Goal: Task Accomplishment & Management: Manage account settings

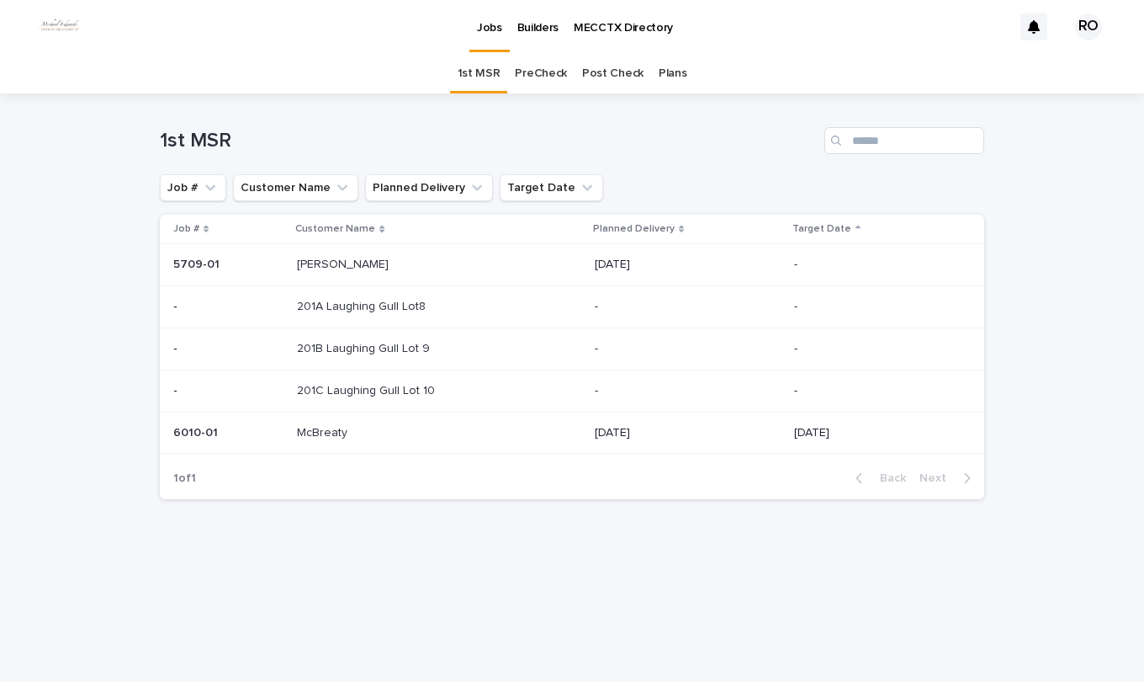
click at [338, 425] on p "McBreaty" at bounding box center [324, 431] width 54 height 18
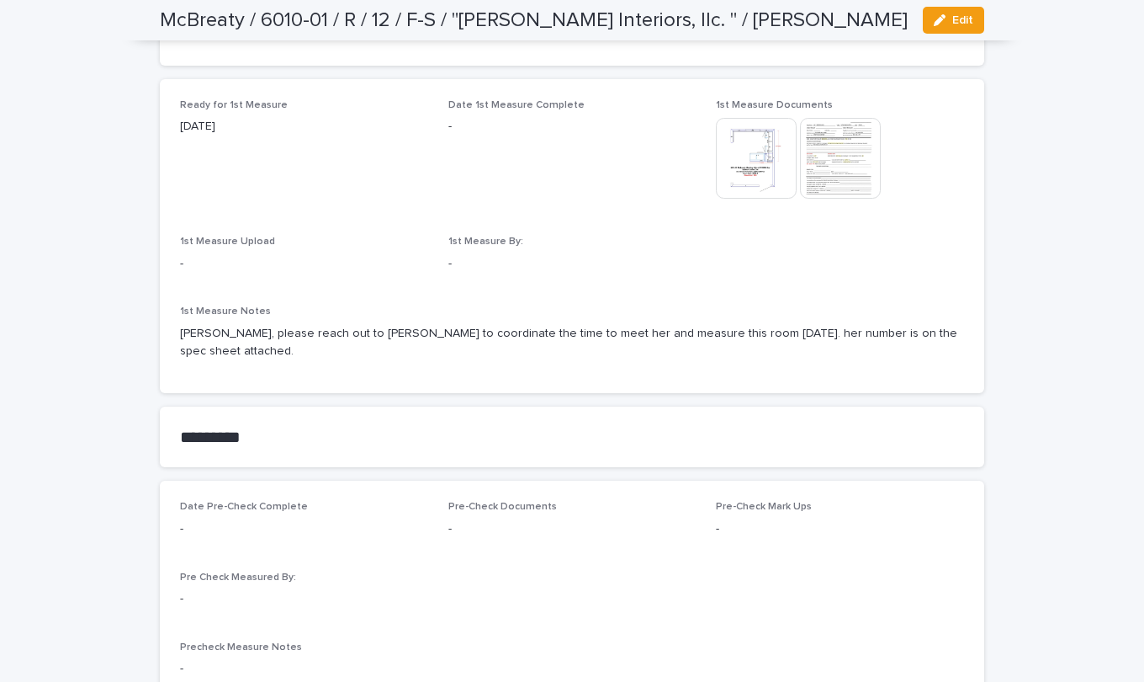
scroll to position [926, 0]
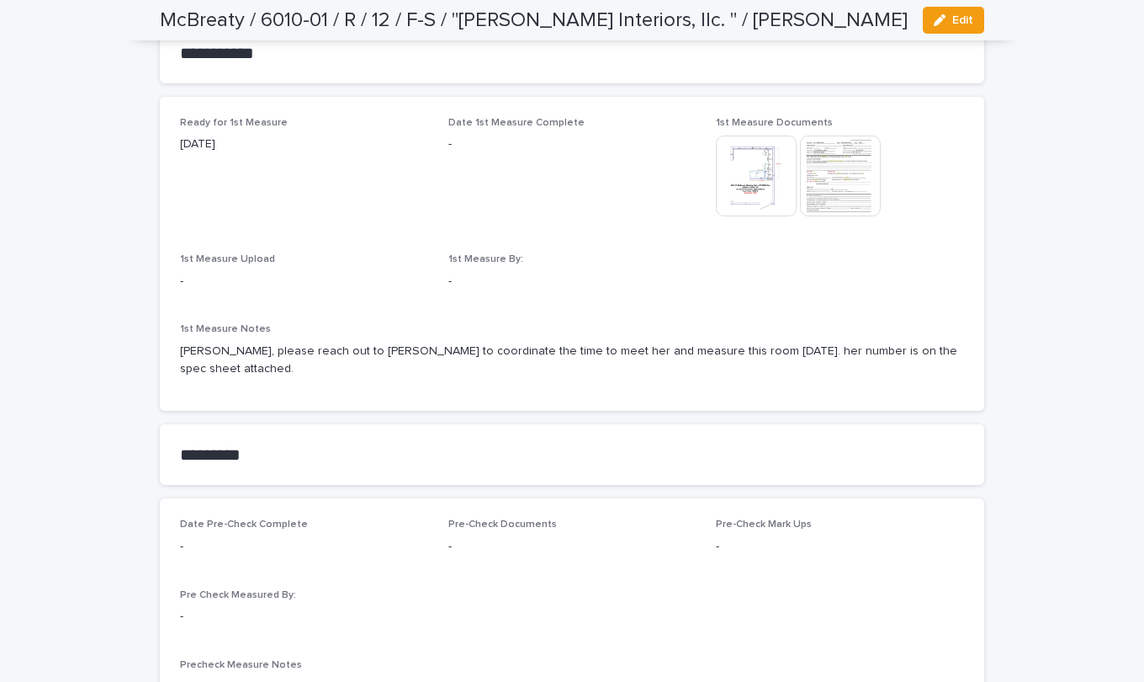
click at [936, 17] on icon "button" at bounding box center [940, 20] width 12 height 12
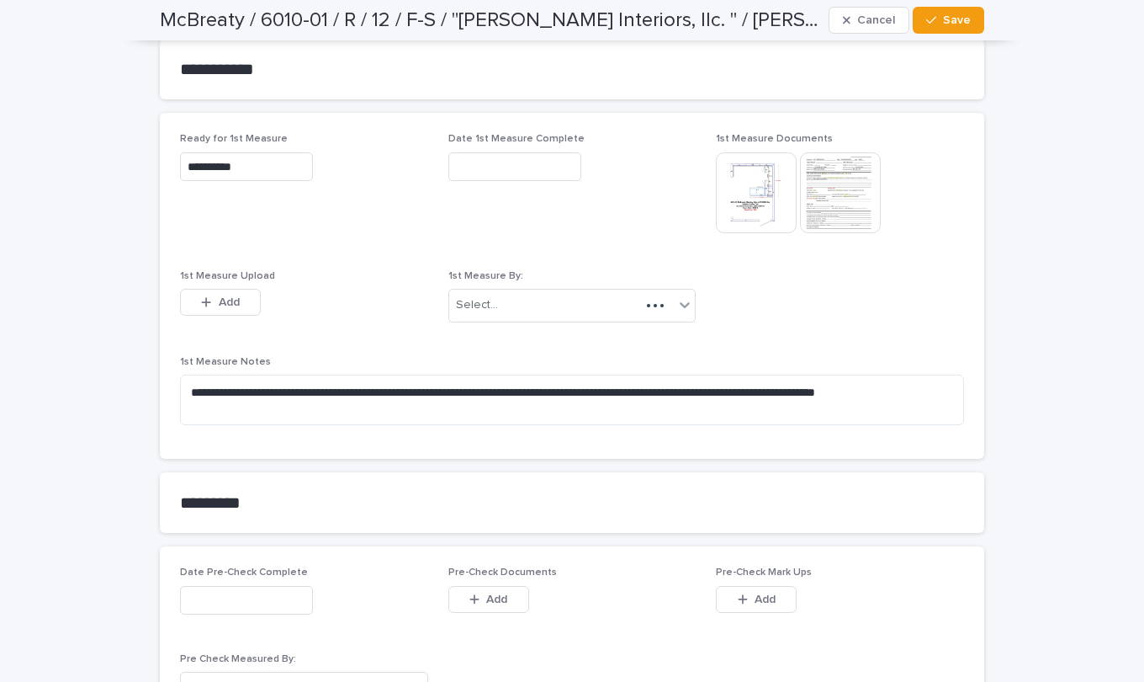
scroll to position [991, 0]
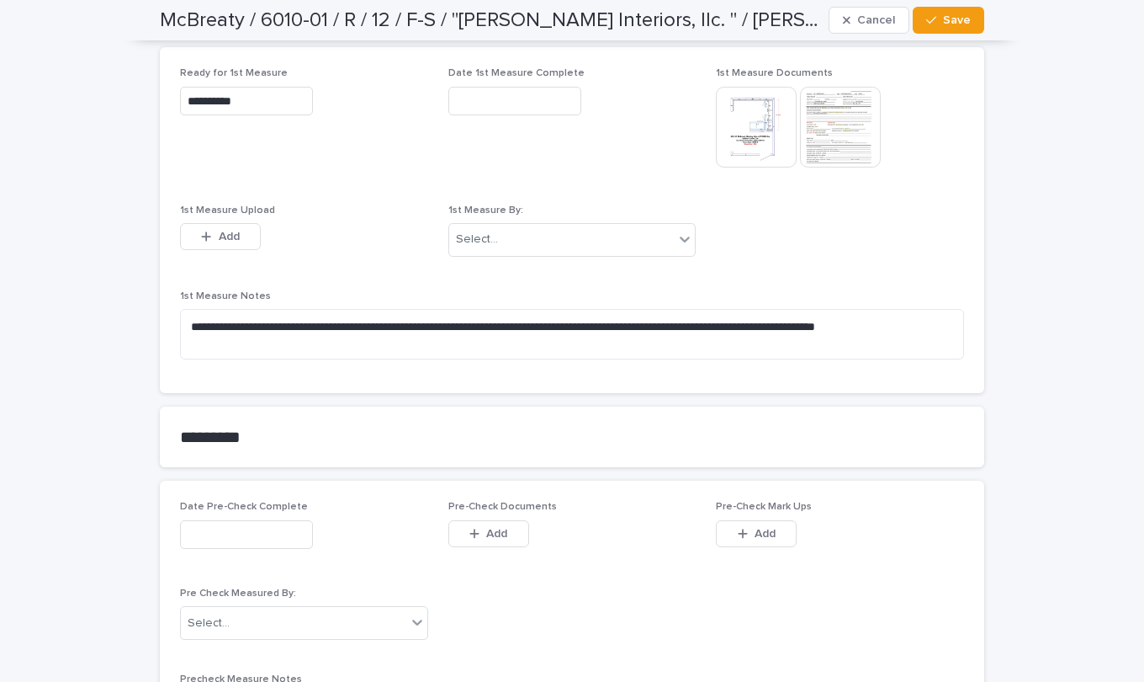
click at [207, 237] on div "button" at bounding box center [209, 237] width 17 height 12
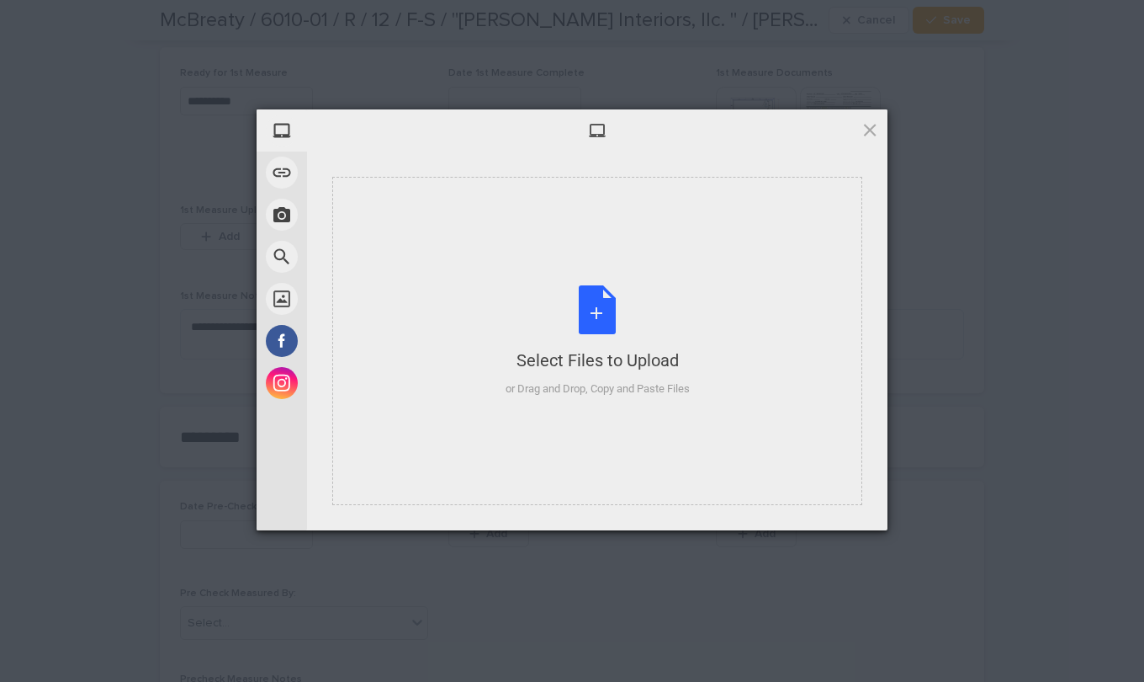
click at [603, 321] on div "Select Files to Upload or Drag and Drop, Copy and Paste Files" at bounding box center [598, 341] width 184 height 112
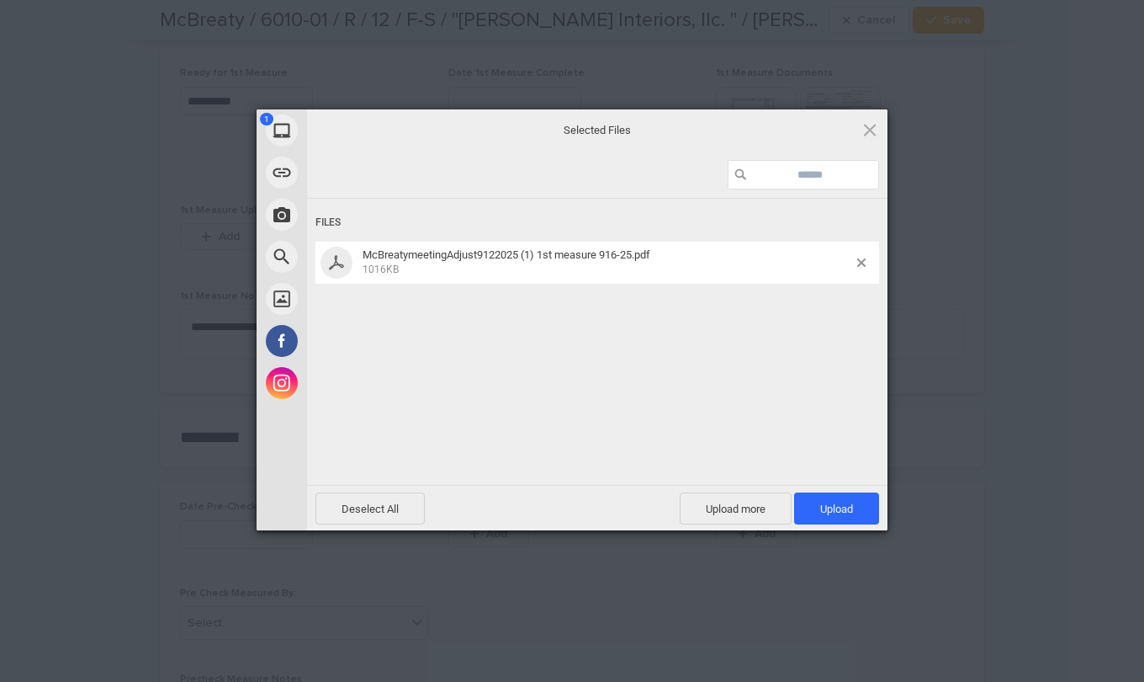
click at [804, 507] on span "Upload 1" at bounding box center [836, 508] width 85 height 32
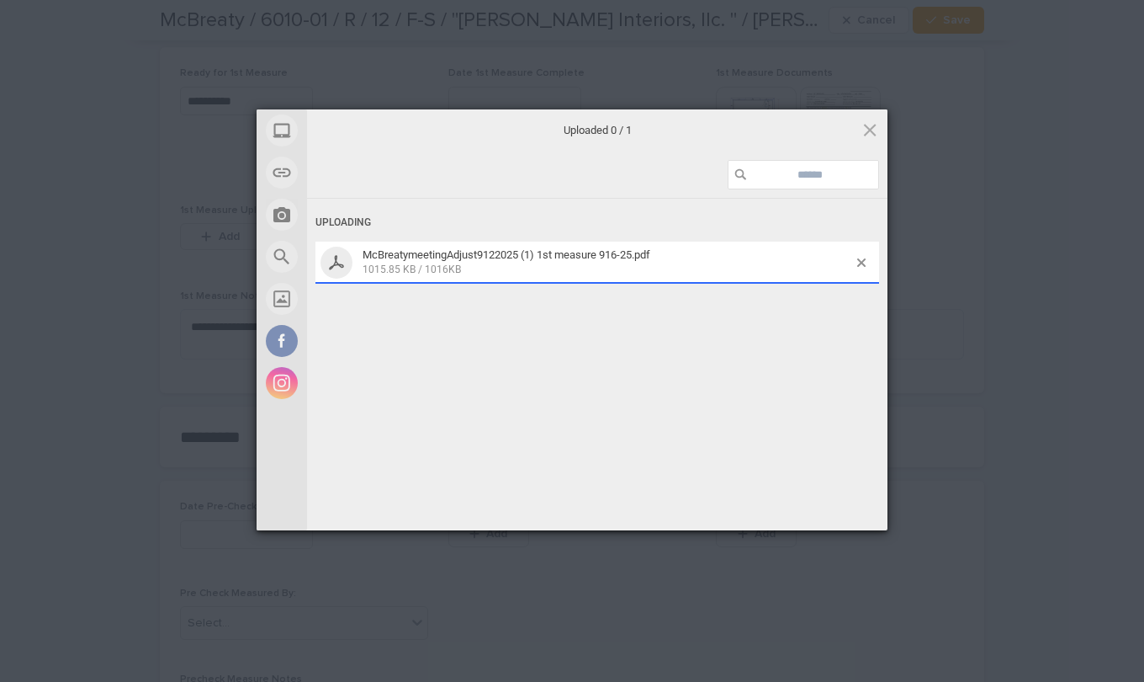
scroll to position [1022, 0]
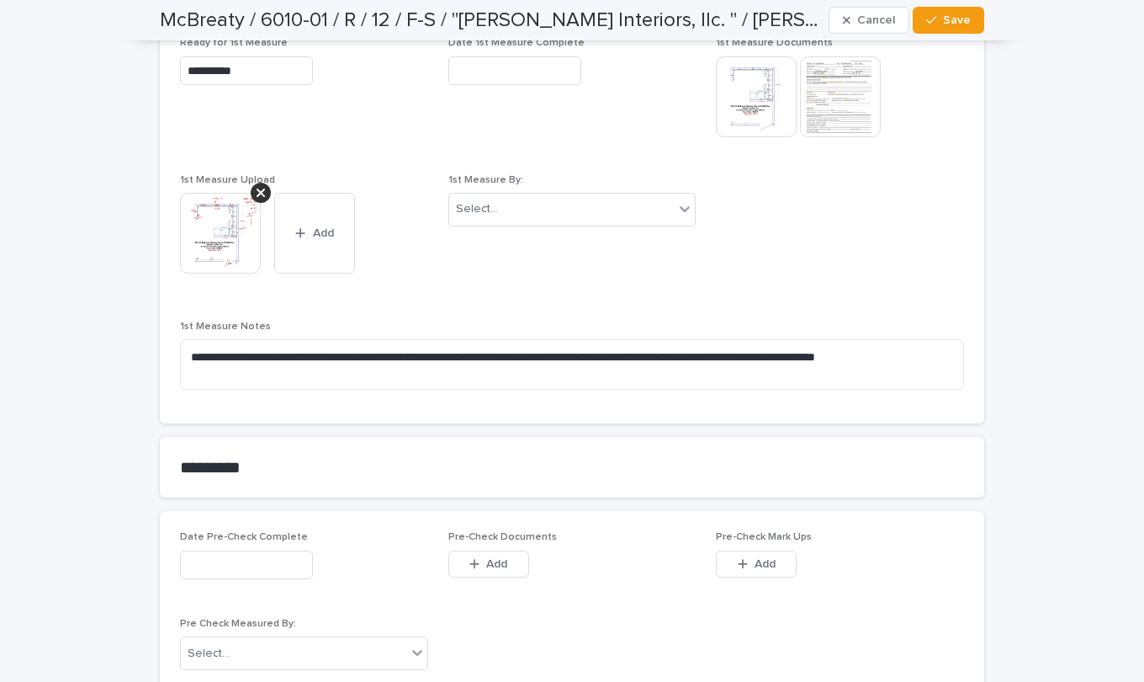
click at [314, 248] on button "Add" at bounding box center [314, 233] width 81 height 81
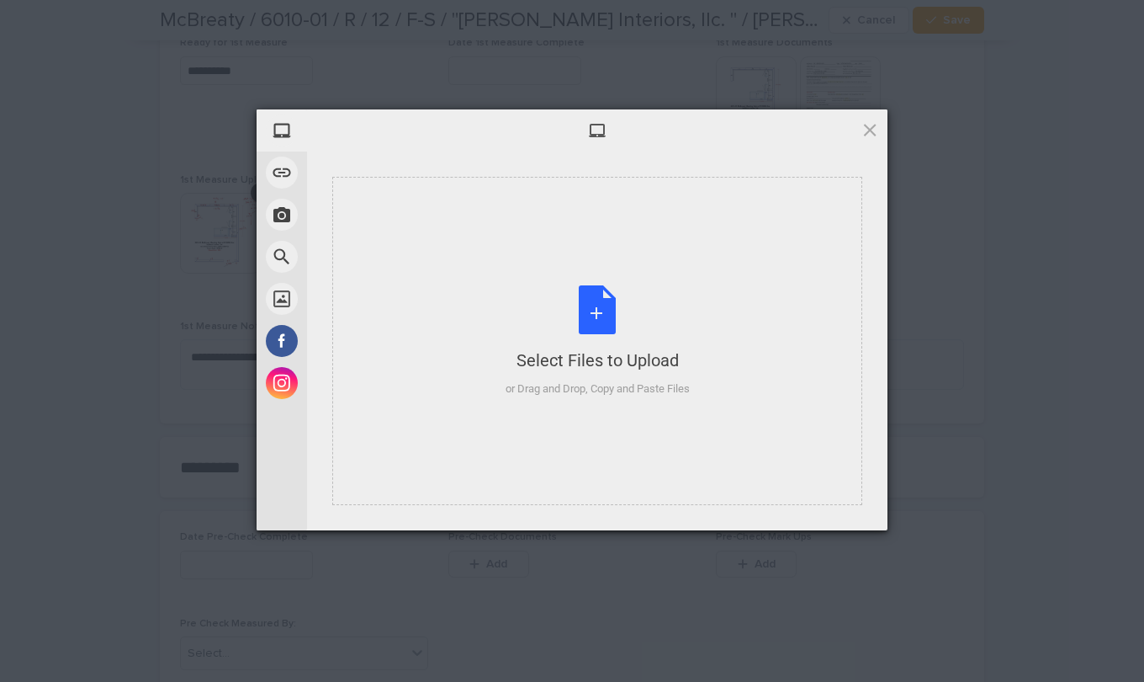
click at [597, 300] on div "Select Files to Upload or Drag and Drop, Copy and Paste Files" at bounding box center [598, 341] width 184 height 112
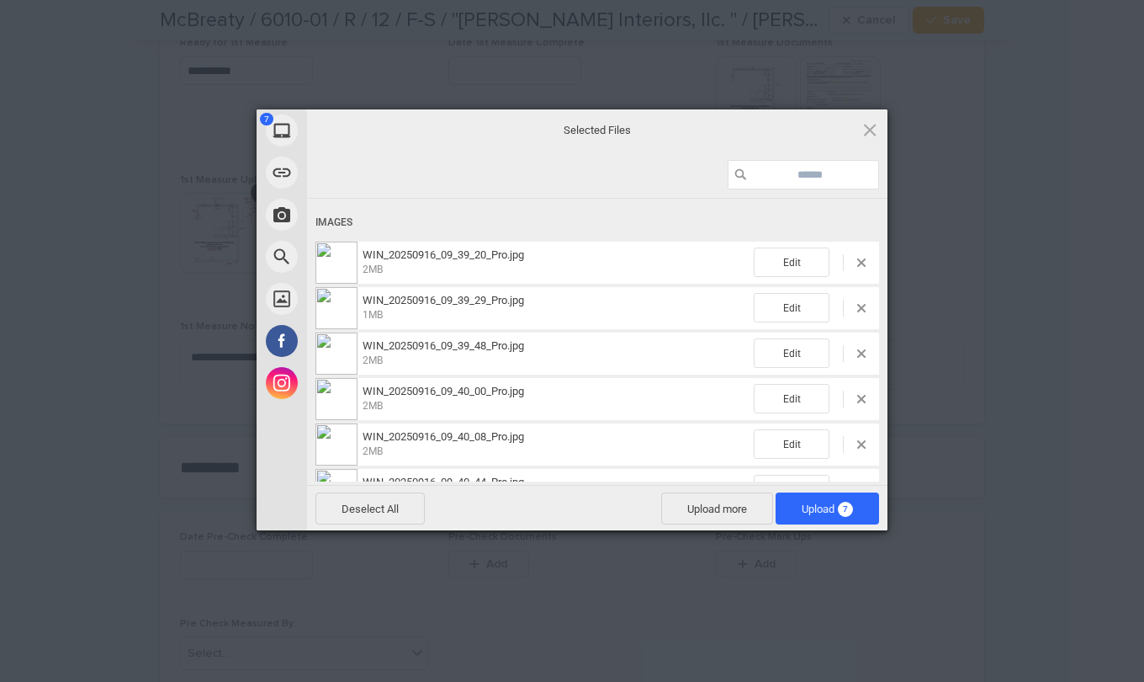
click at [819, 510] on span "Upload 7" at bounding box center [827, 508] width 51 height 13
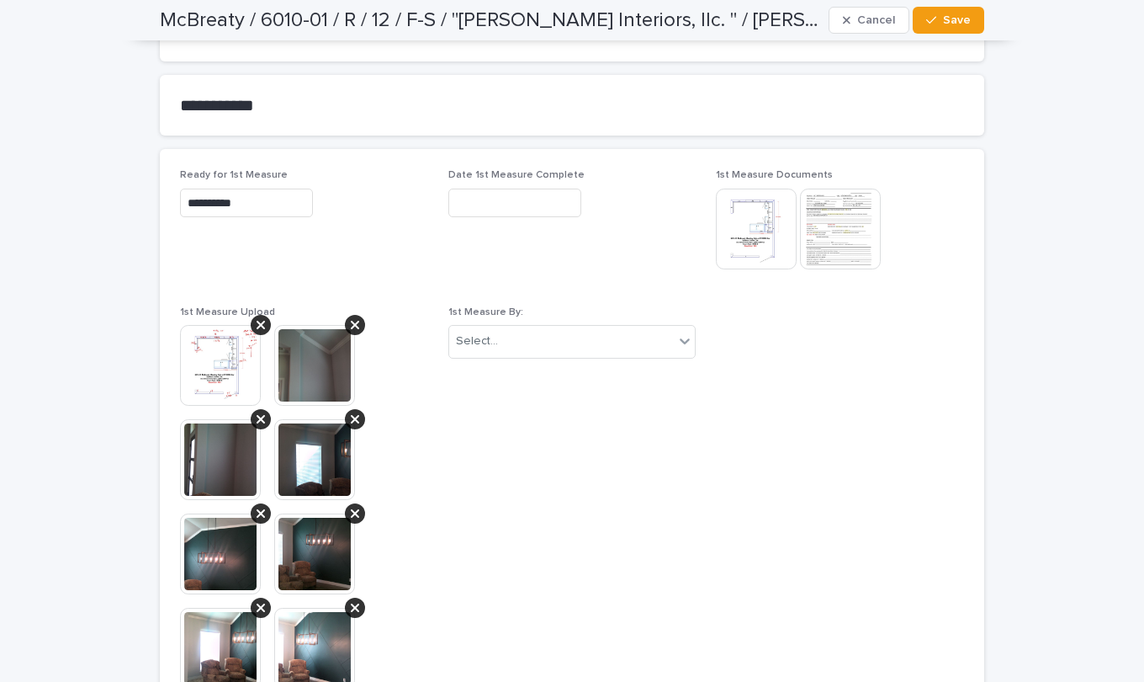
scroll to position [870, 0]
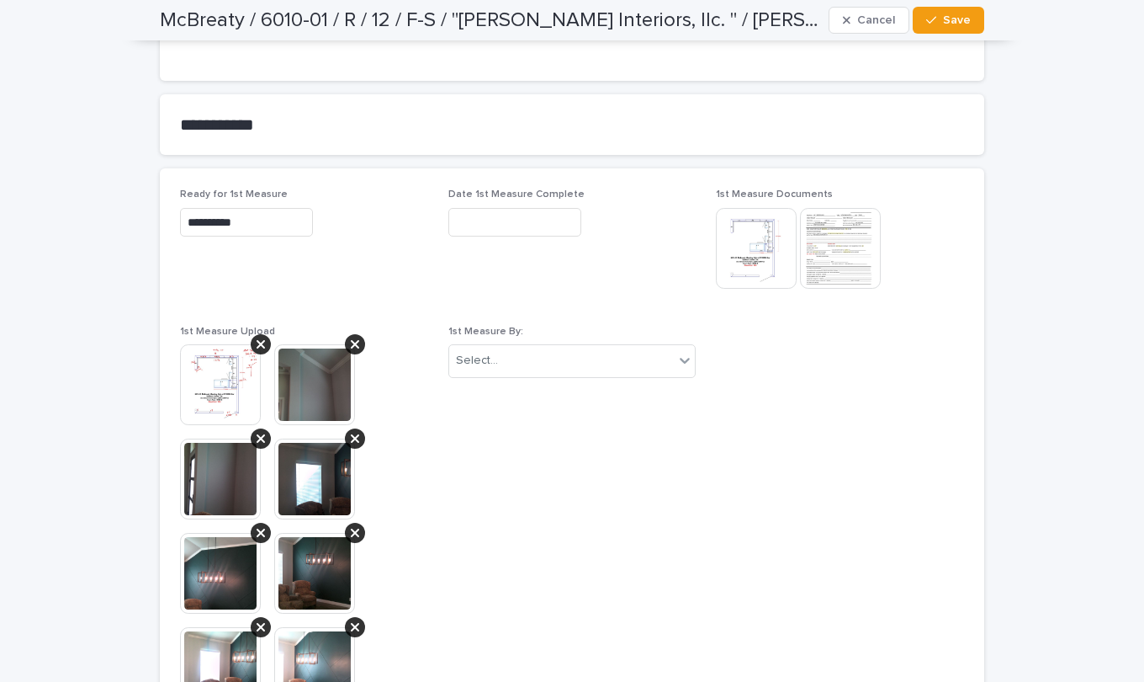
click at [546, 219] on input "text" at bounding box center [515, 222] width 133 height 29
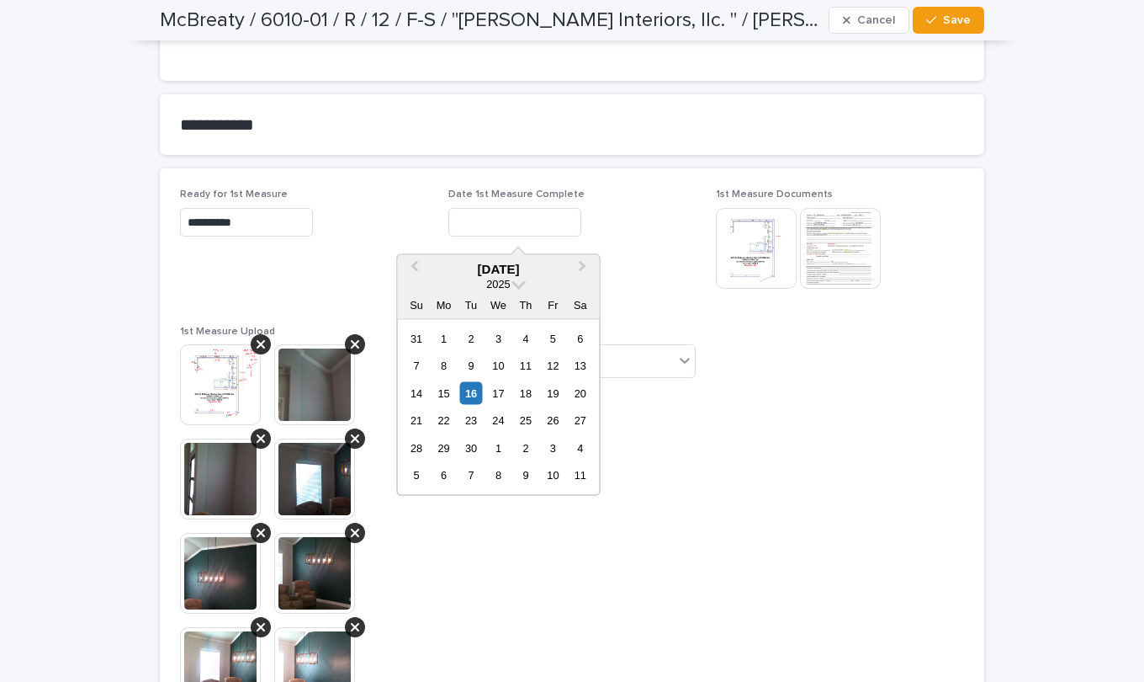
click at [469, 393] on div "16" at bounding box center [470, 392] width 23 height 23
type input "**********"
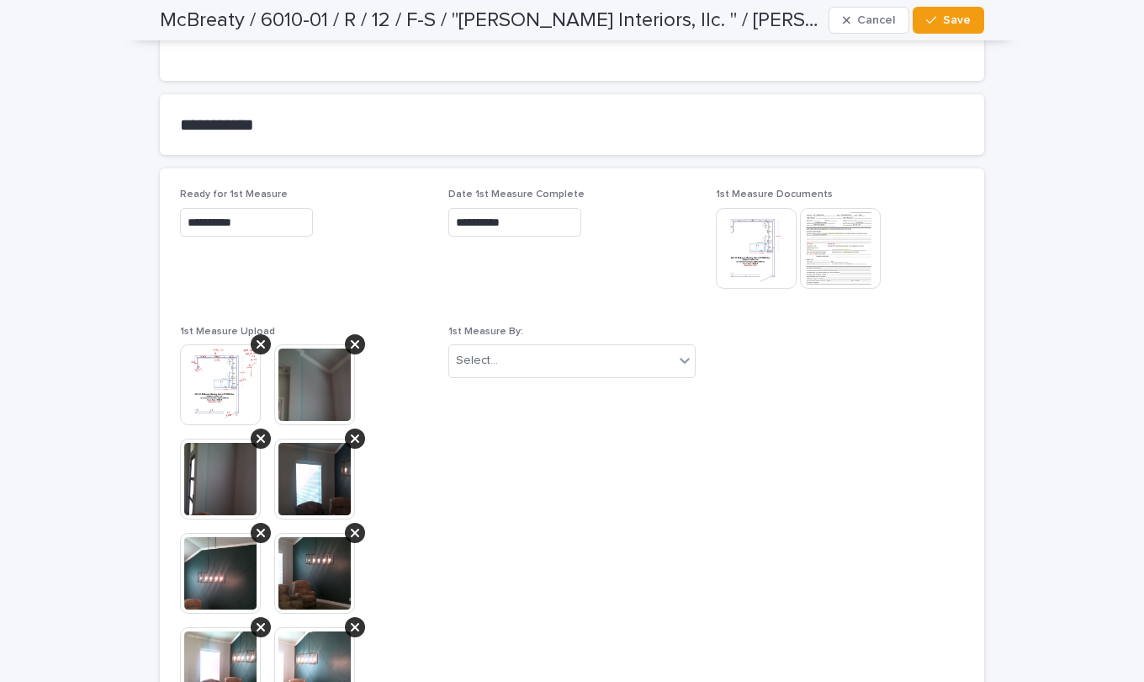
click at [681, 359] on icon at bounding box center [685, 360] width 17 height 17
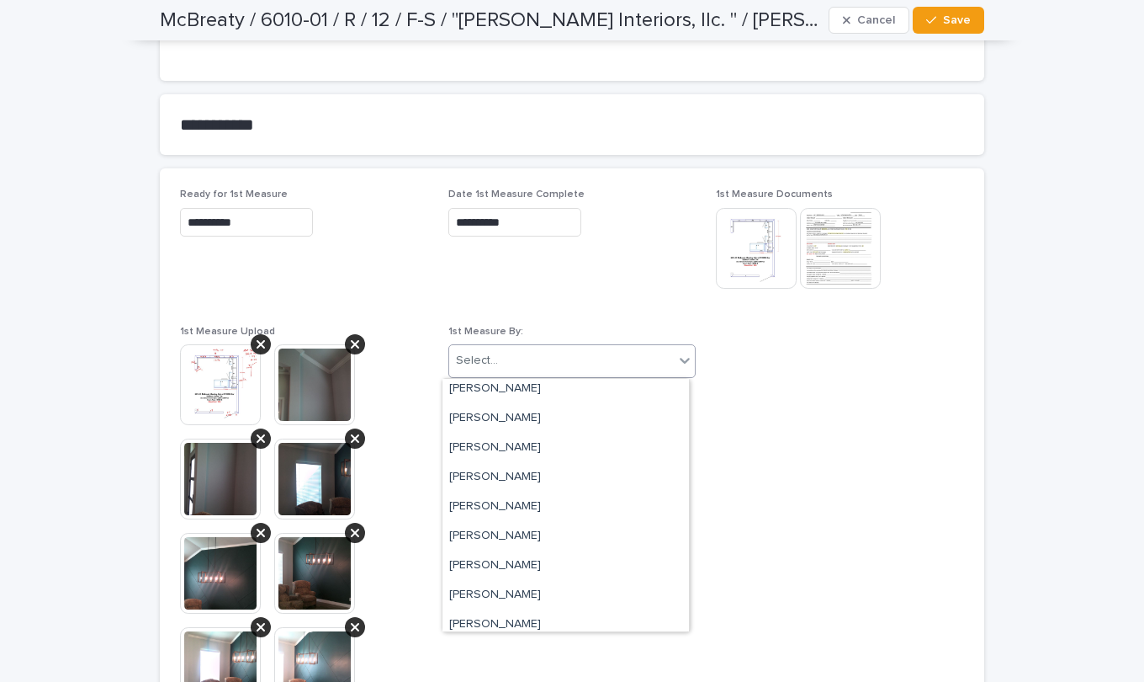
scroll to position [3715, 0]
click at [468, 509] on div "Ron" at bounding box center [566, 506] width 247 height 29
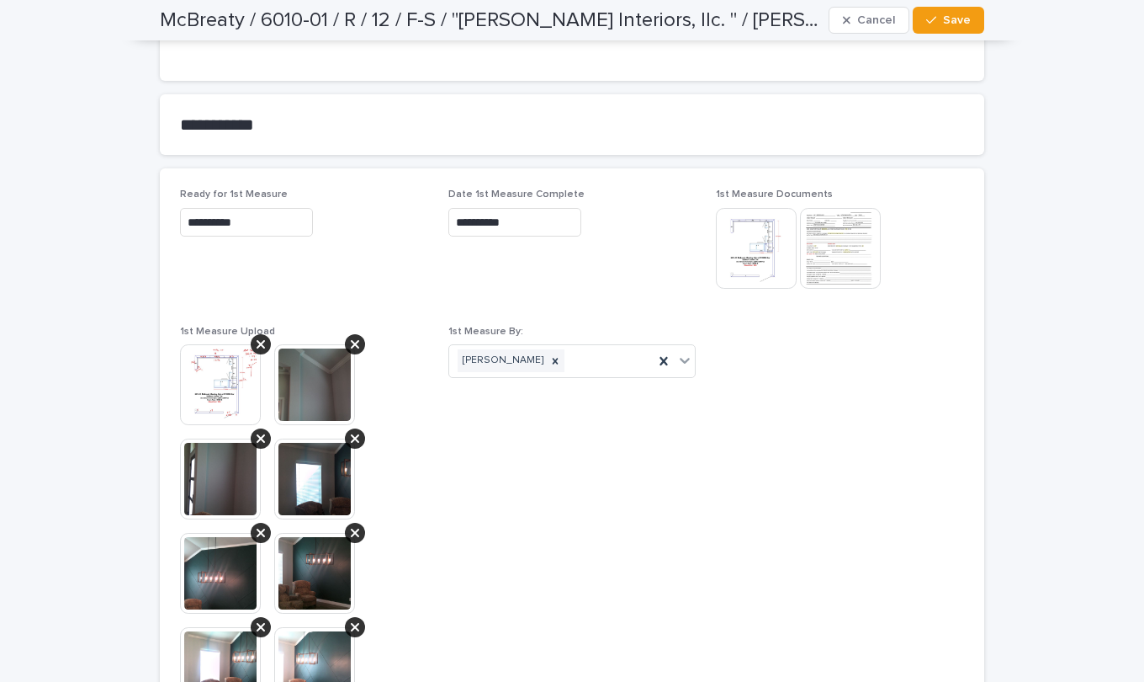
drag, startPoint x: 937, startPoint y: 22, endPoint x: 932, endPoint y: 30, distance: 9.8
click at [937, 24] on button "Save" at bounding box center [949, 20] width 72 height 27
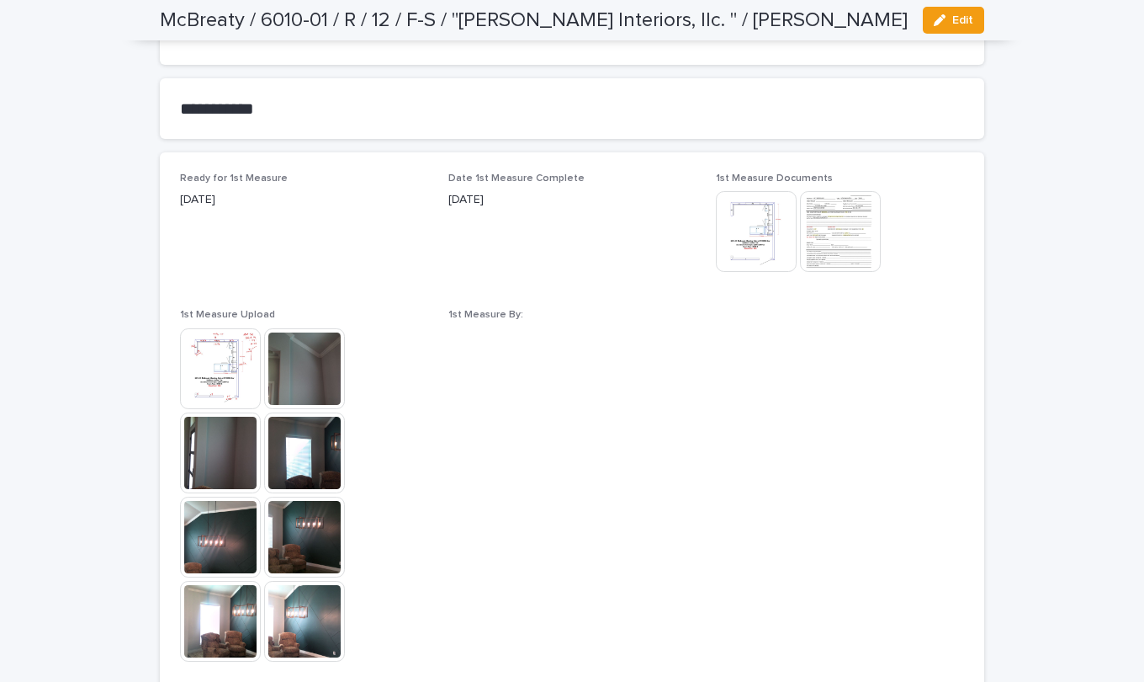
scroll to position [741, 0]
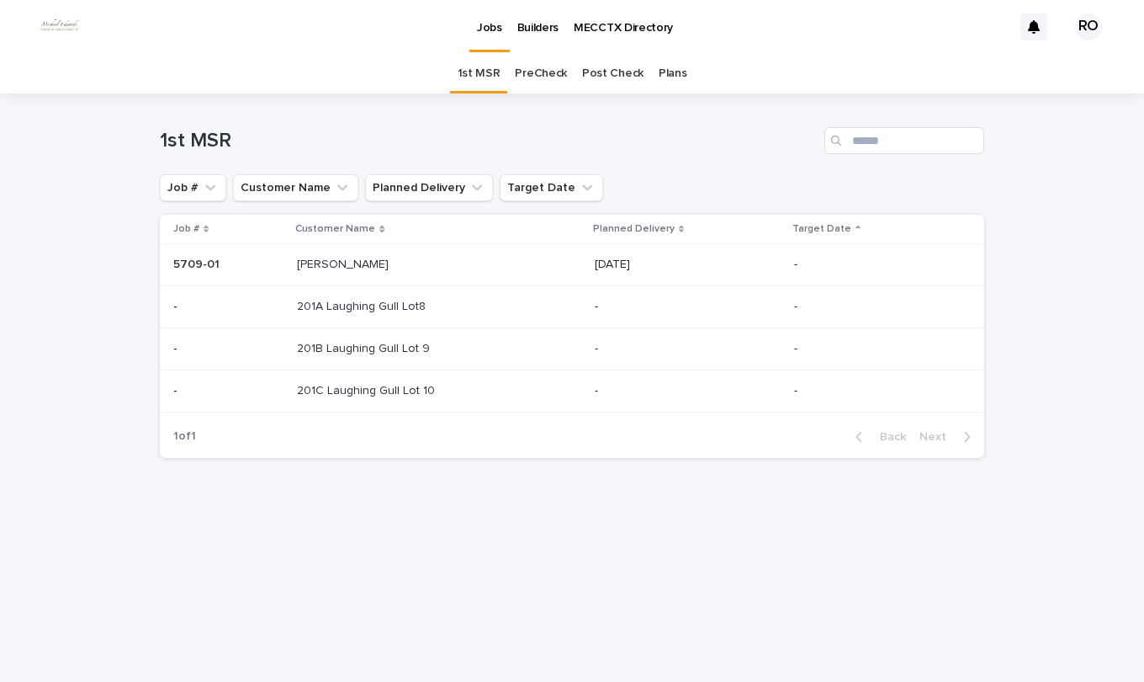
click at [544, 76] on link "PreCheck" at bounding box center [541, 74] width 52 height 40
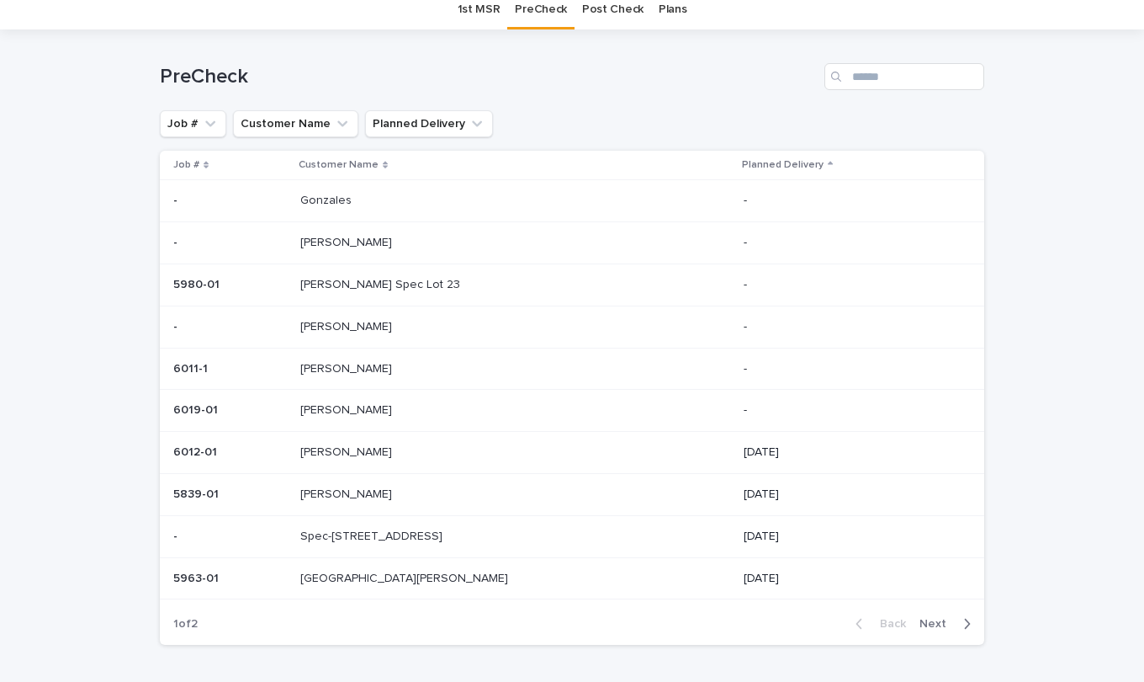
scroll to position [84, 0]
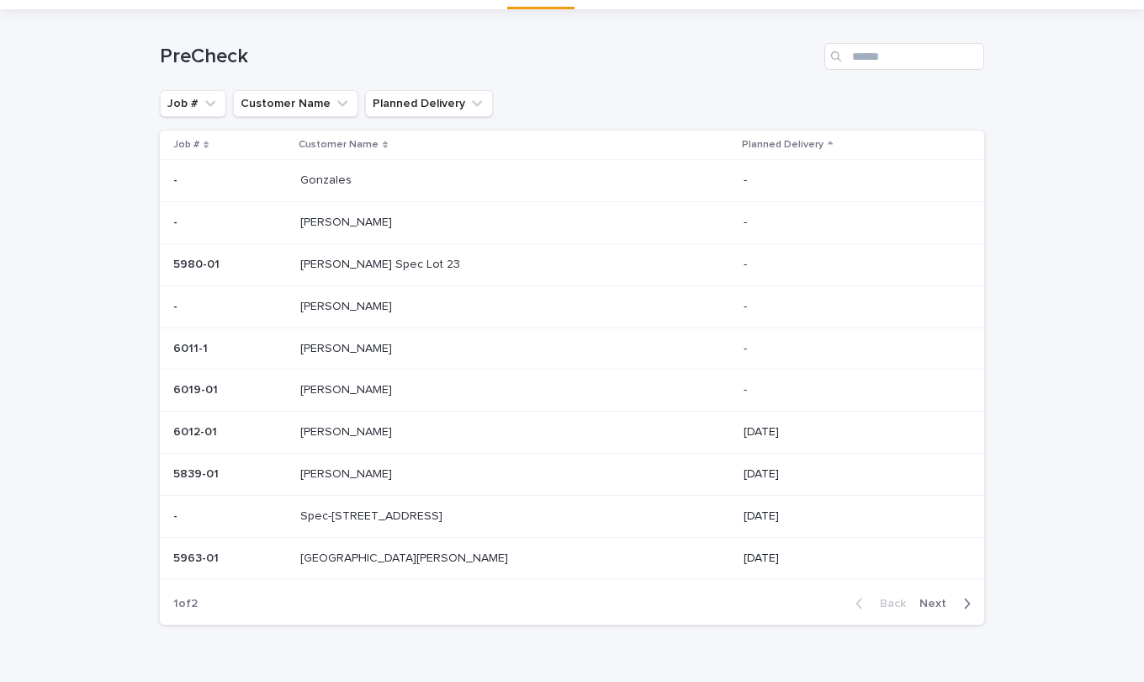
click at [925, 603] on span "Next" at bounding box center [938, 603] width 37 height 12
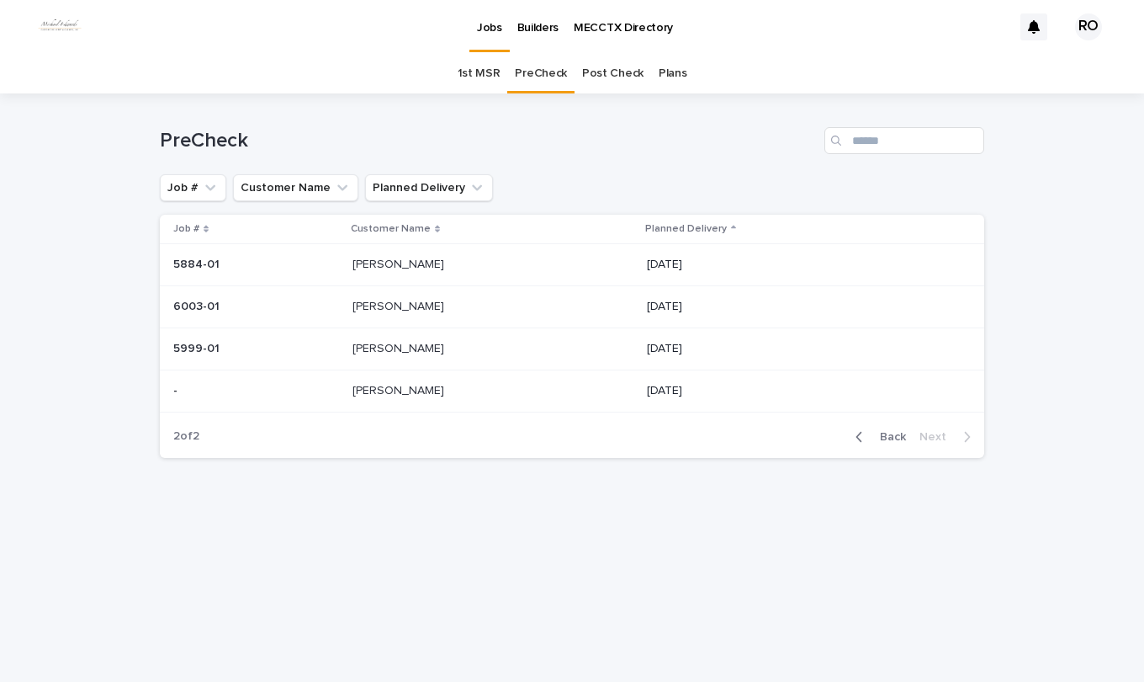
click at [402, 301] on p "Rogers, Elyse" at bounding box center [400, 305] width 95 height 18
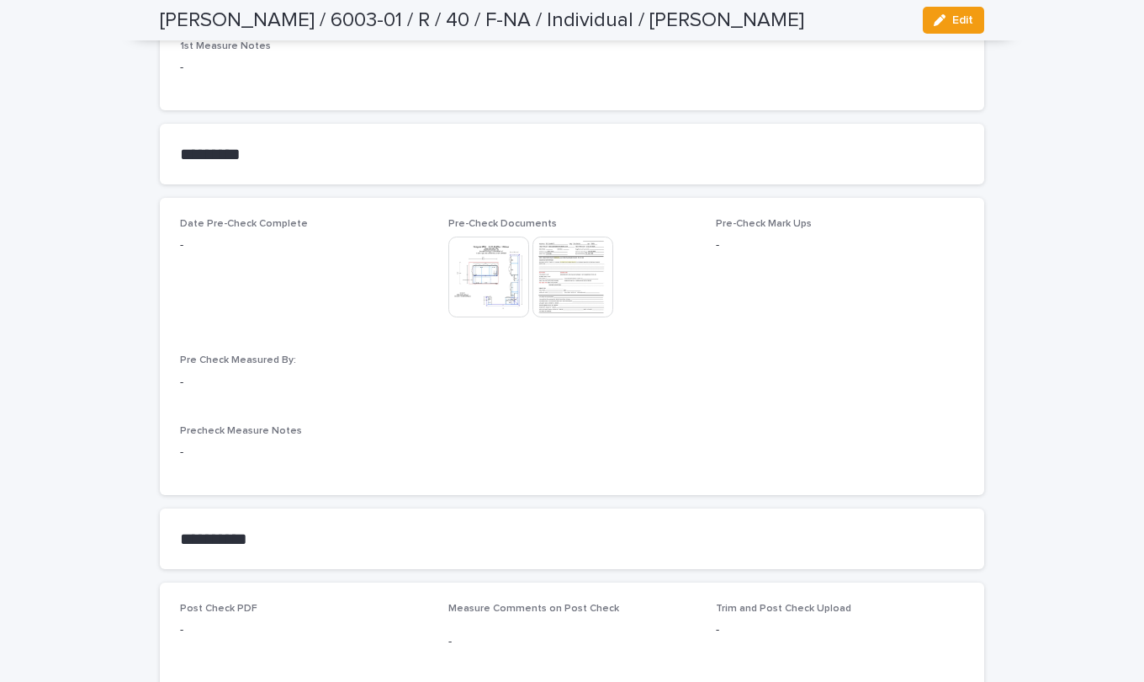
scroll to position [1262, 0]
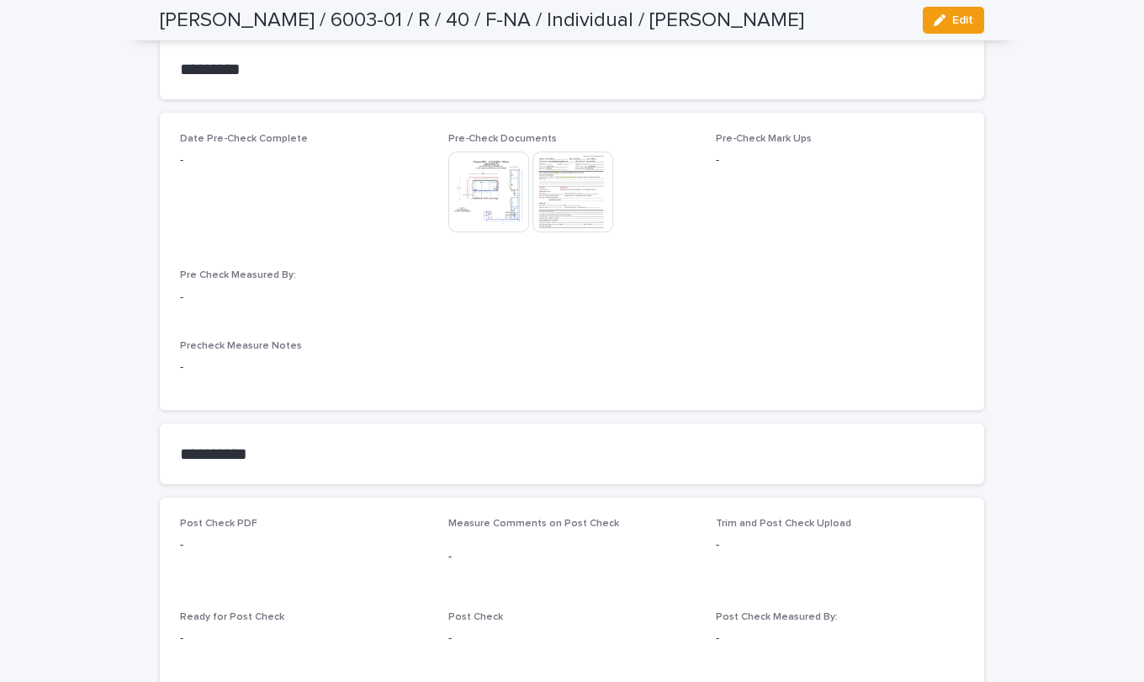
click at [955, 17] on span "Edit" at bounding box center [963, 20] width 21 height 12
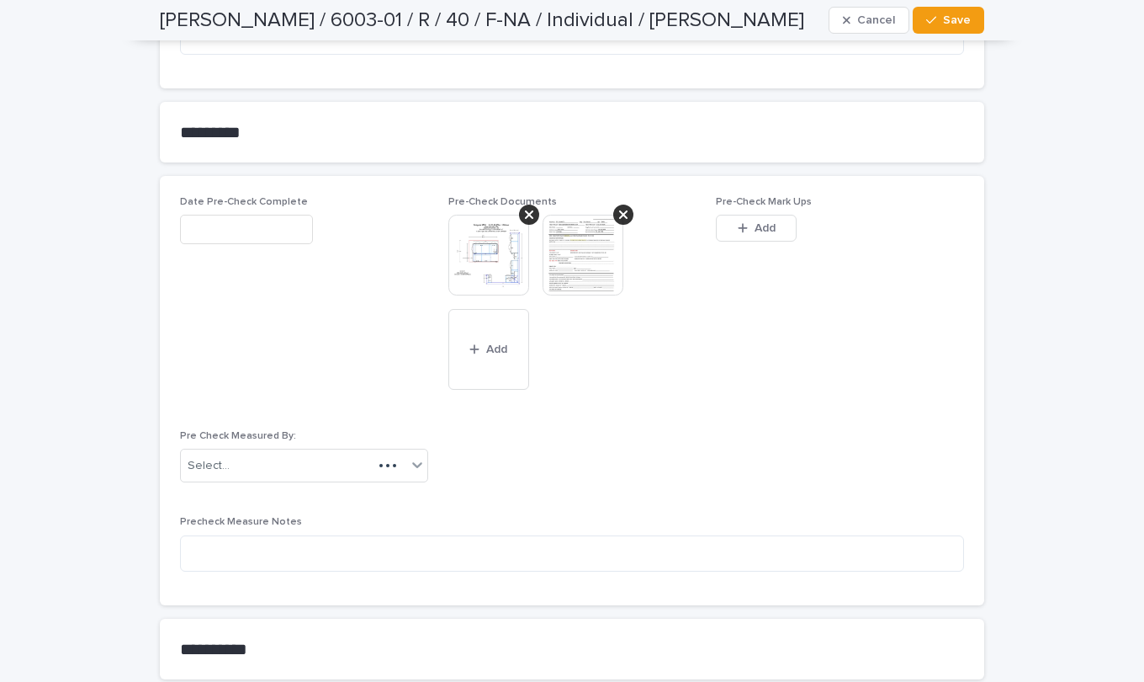
scroll to position [1346, 0]
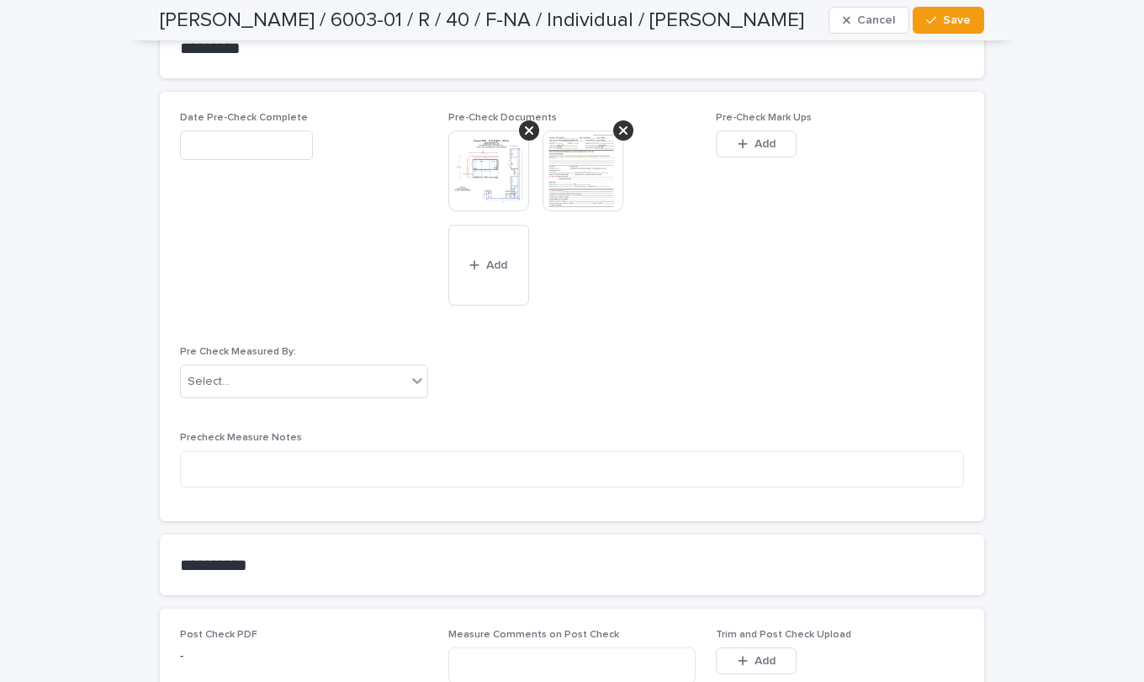
click at [755, 138] on span "Add" at bounding box center [765, 144] width 21 height 12
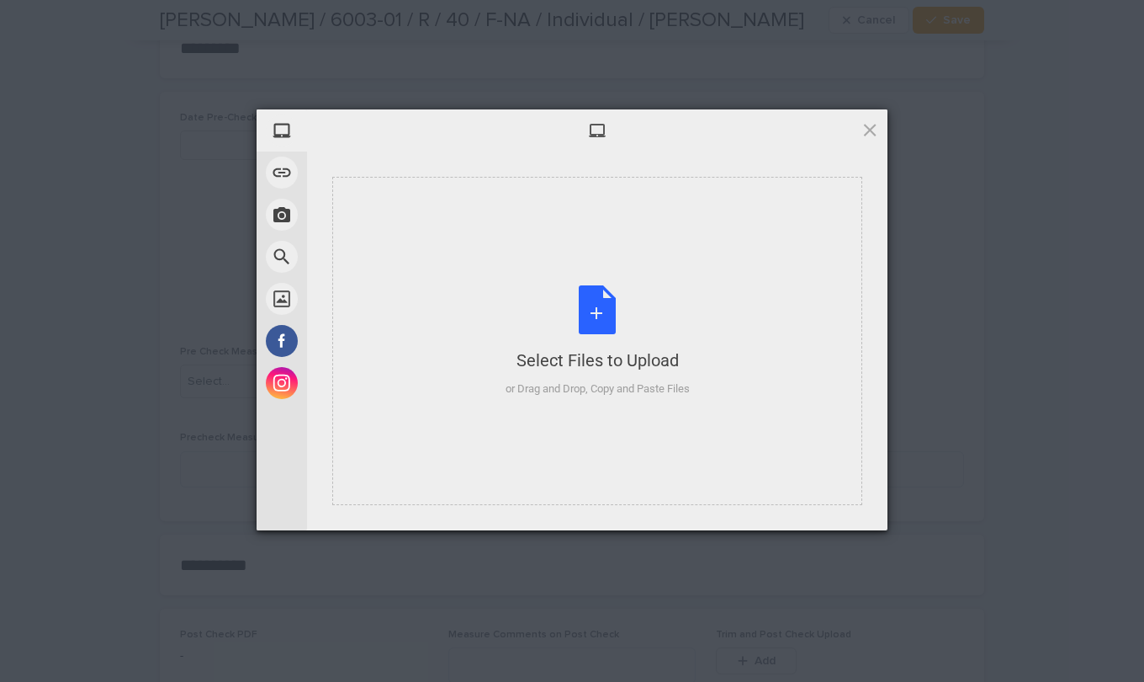
click at [604, 310] on div "Select Files to Upload or Drag and Drop, Copy and Paste Files" at bounding box center [598, 341] width 184 height 112
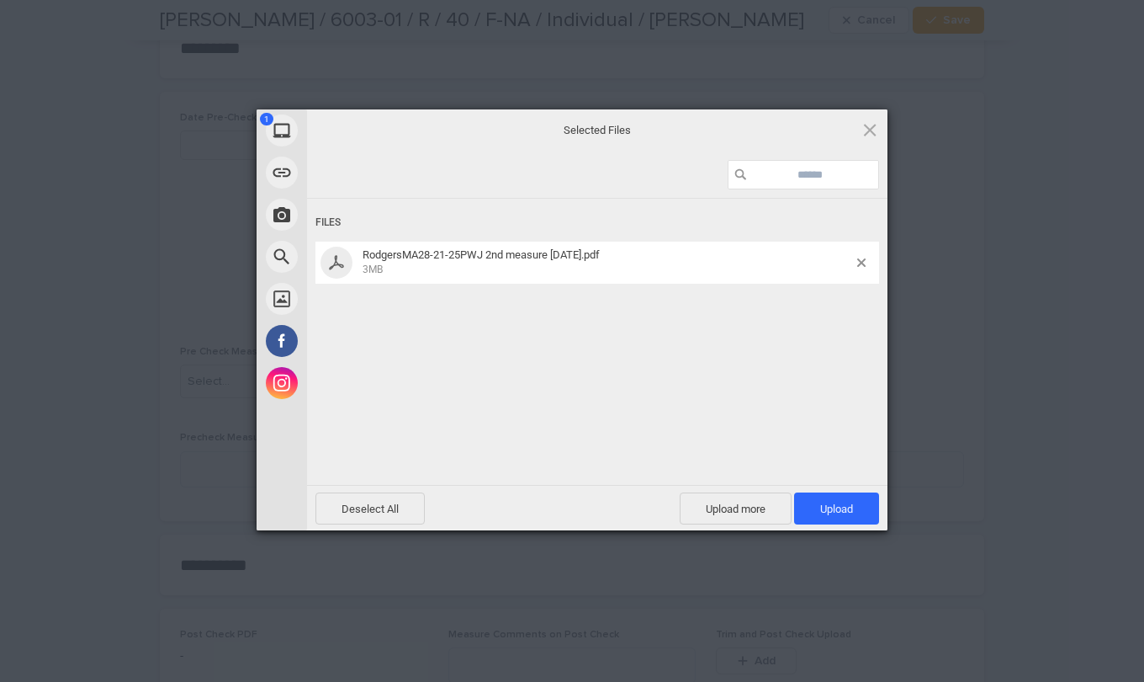
click at [828, 507] on span "Upload 1" at bounding box center [836, 508] width 33 height 13
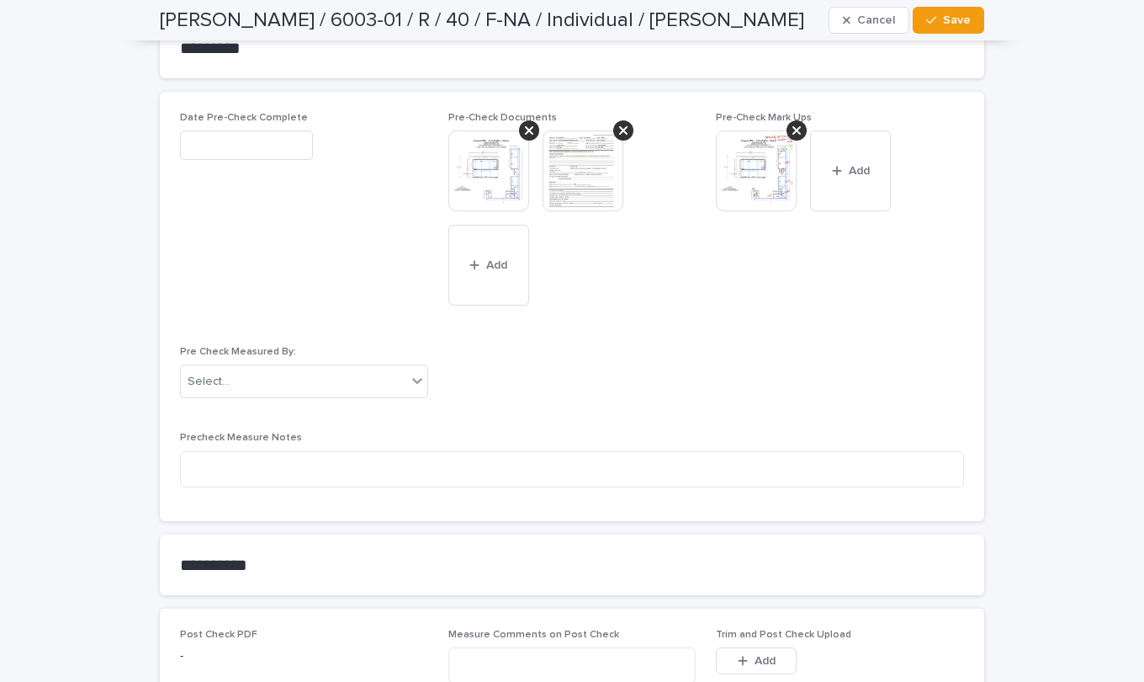
click at [841, 147] on button "Add" at bounding box center [850, 170] width 81 height 81
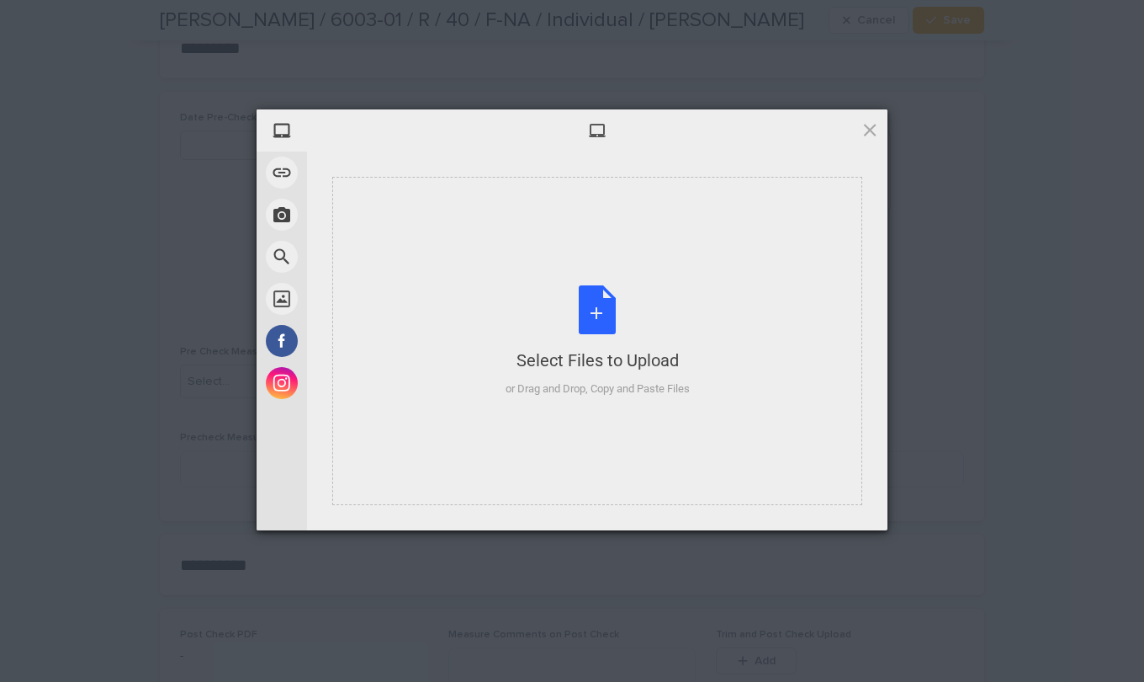
click at [587, 295] on div "Select Files to Upload or Drag and Drop, Copy and Paste Files" at bounding box center [598, 341] width 184 height 112
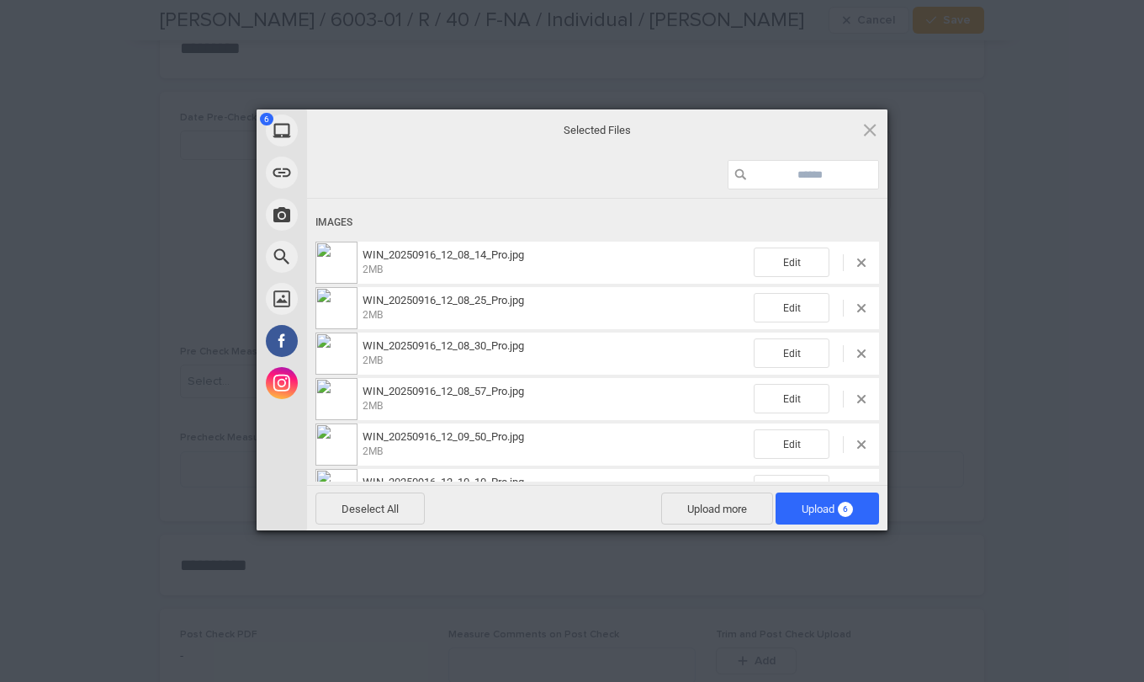
click at [820, 505] on span "Upload 6" at bounding box center [827, 508] width 51 height 13
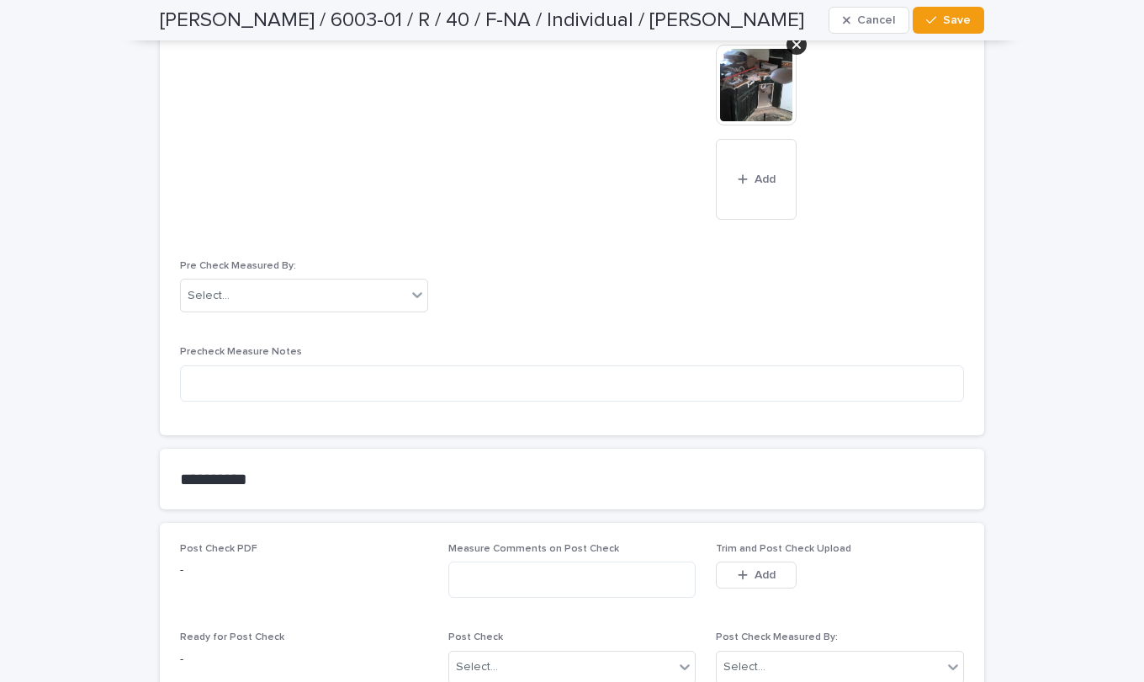
scroll to position [1683, 0]
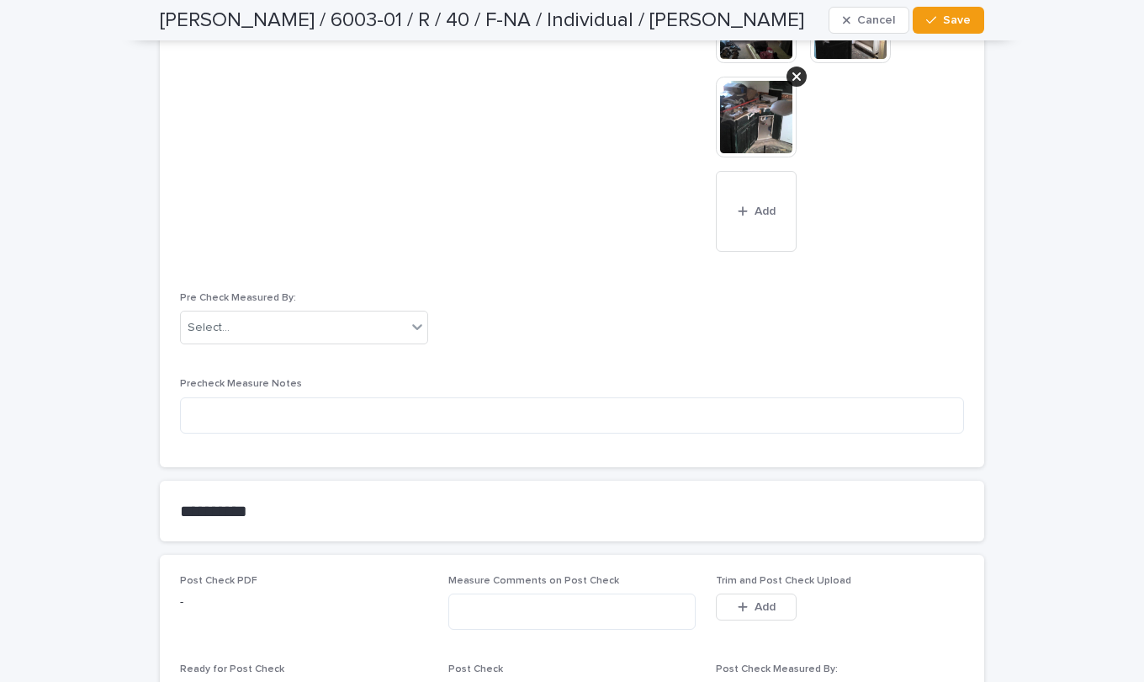
click at [411, 318] on icon at bounding box center [417, 326] width 17 height 17
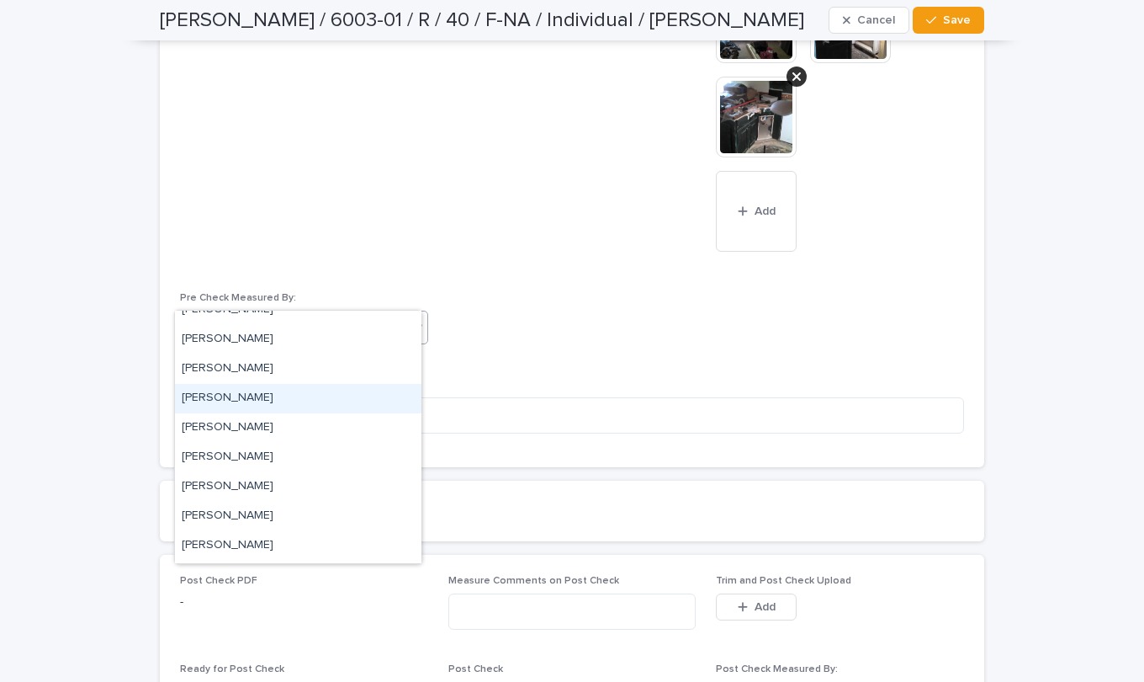
click at [235, 398] on div "Ron" at bounding box center [298, 398] width 247 height 29
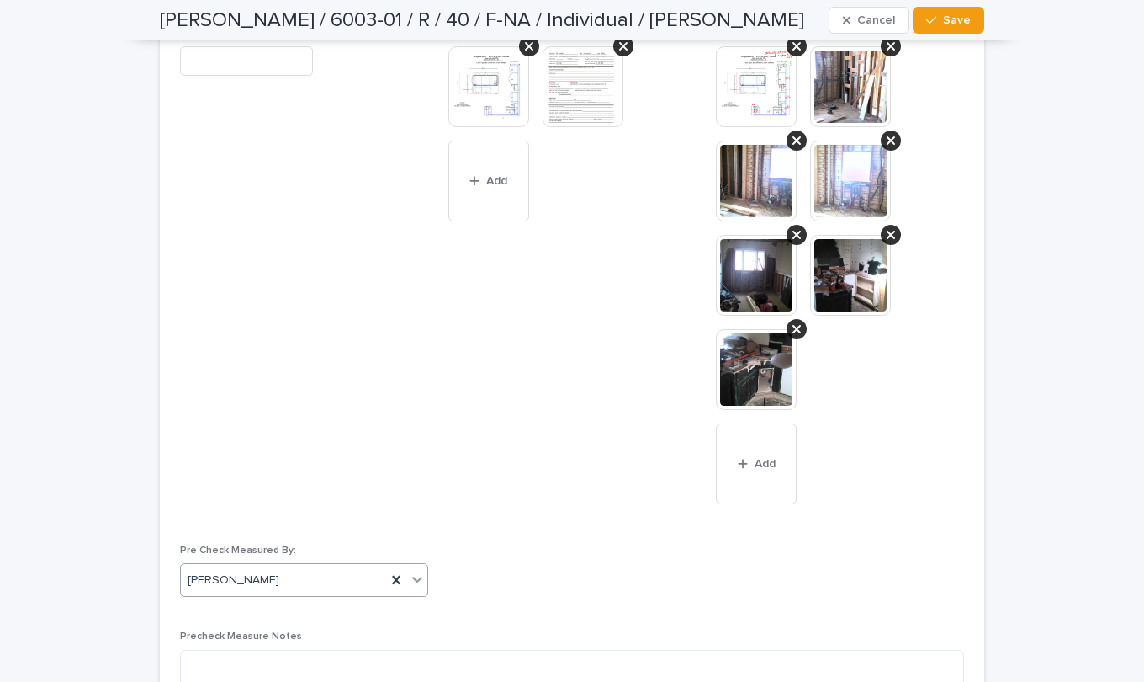
scroll to position [1346, 0]
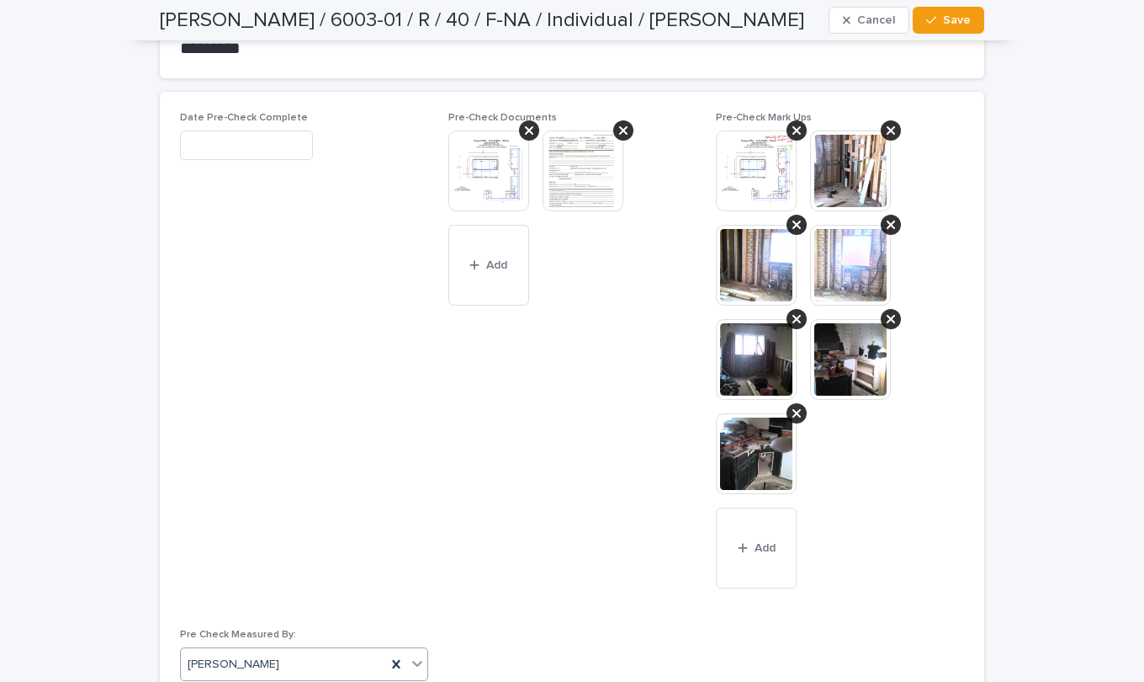
click at [242, 130] on input "text" at bounding box center [246, 144] width 133 height 29
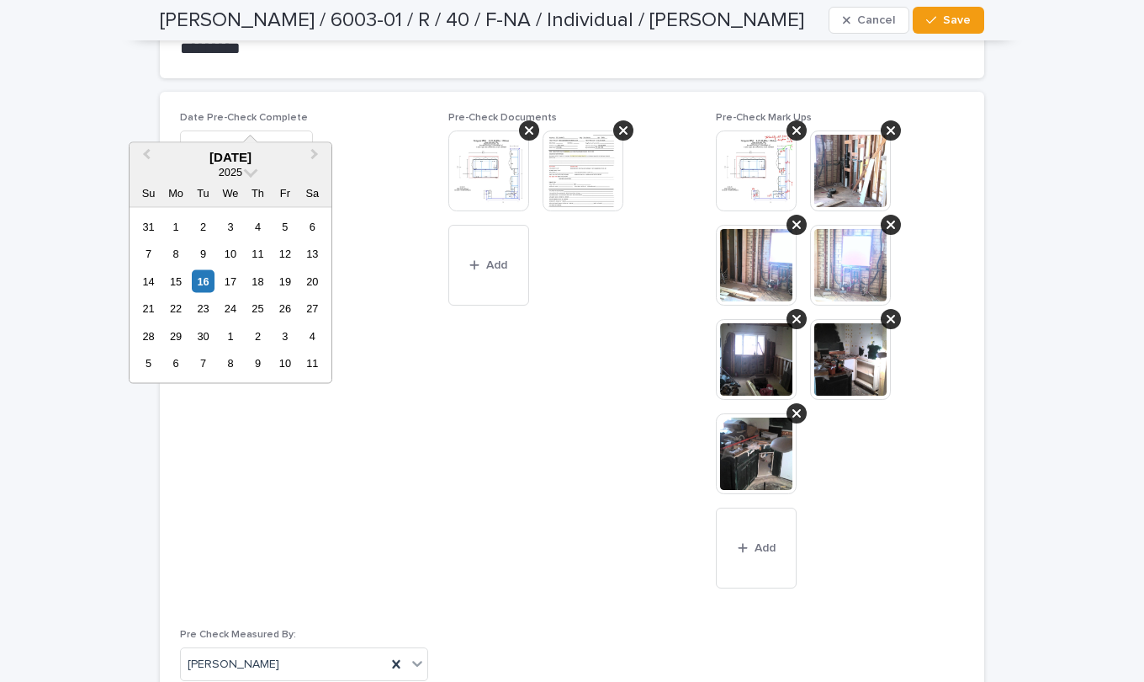
click at [199, 279] on div "16" at bounding box center [203, 280] width 23 height 23
type input "**********"
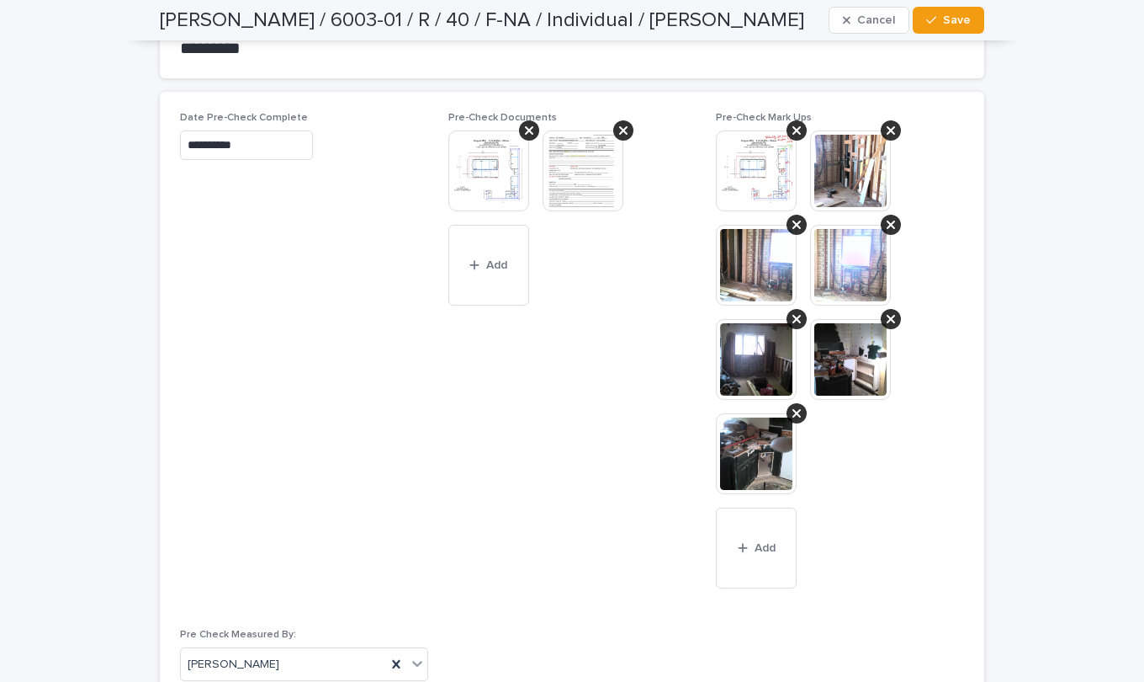
click at [928, 13] on button "Save" at bounding box center [949, 20] width 72 height 27
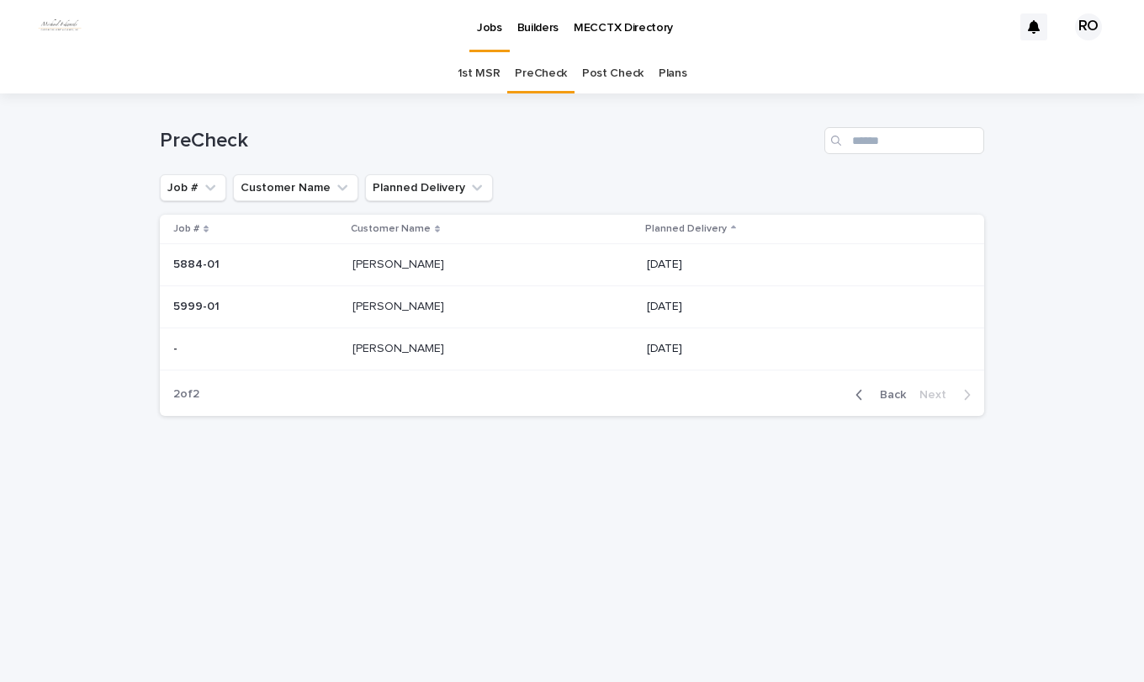
click at [893, 394] on span "Back" at bounding box center [888, 395] width 36 height 12
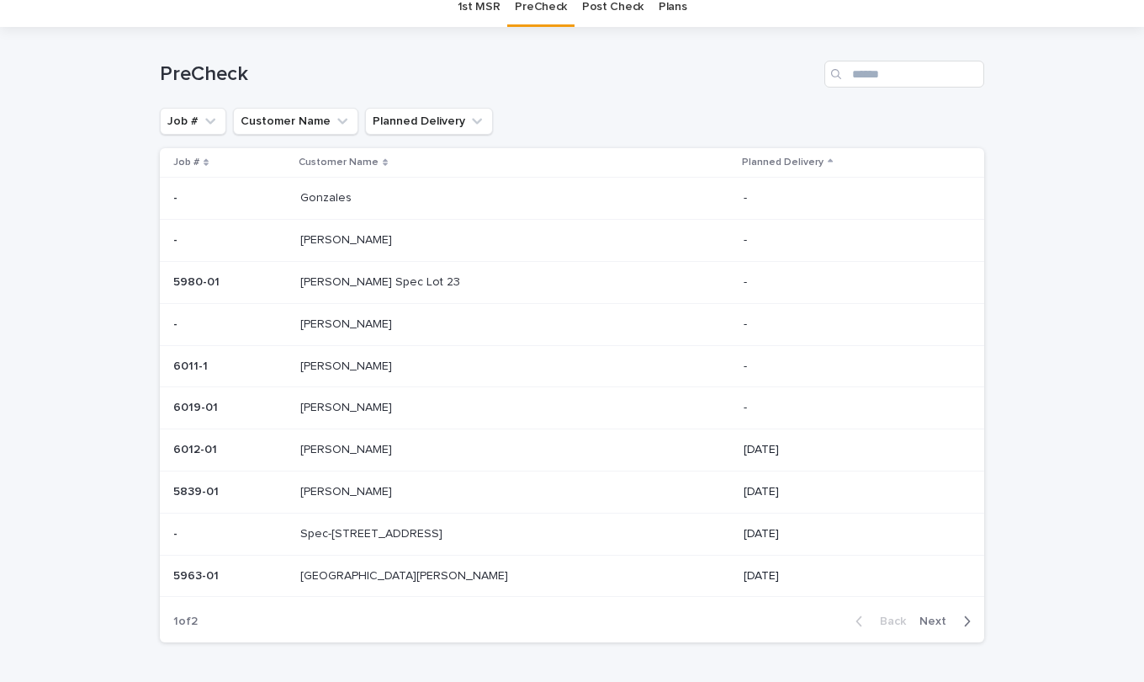
scroll to position [84, 0]
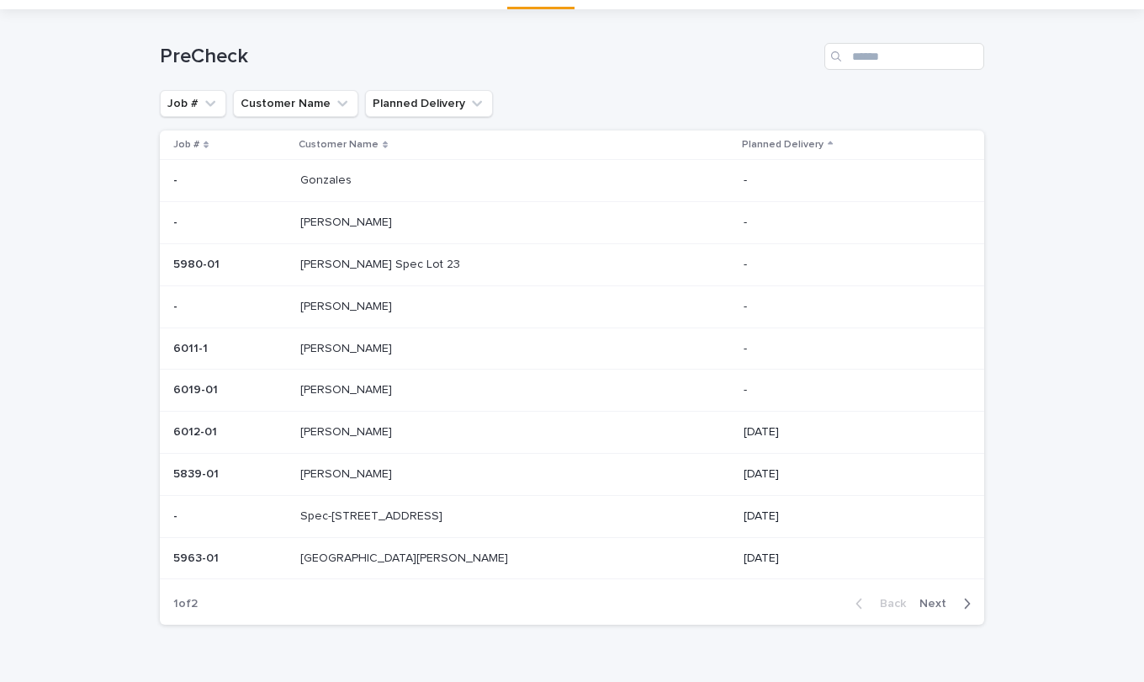
click at [385, 560] on p "Lancaster, Pam" at bounding box center [405, 557] width 211 height 18
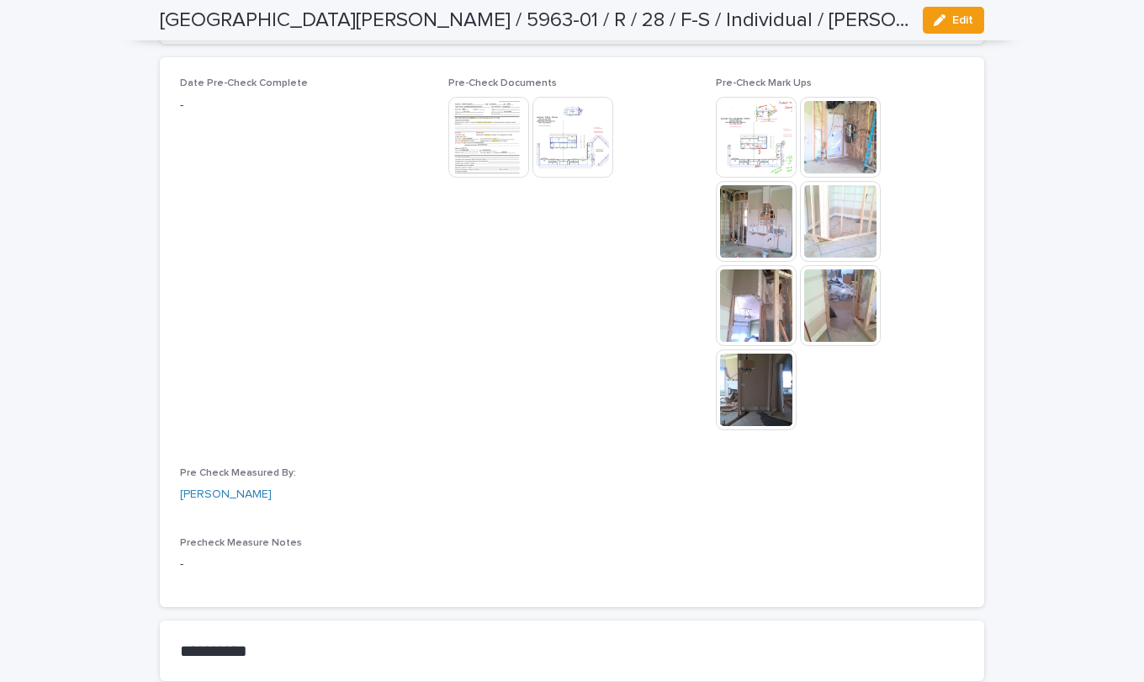
scroll to position [1216, 0]
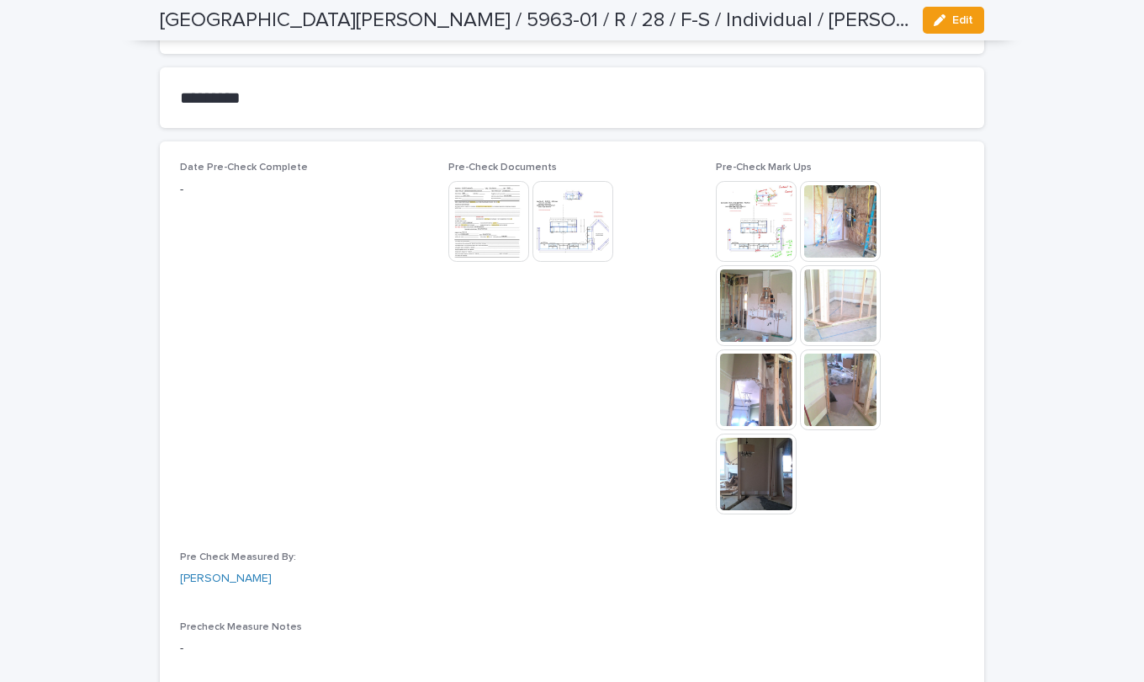
click at [940, 17] on div "button" at bounding box center [943, 20] width 19 height 12
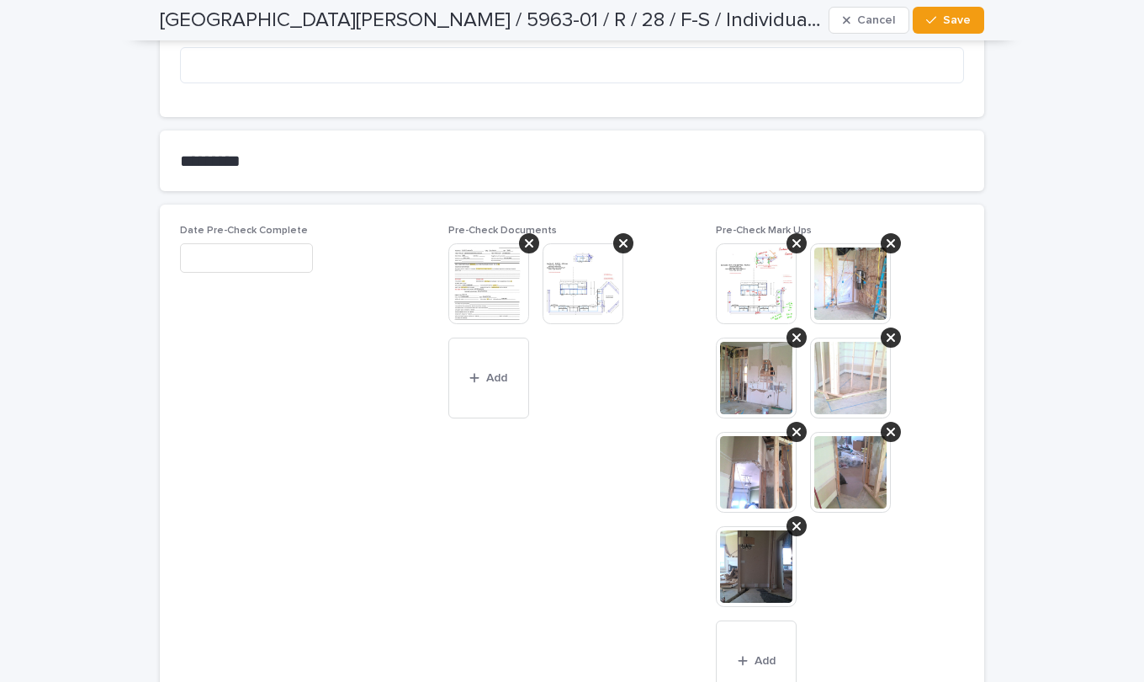
scroll to position [1260, 0]
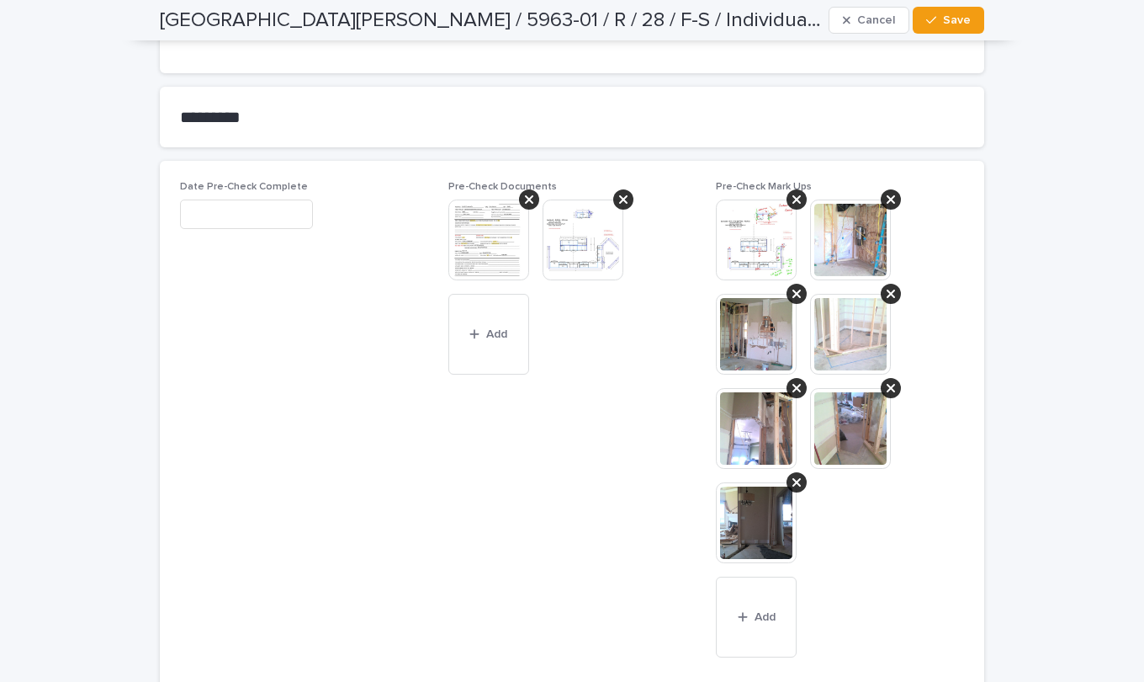
click at [751, 593] on button "Add" at bounding box center [756, 616] width 81 height 81
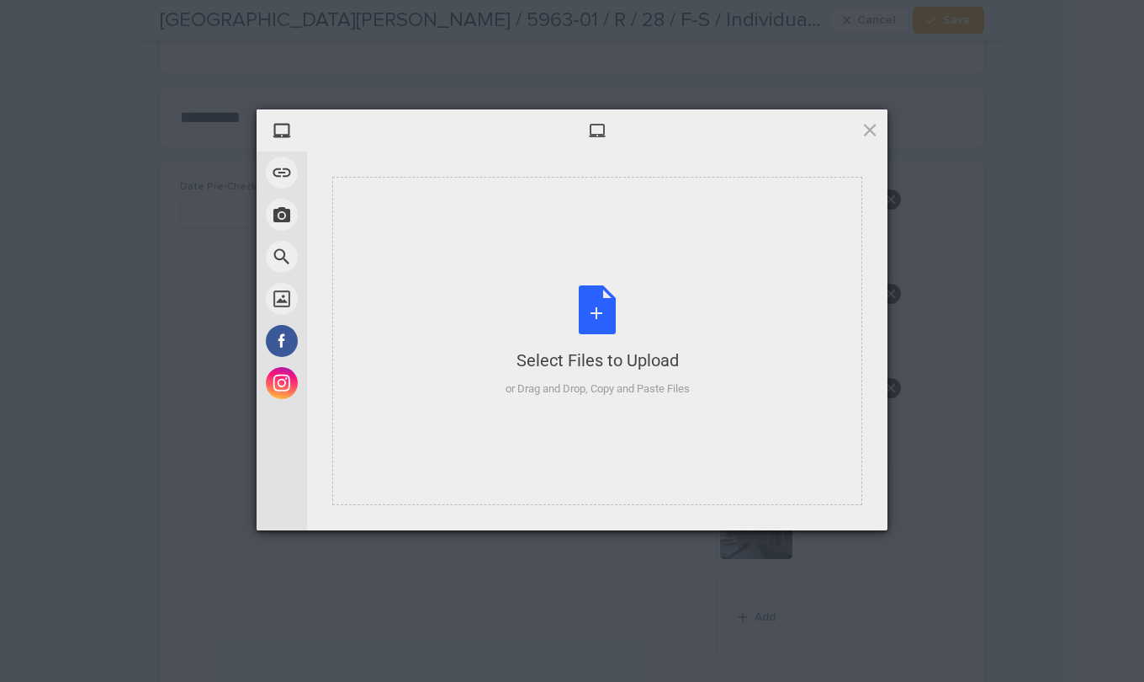
click at [606, 304] on div "Select Files to Upload or Drag and Drop, Copy and Paste Files" at bounding box center [598, 341] width 184 height 112
click at [874, 131] on span at bounding box center [870, 129] width 19 height 19
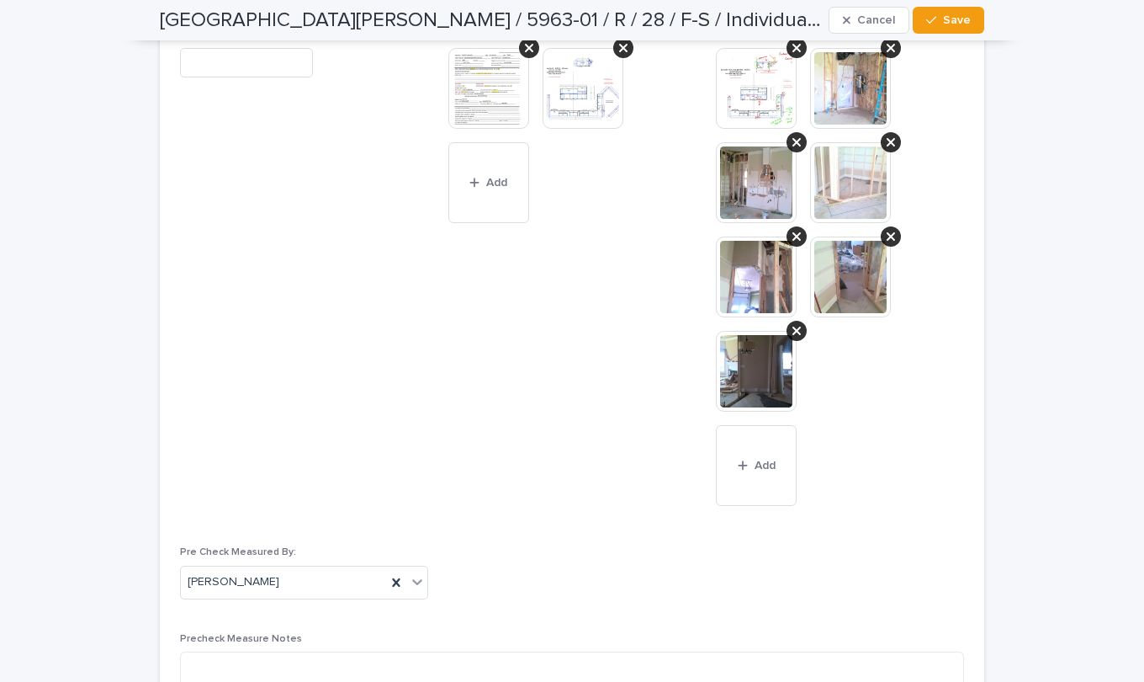
scroll to position [1428, 0]
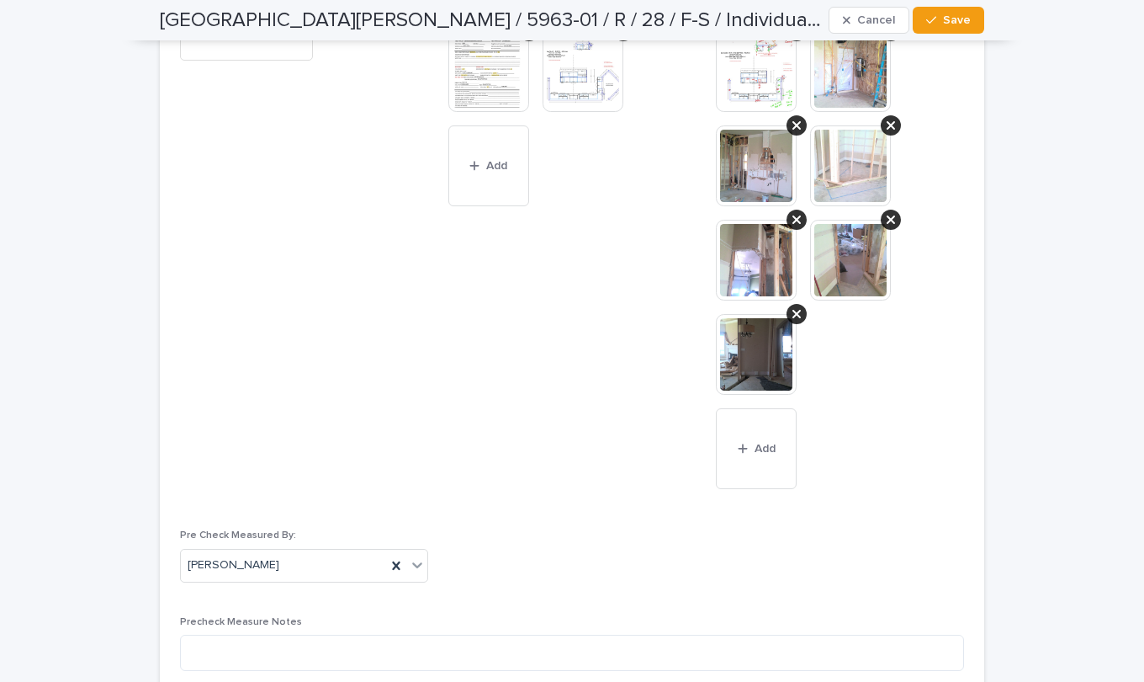
click at [757, 422] on button "Add" at bounding box center [756, 448] width 81 height 81
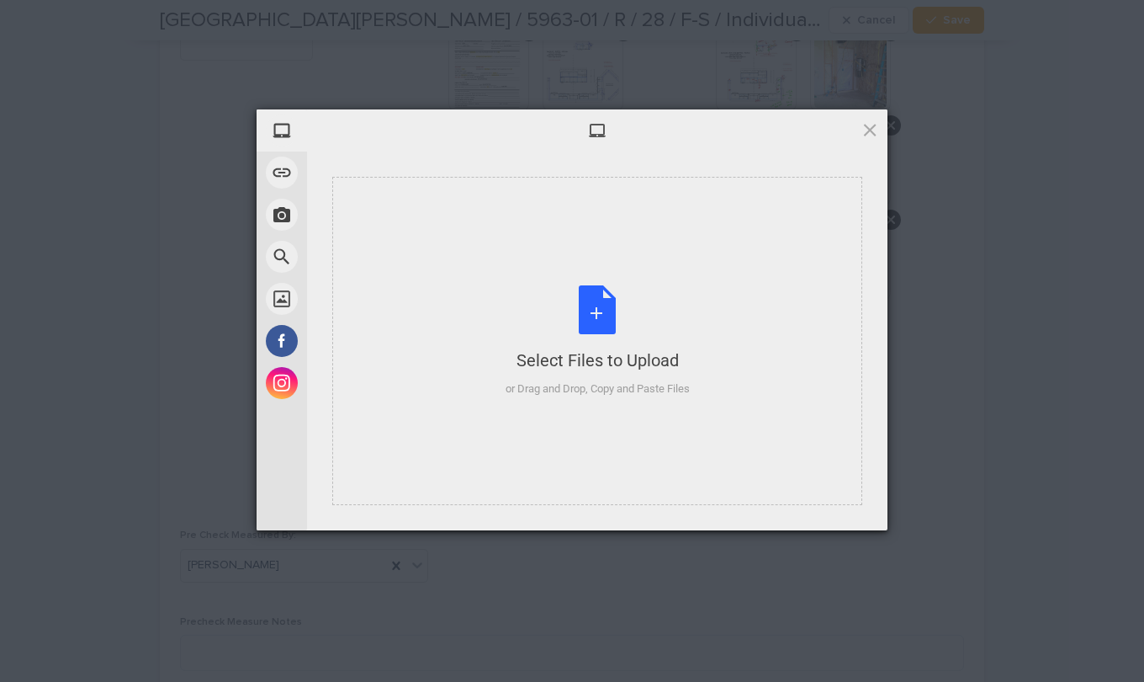
click at [594, 303] on div "Select Files to Upload or Drag and Drop, Copy and Paste Files" at bounding box center [598, 341] width 184 height 112
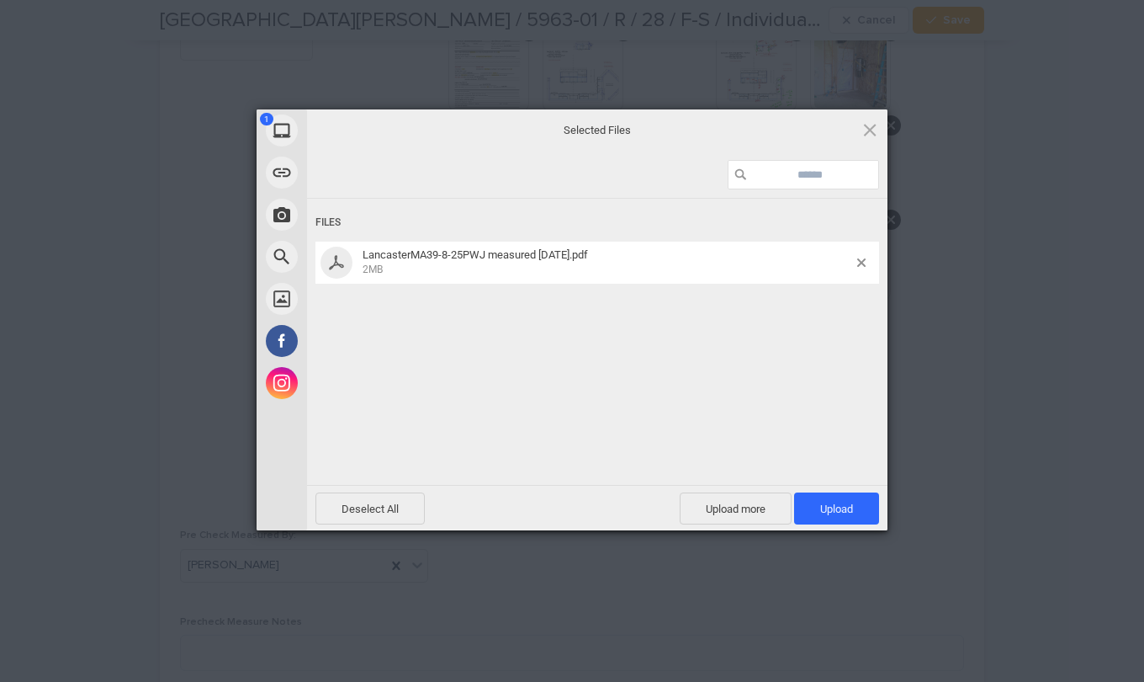
click at [830, 502] on span "Upload 1" at bounding box center [836, 508] width 33 height 13
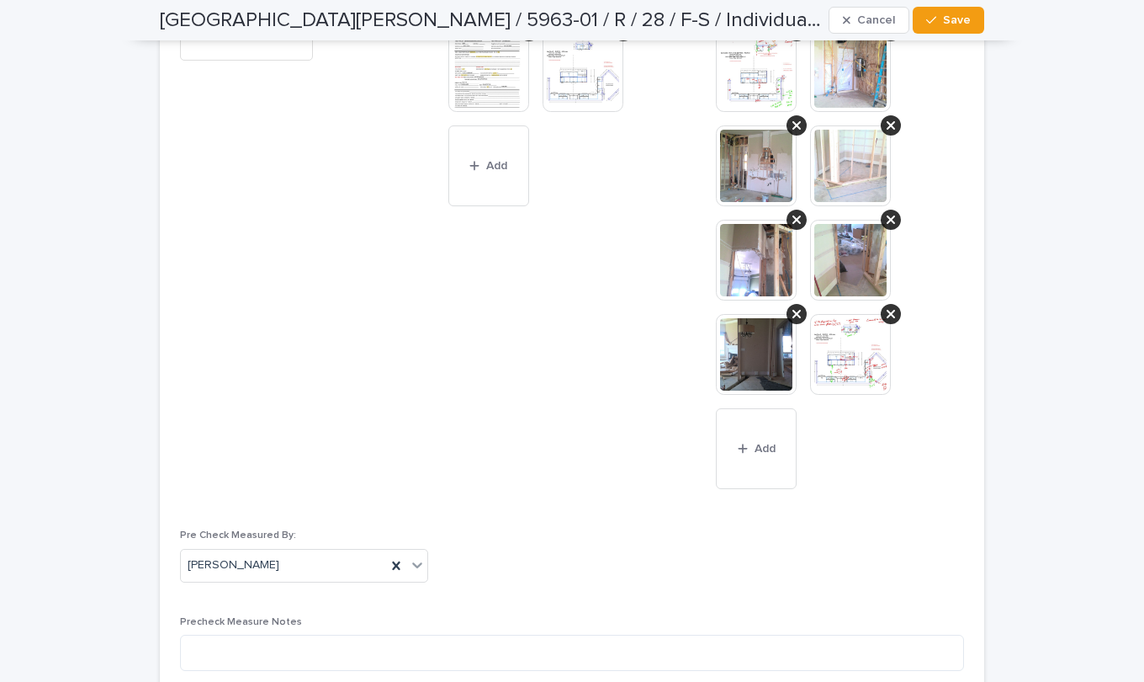
click at [751, 438] on button "Add" at bounding box center [756, 448] width 81 height 81
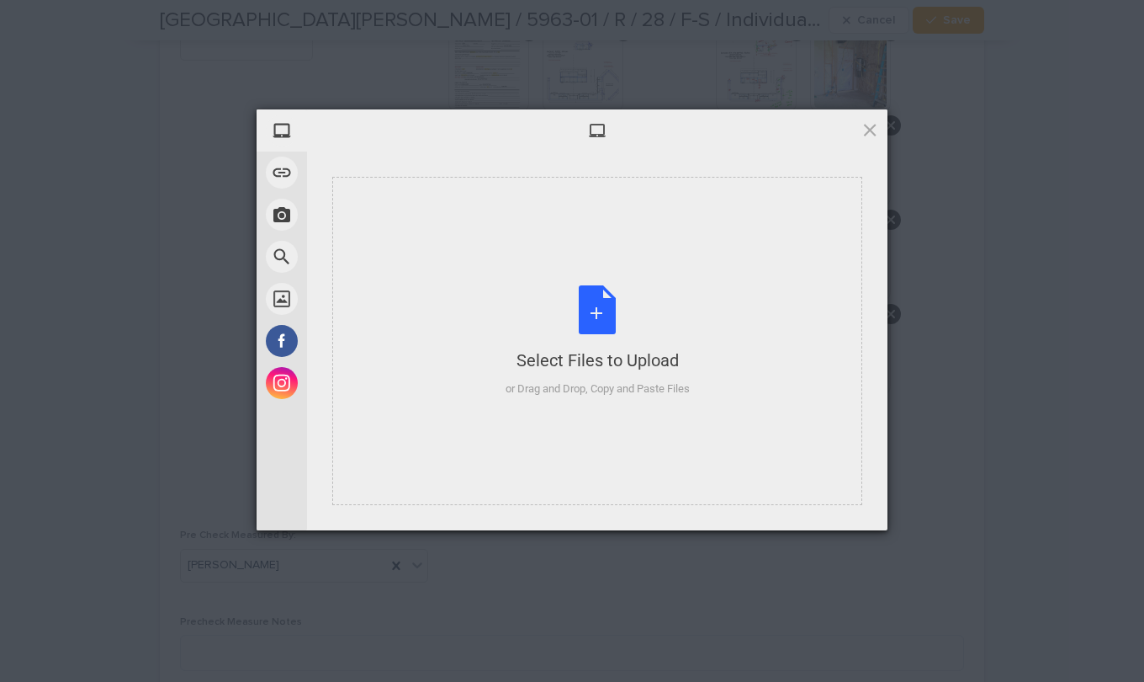
click at [597, 308] on div "Select Files to Upload or Drag and Drop, Copy and Paste Files" at bounding box center [598, 341] width 184 height 112
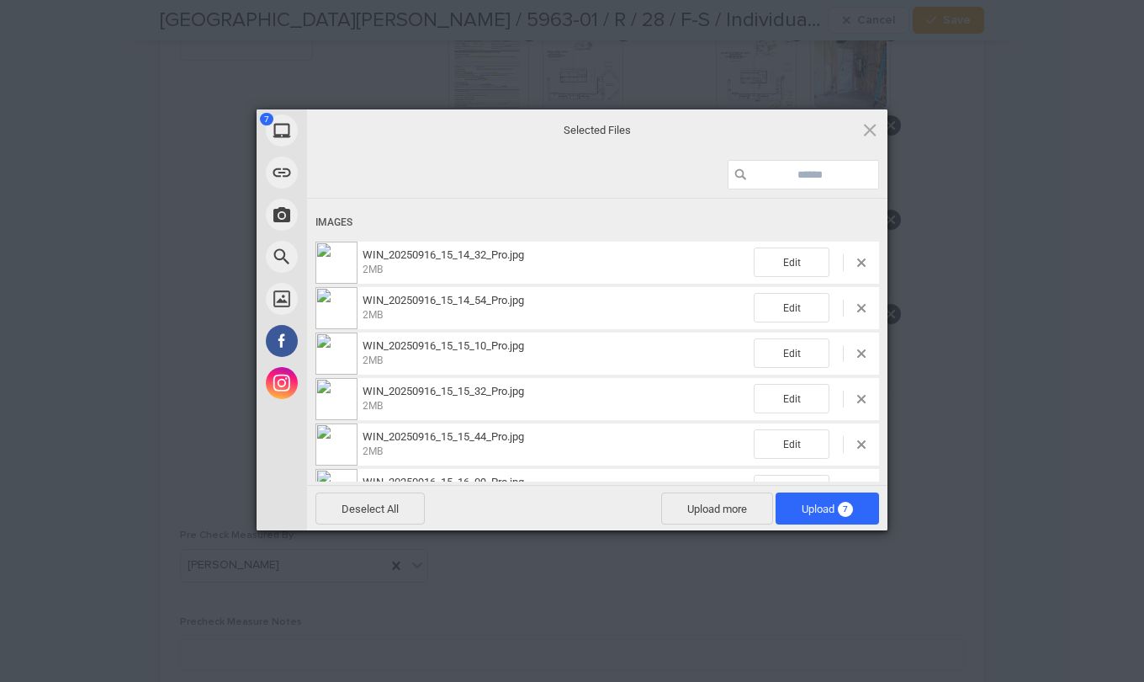
click at [794, 505] on span "Upload 7" at bounding box center [828, 508] width 104 height 32
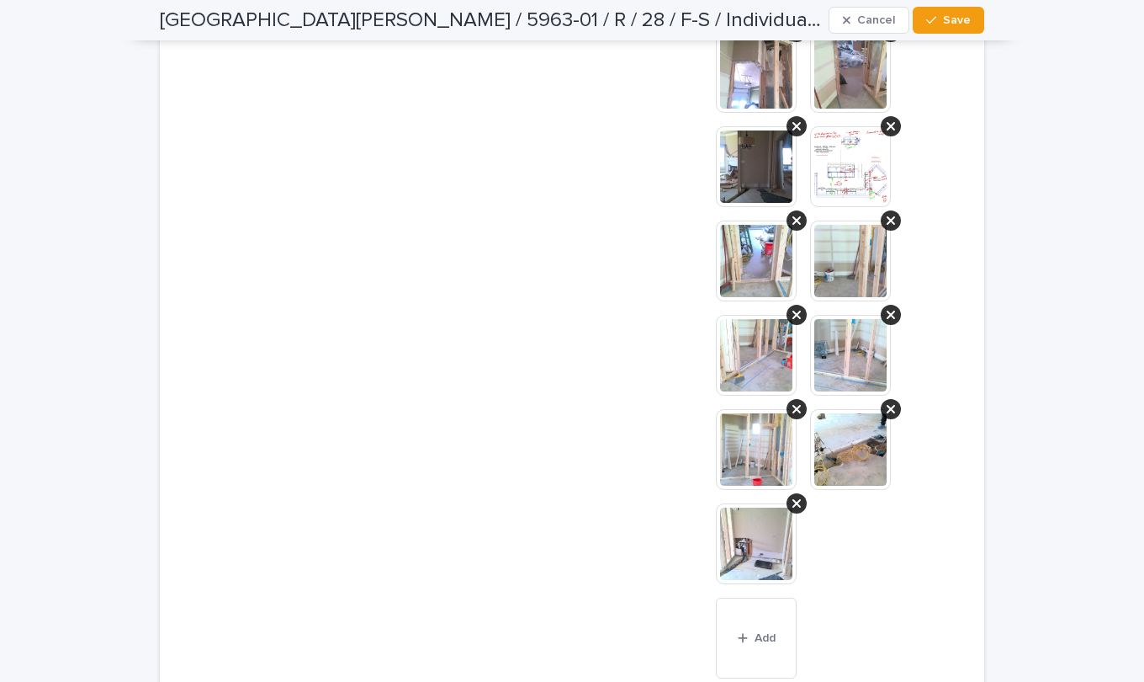
scroll to position [1596, 0]
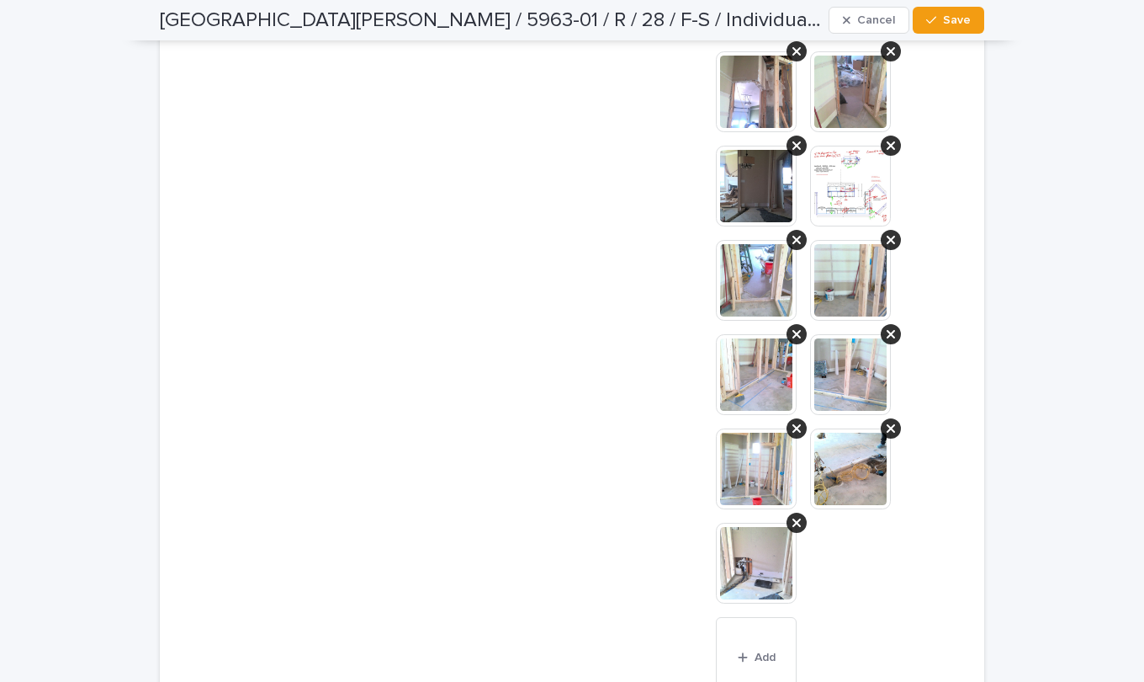
click at [857, 453] on img at bounding box center [850, 468] width 81 height 81
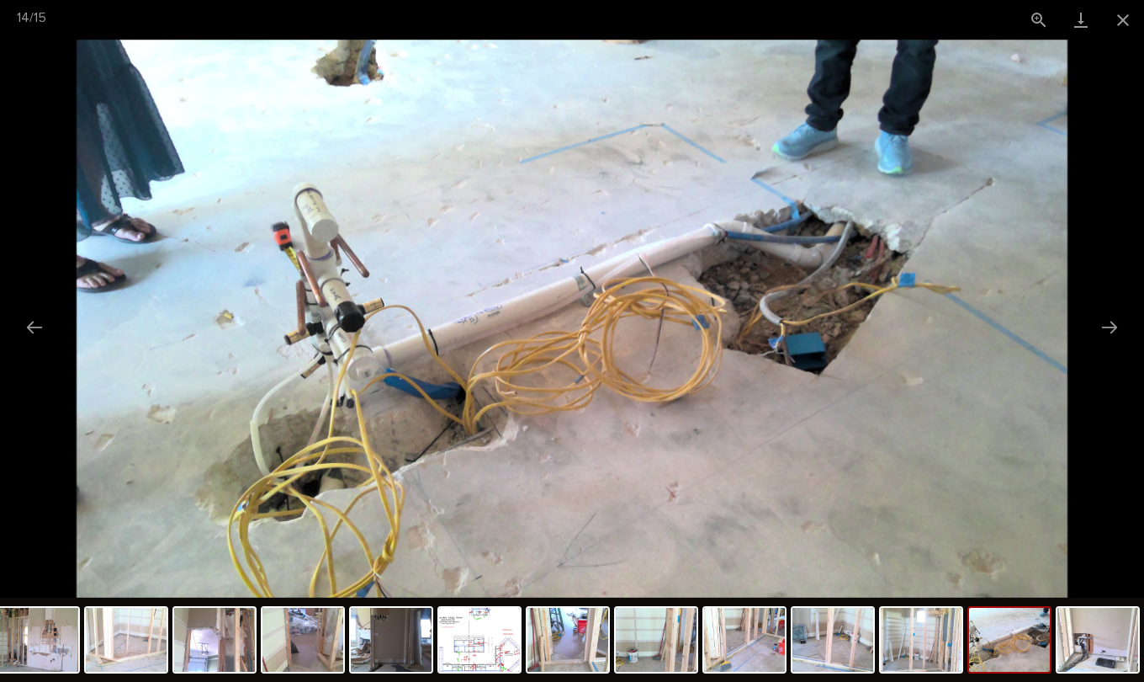
click at [1110, 328] on button "Next slide" at bounding box center [1109, 327] width 35 height 33
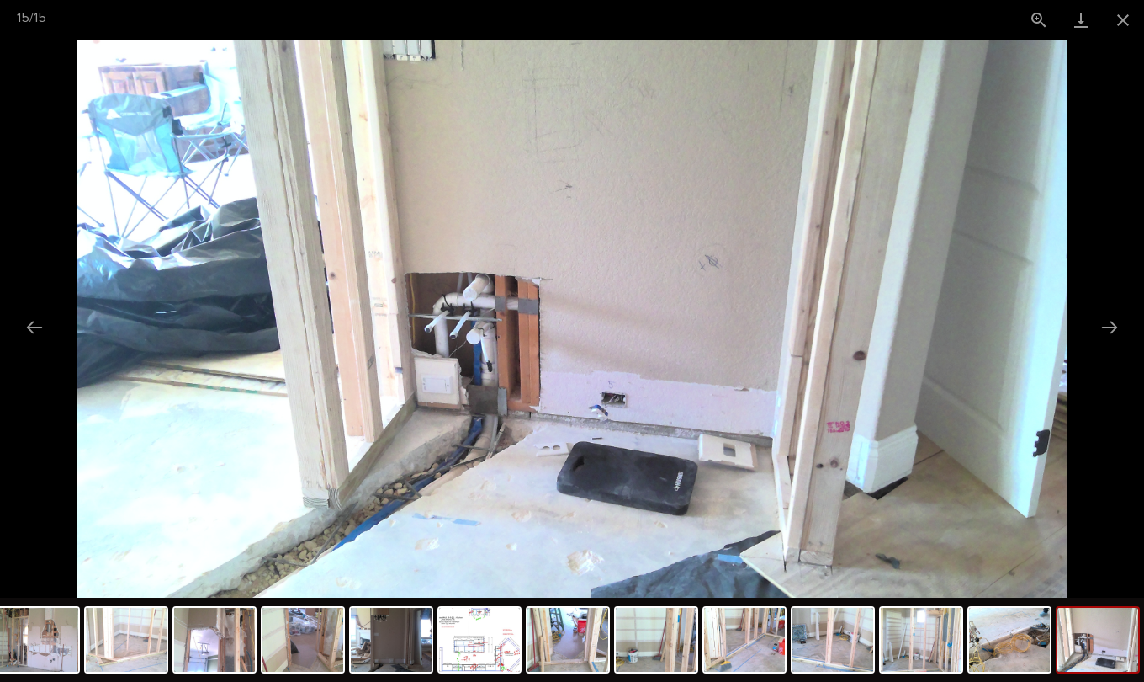
click at [1110, 328] on button "Next slide" at bounding box center [1109, 327] width 35 height 33
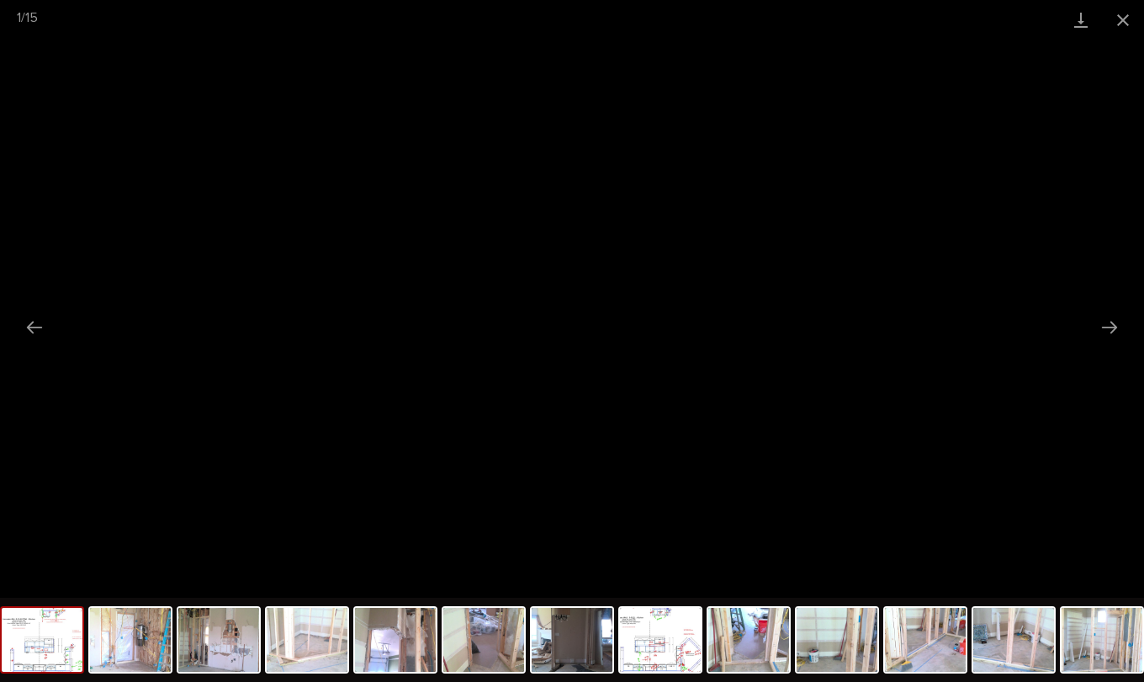
click at [33, 319] on button "Previous slide" at bounding box center [34, 327] width 35 height 33
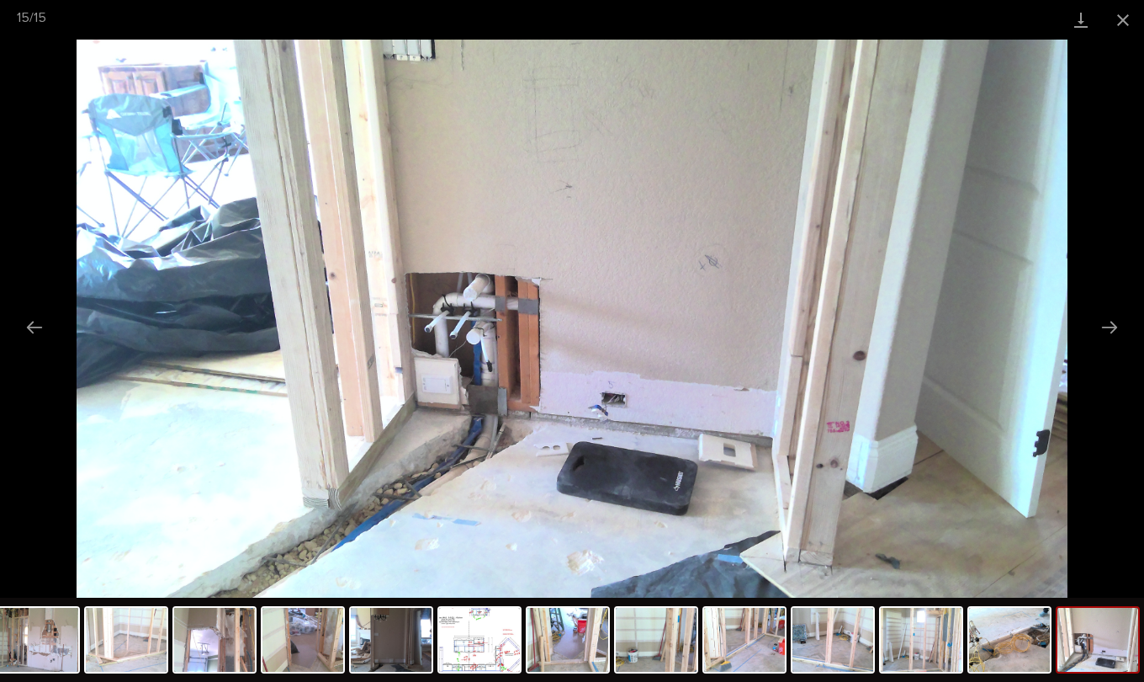
click at [33, 319] on button "Previous slide" at bounding box center [34, 327] width 35 height 33
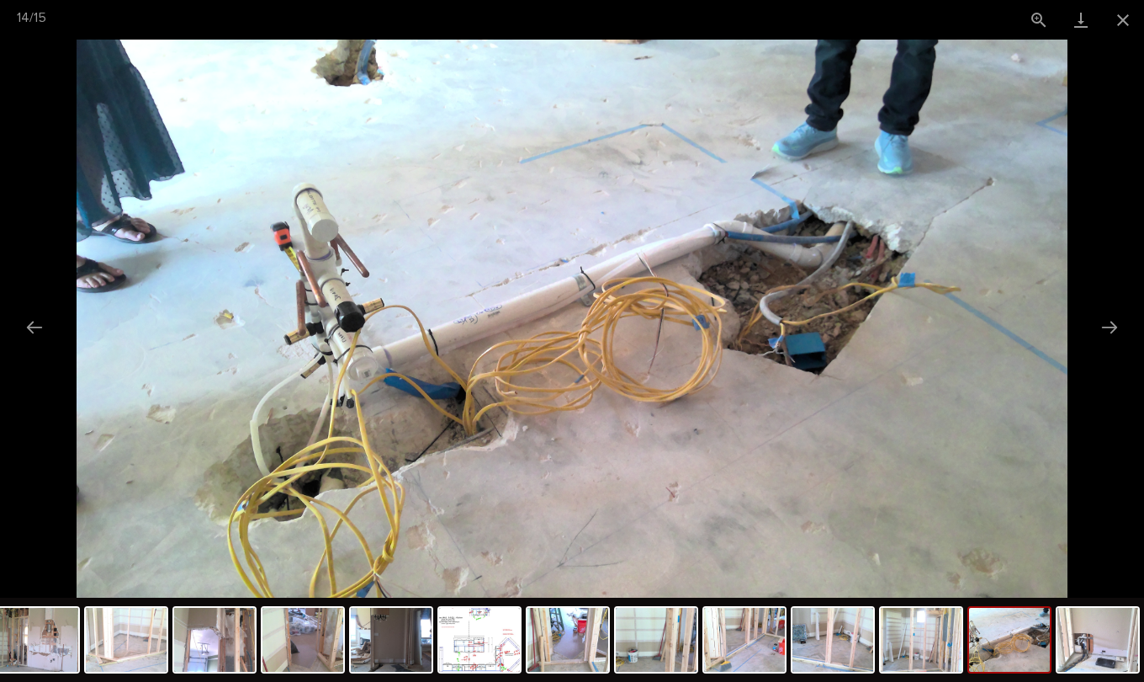
click at [33, 319] on button "Previous slide" at bounding box center [34, 327] width 35 height 33
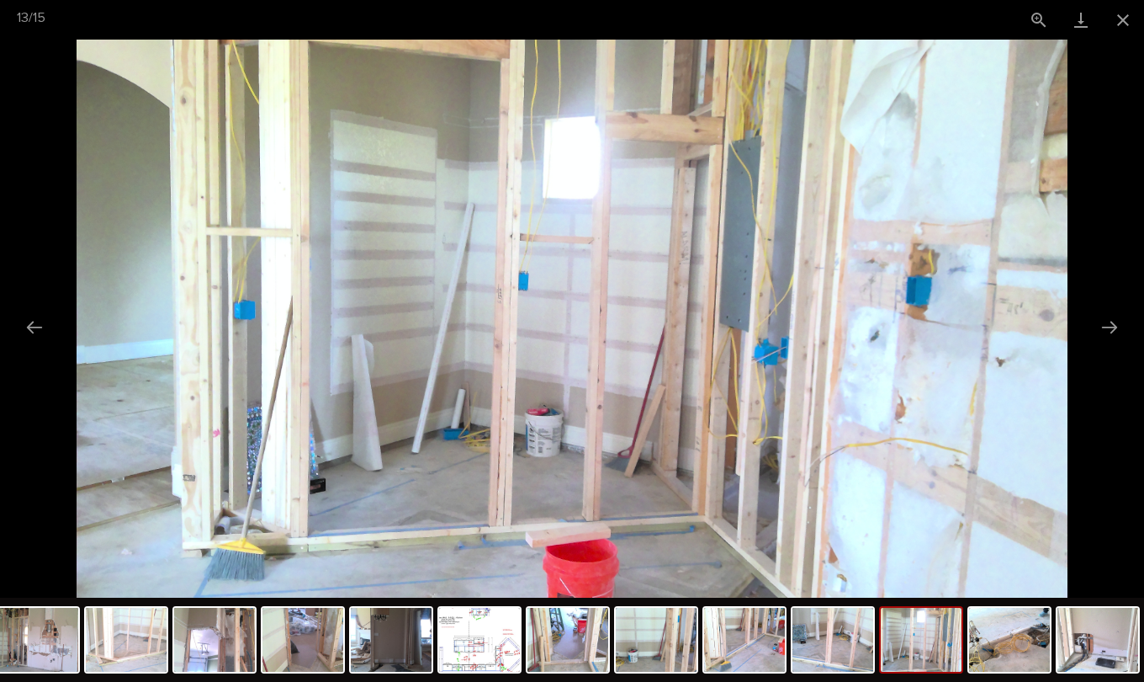
click at [34, 326] on button "Previous slide" at bounding box center [34, 327] width 35 height 33
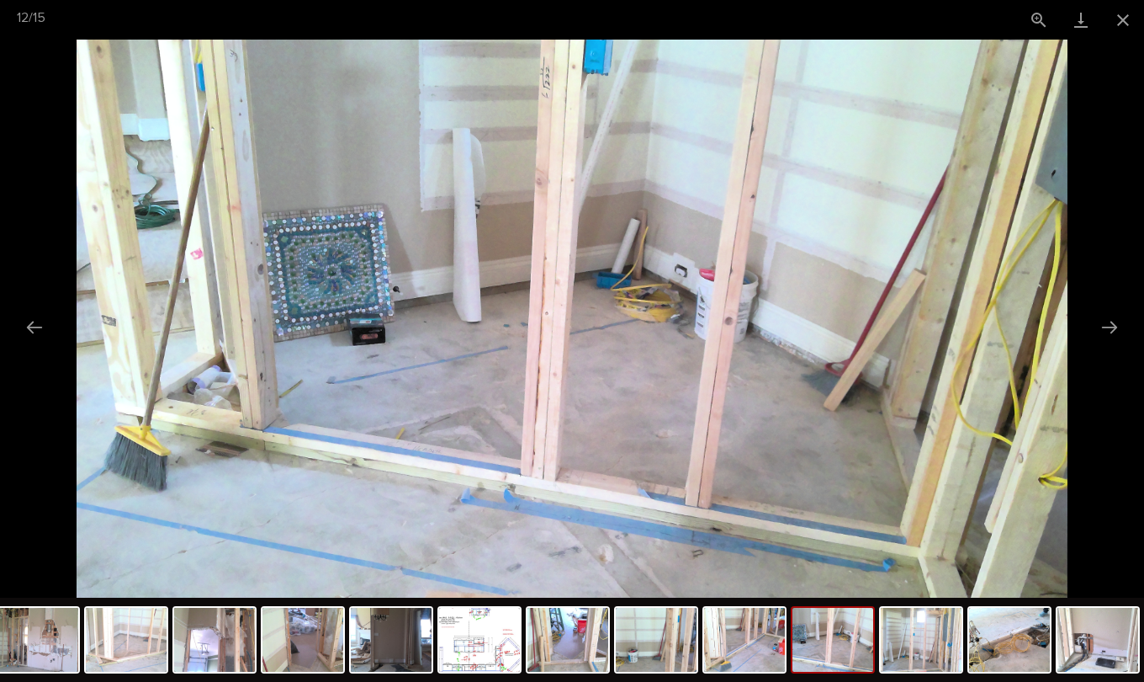
click at [40, 322] on button "Previous slide" at bounding box center [34, 327] width 35 height 33
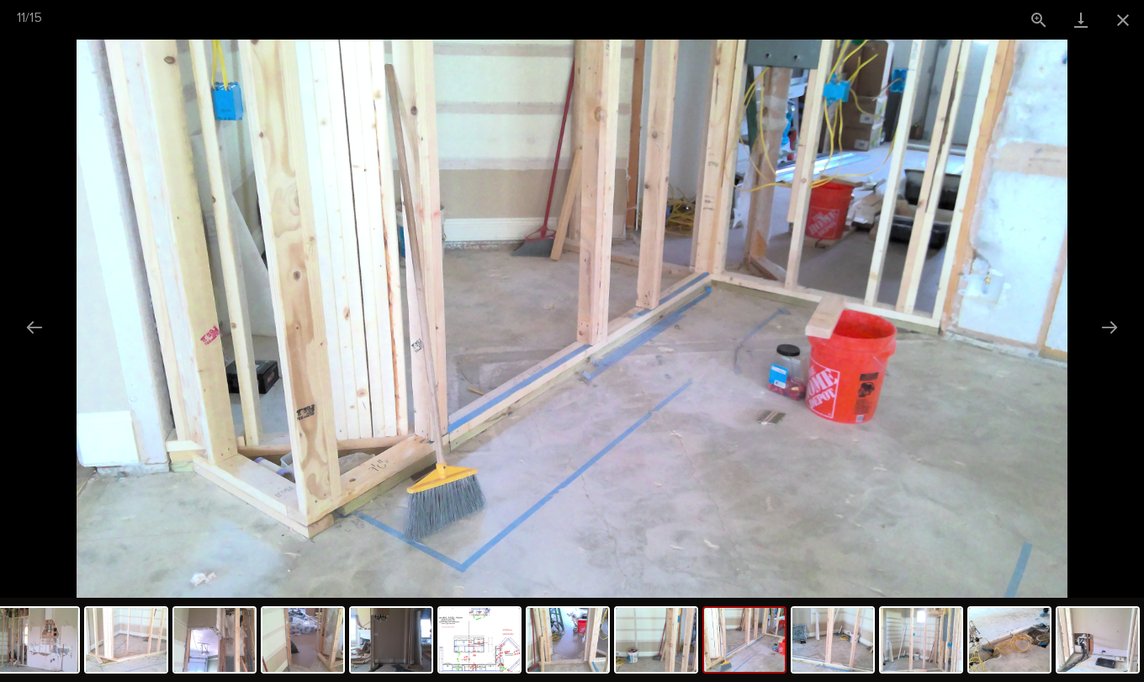
click at [35, 326] on button "Previous slide" at bounding box center [34, 327] width 35 height 33
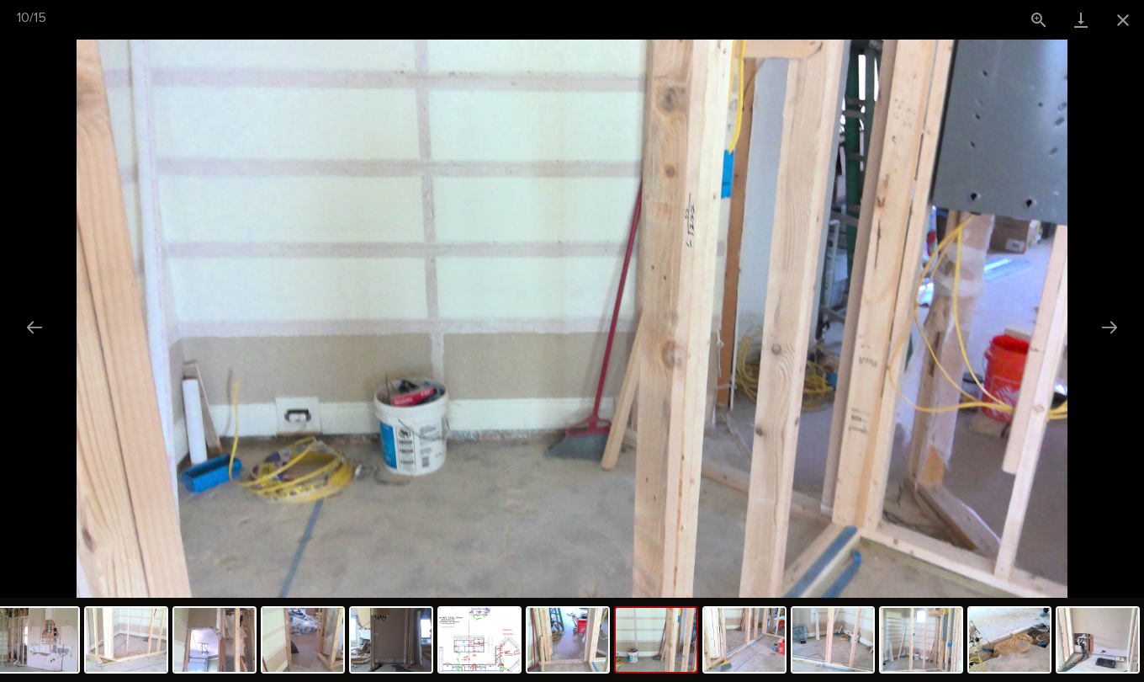
click at [34, 326] on button "Previous slide" at bounding box center [34, 327] width 35 height 33
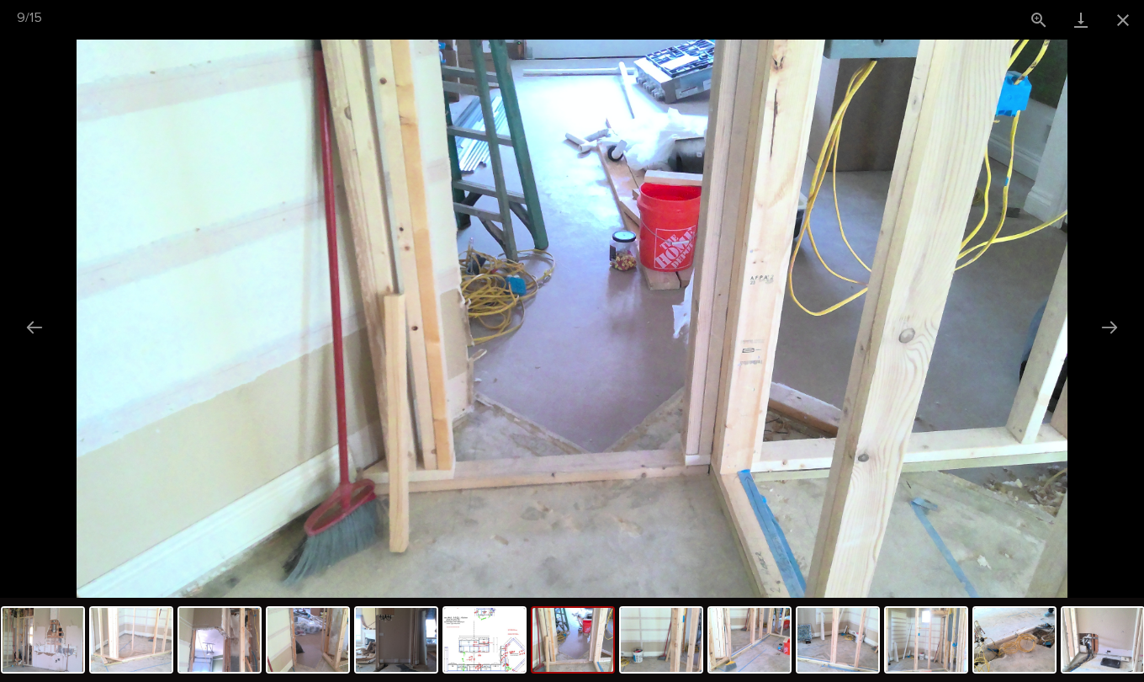
click at [34, 326] on button "Previous slide" at bounding box center [34, 327] width 35 height 33
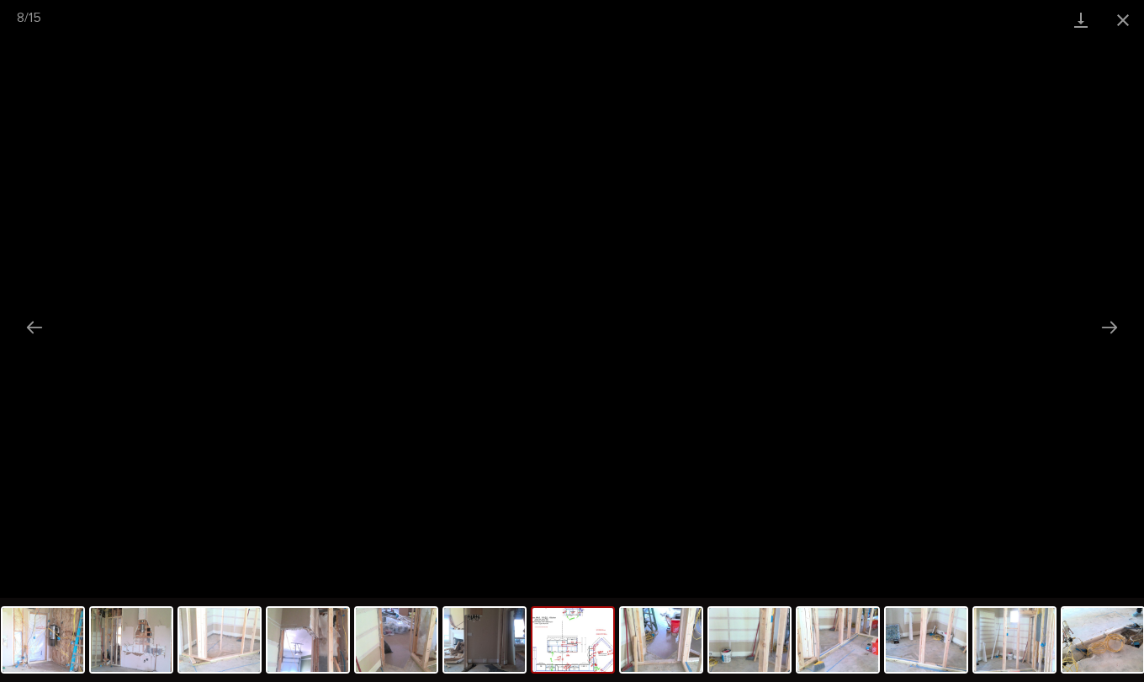
click at [1108, 321] on button "Next slide" at bounding box center [1109, 327] width 35 height 33
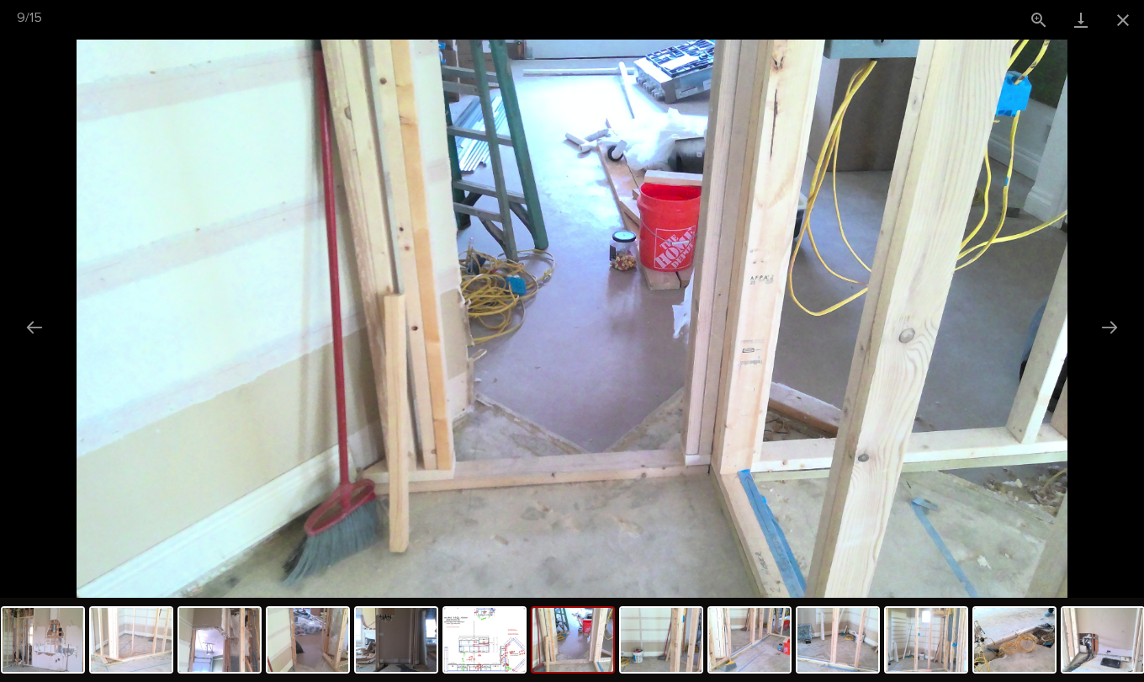
click at [1127, 19] on button "Close gallery" at bounding box center [1123, 20] width 42 height 40
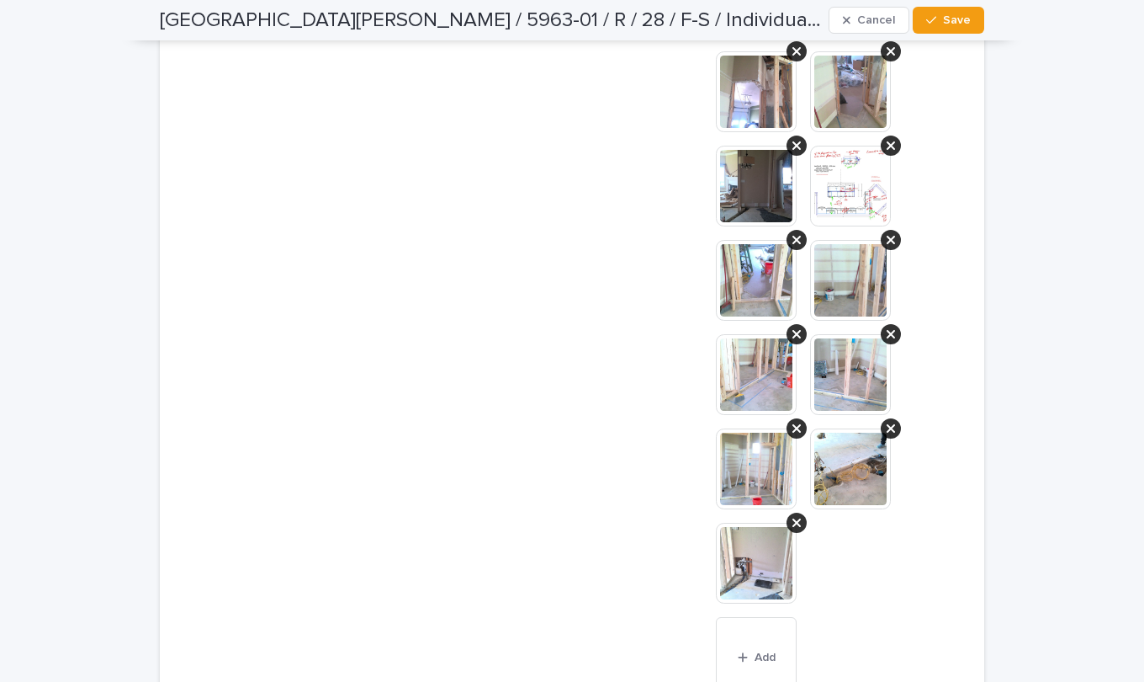
click at [963, 13] on button "Save" at bounding box center [949, 20] width 72 height 27
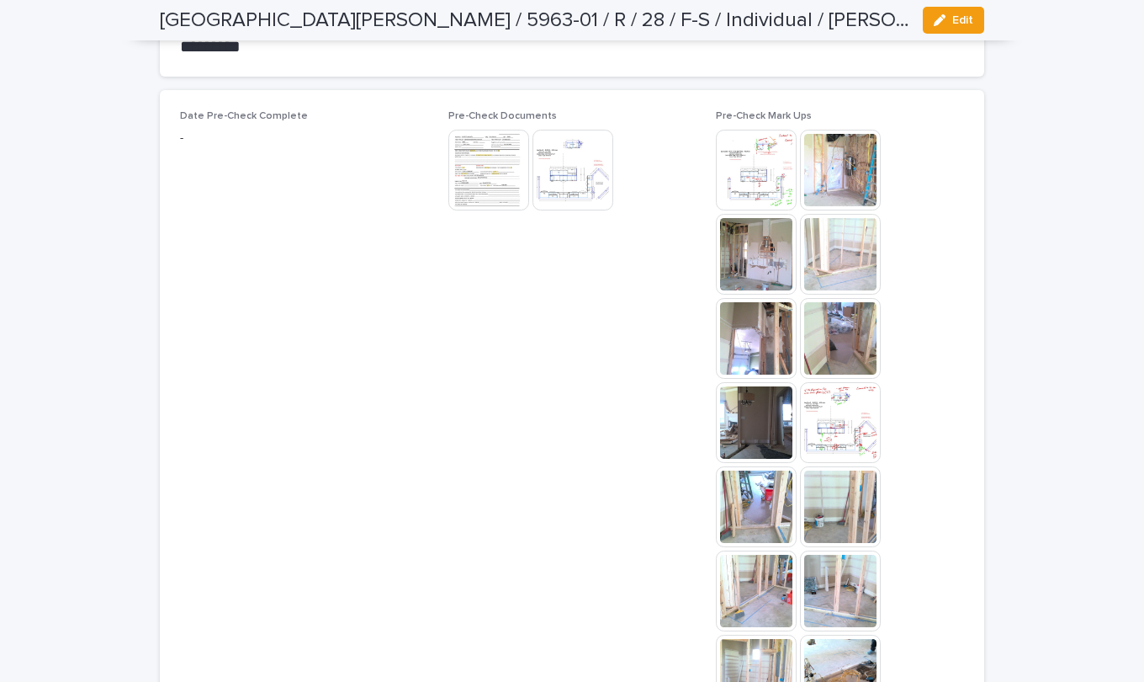
scroll to position [1176, 0]
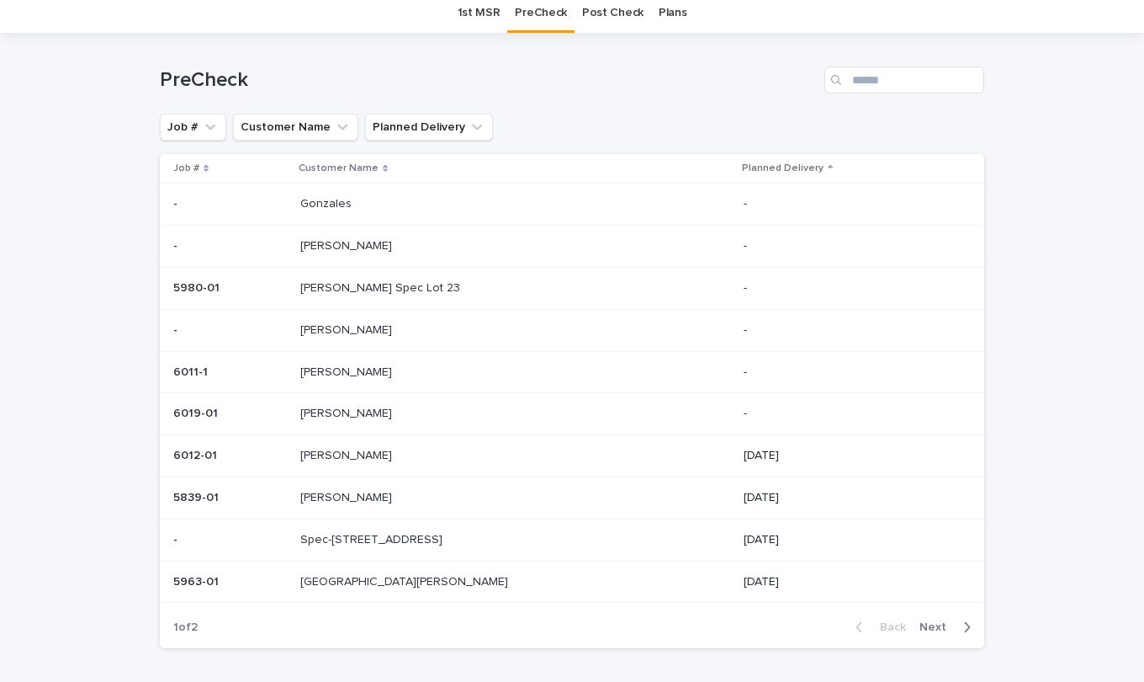
scroll to position [41, 0]
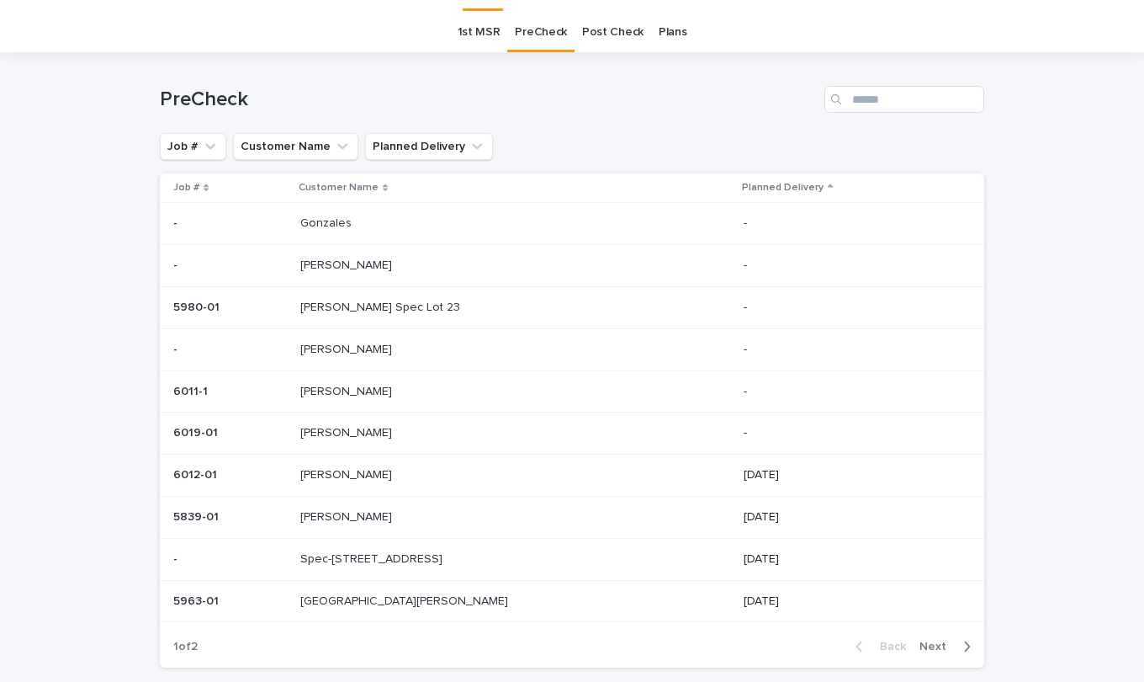
click at [357, 593] on p "Lancaster, Pam" at bounding box center [405, 600] width 211 height 18
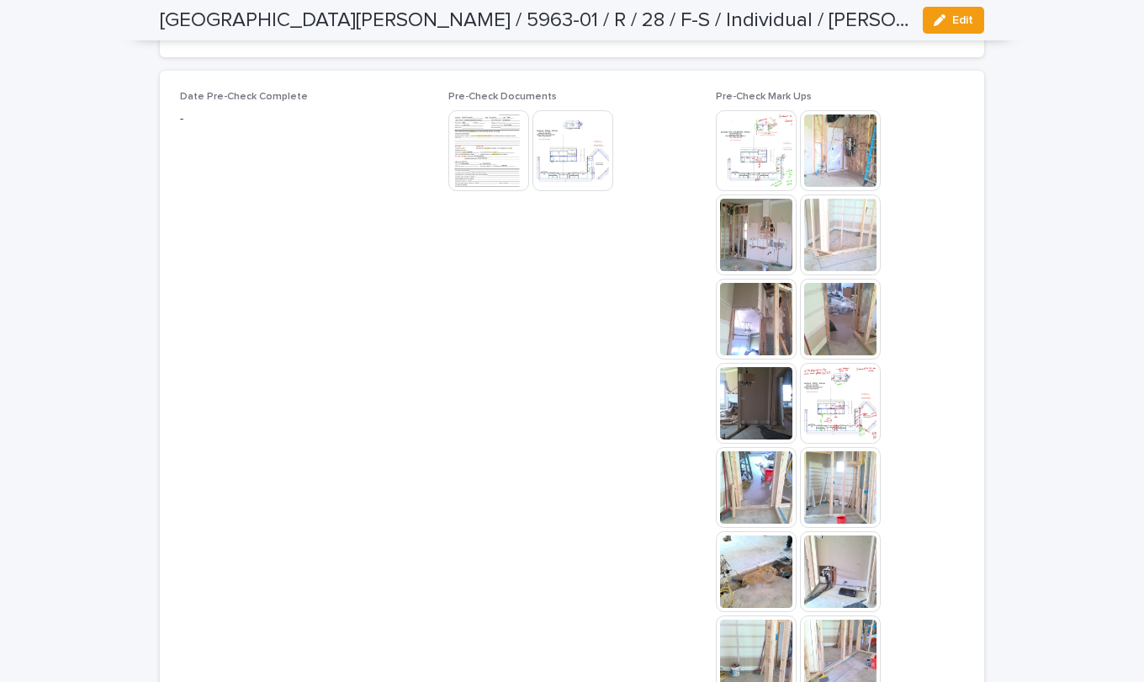
scroll to position [1232, 0]
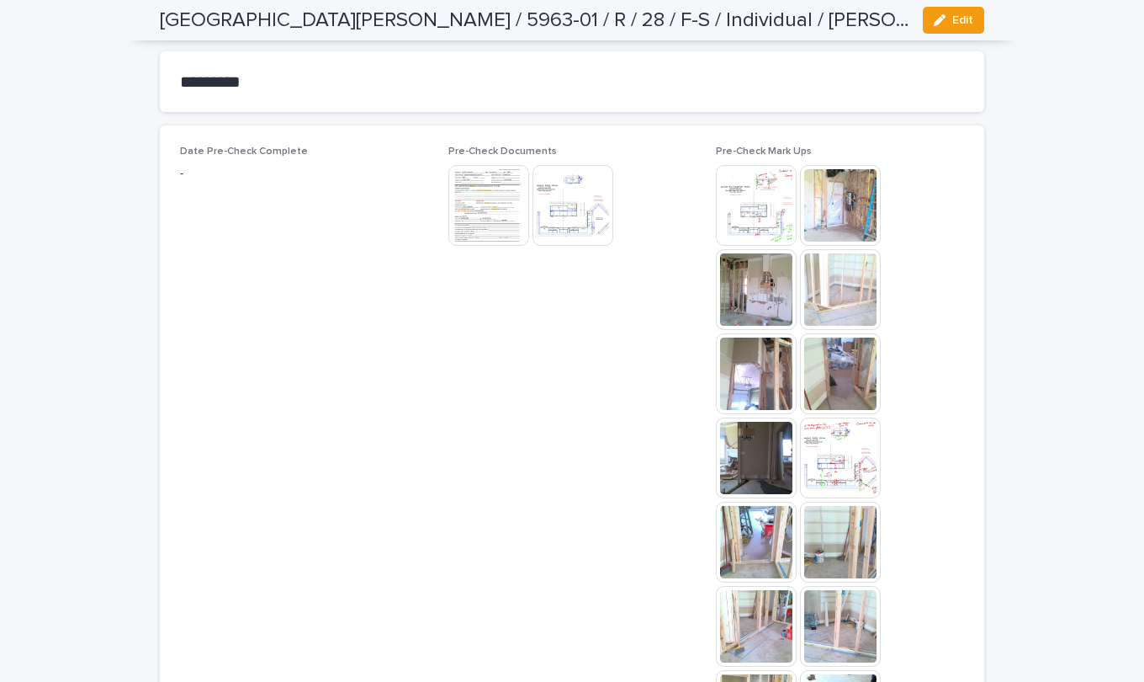
click at [965, 15] on span "Edit" at bounding box center [963, 20] width 21 height 12
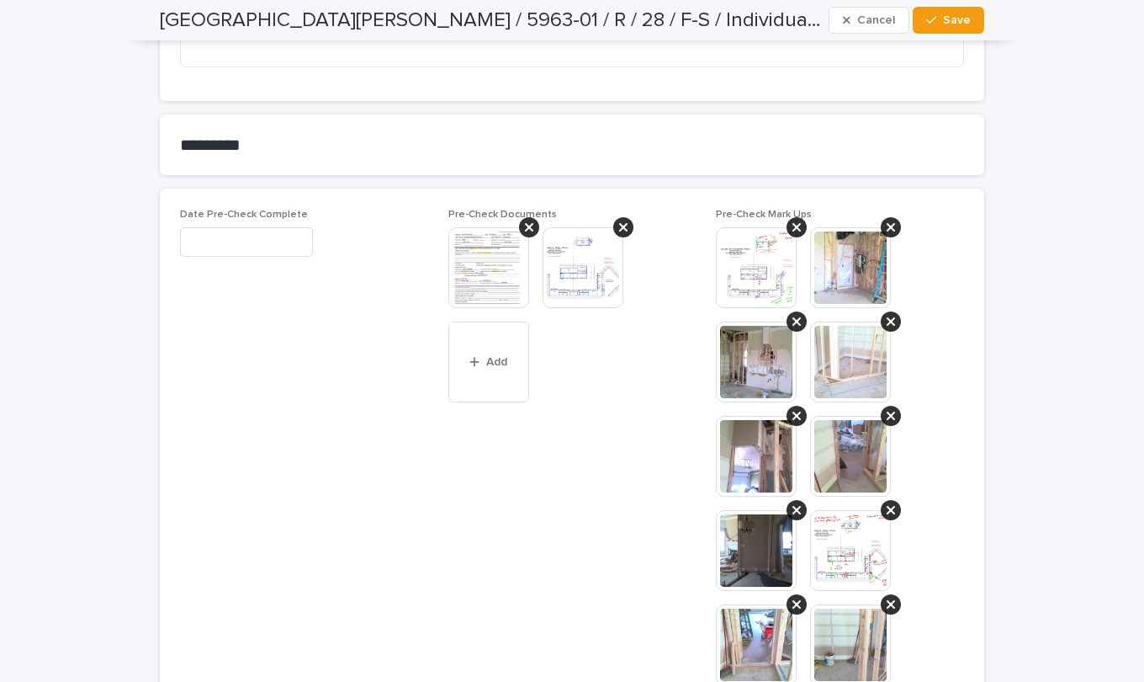
scroll to position [1379, 0]
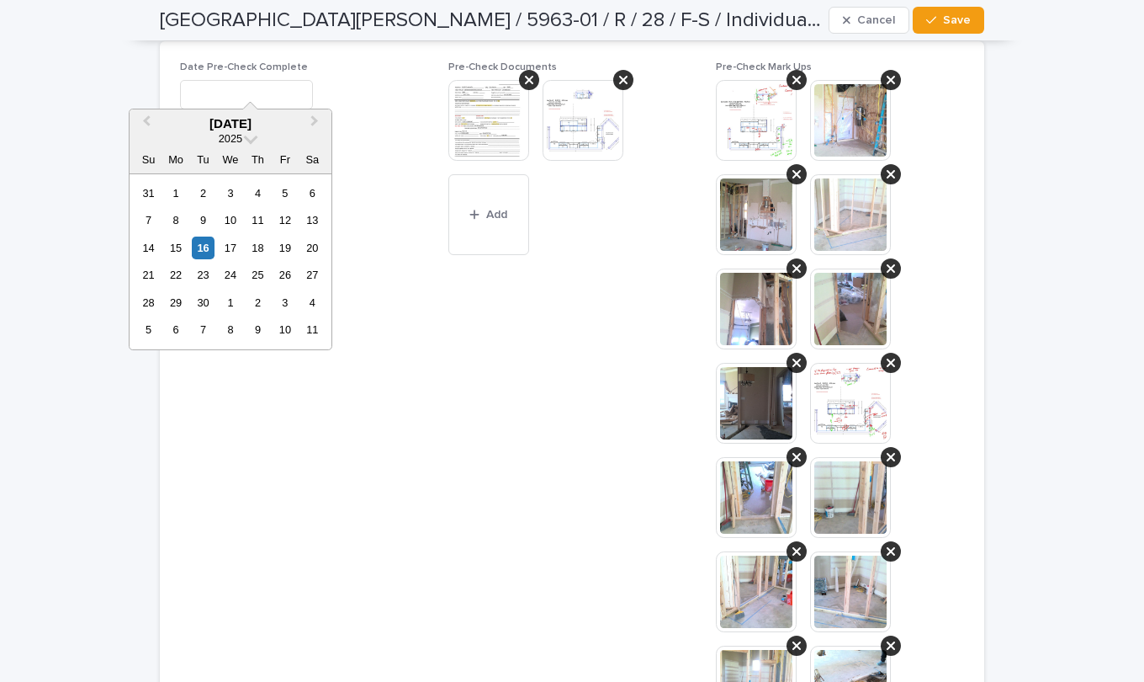
click at [281, 80] on input "text" at bounding box center [246, 94] width 133 height 29
click at [199, 244] on div "16" at bounding box center [203, 247] width 23 height 23
type input "**********"
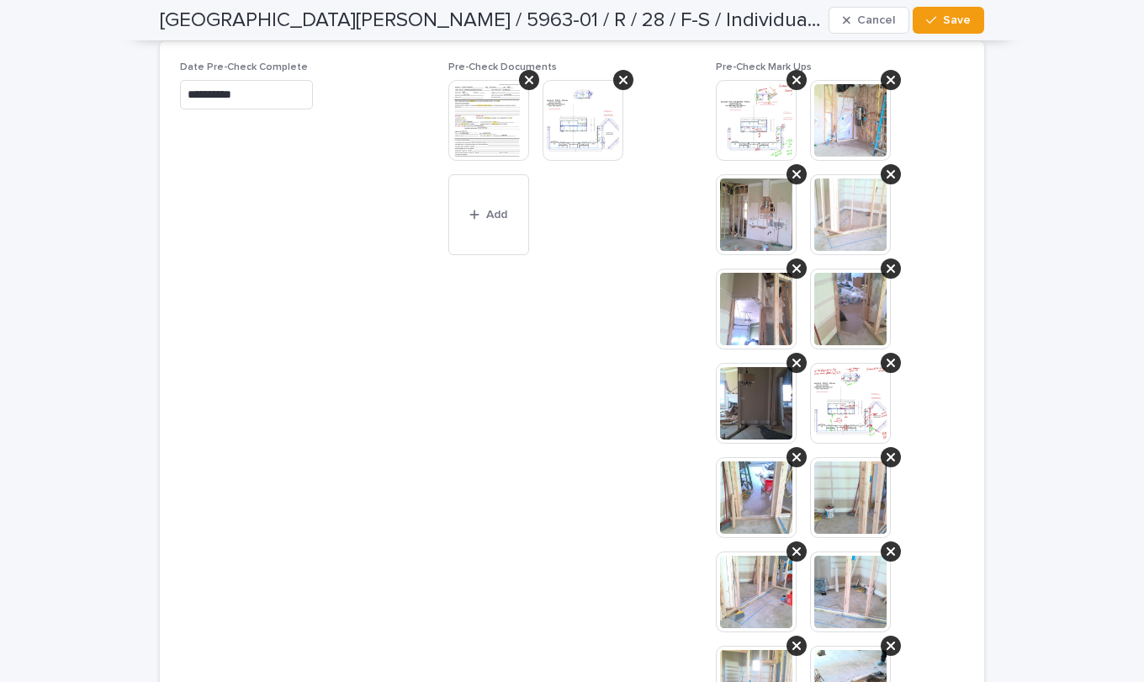
click at [958, 13] on button "Save" at bounding box center [949, 20] width 72 height 27
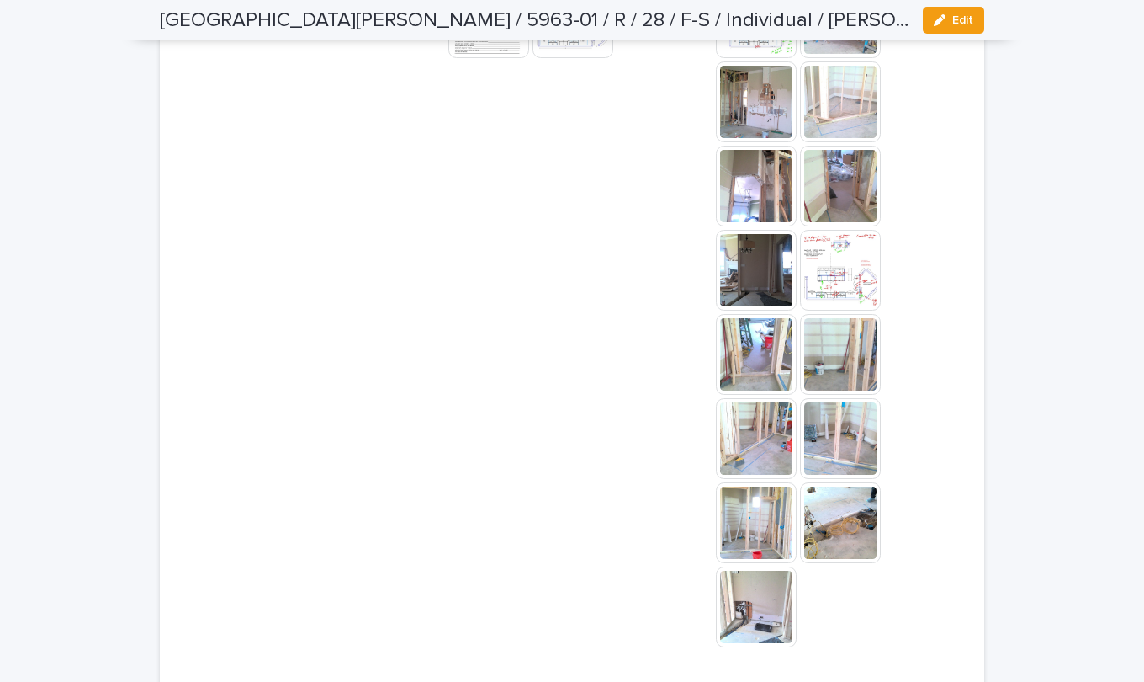
scroll to position [1399, 0]
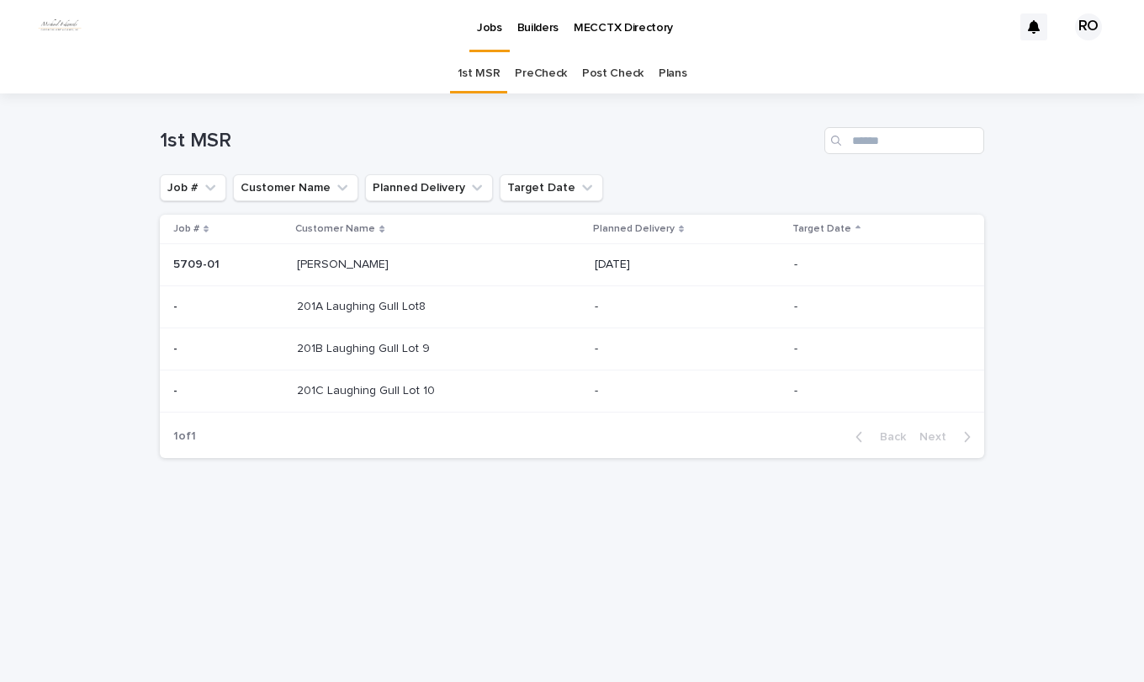
click at [532, 70] on link "PreCheck" at bounding box center [541, 74] width 52 height 40
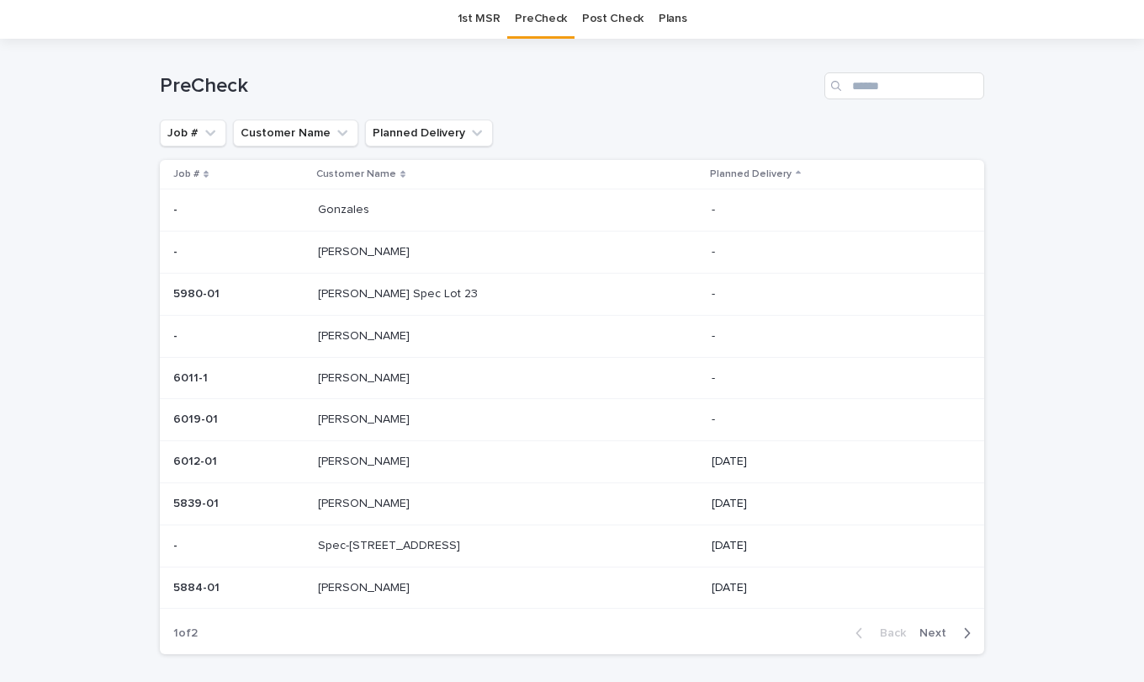
scroll to position [84, 0]
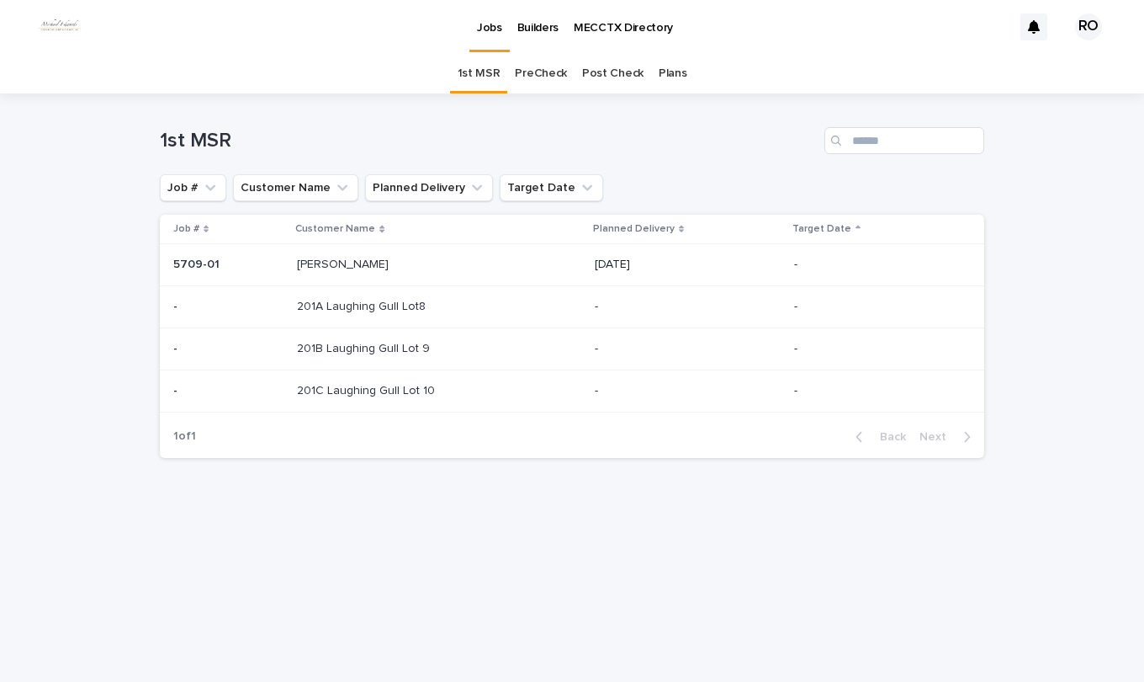
click at [369, 307] on p "201A Laughing Gull Lot8" at bounding box center [363, 305] width 132 height 18
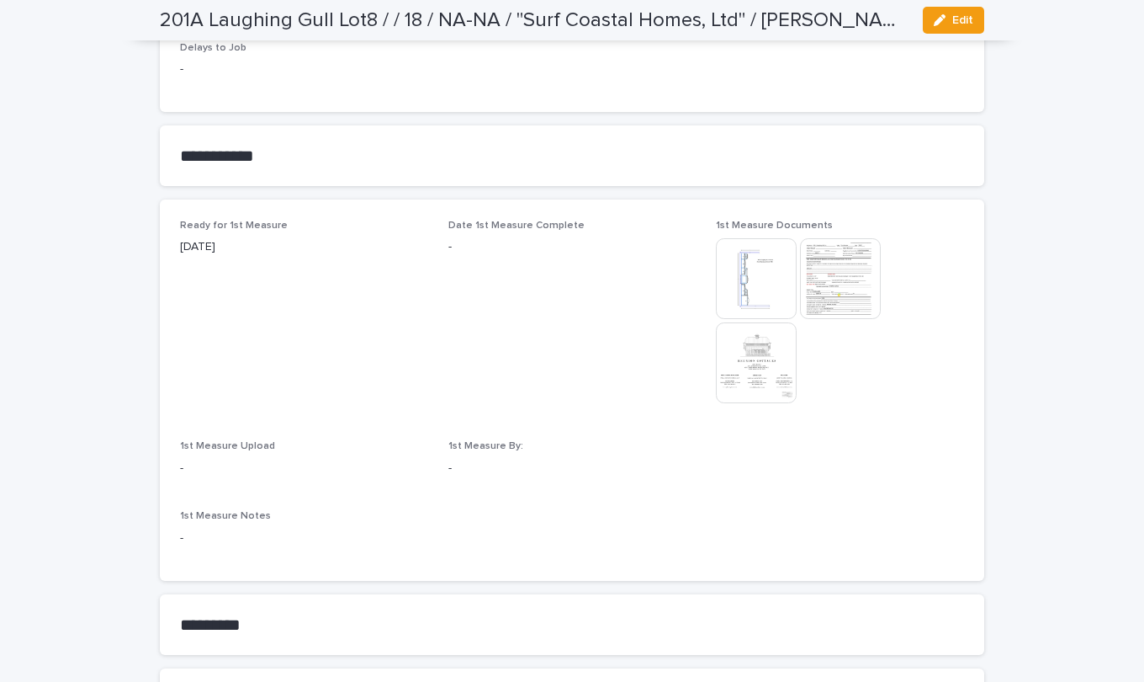
scroll to position [841, 0]
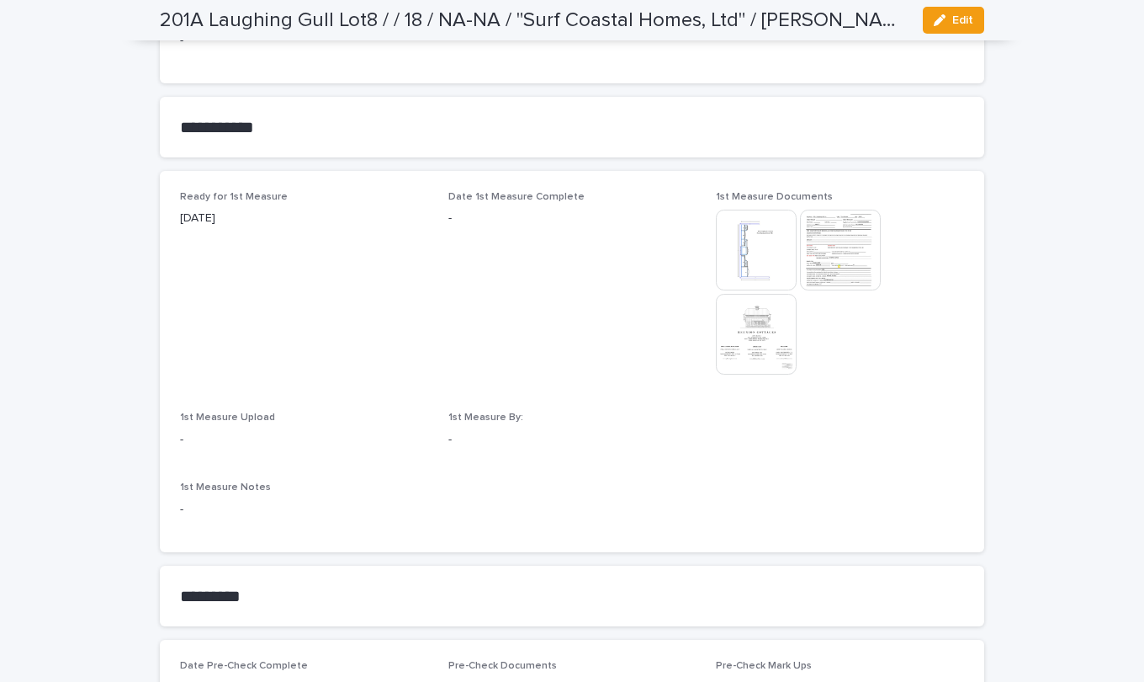
click at [750, 257] on img at bounding box center [756, 250] width 81 height 81
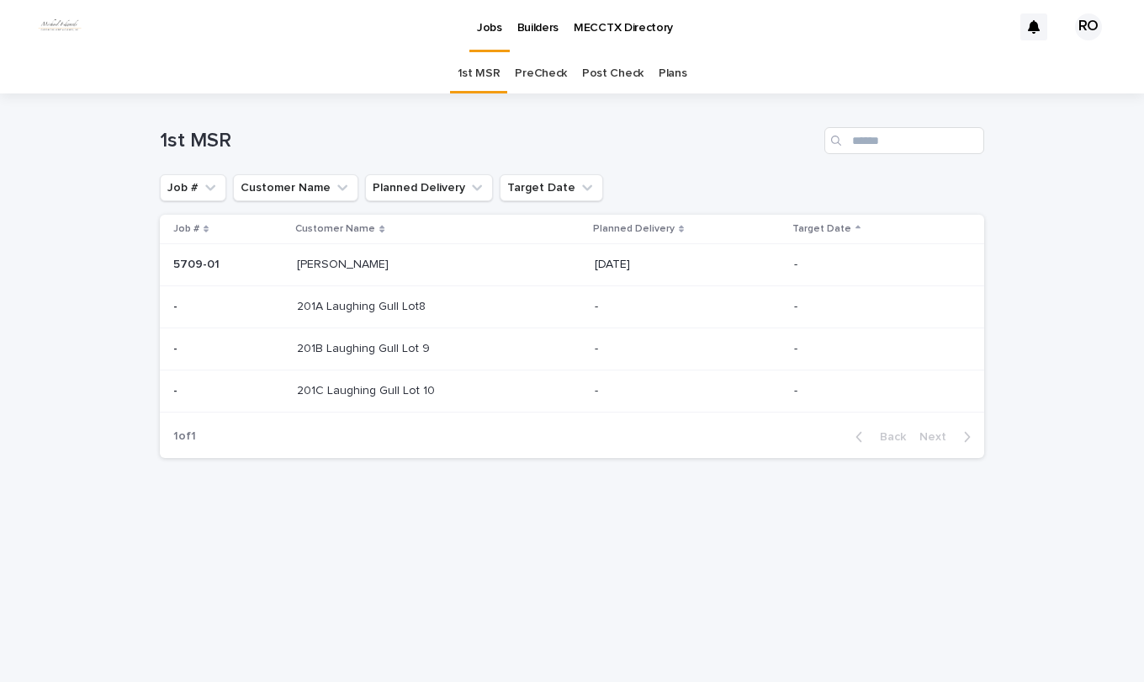
click at [546, 73] on link "PreCheck" at bounding box center [541, 74] width 52 height 40
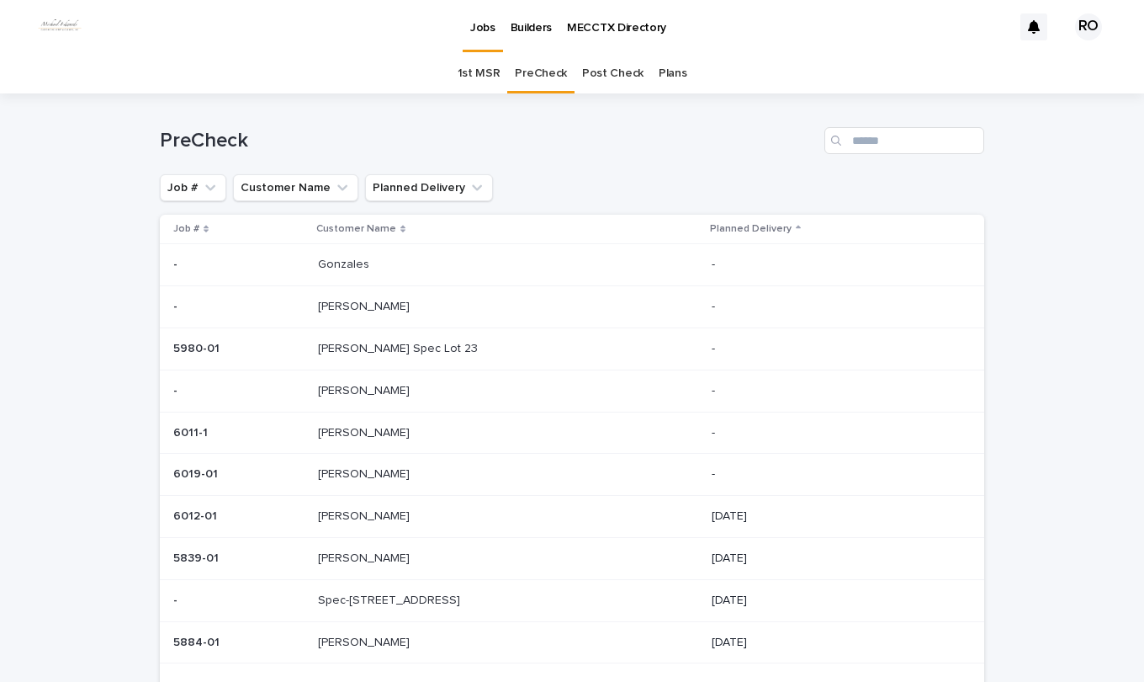
click at [406, 594] on p "Spec-[STREET_ADDRESS]" at bounding box center [391, 599] width 146 height 18
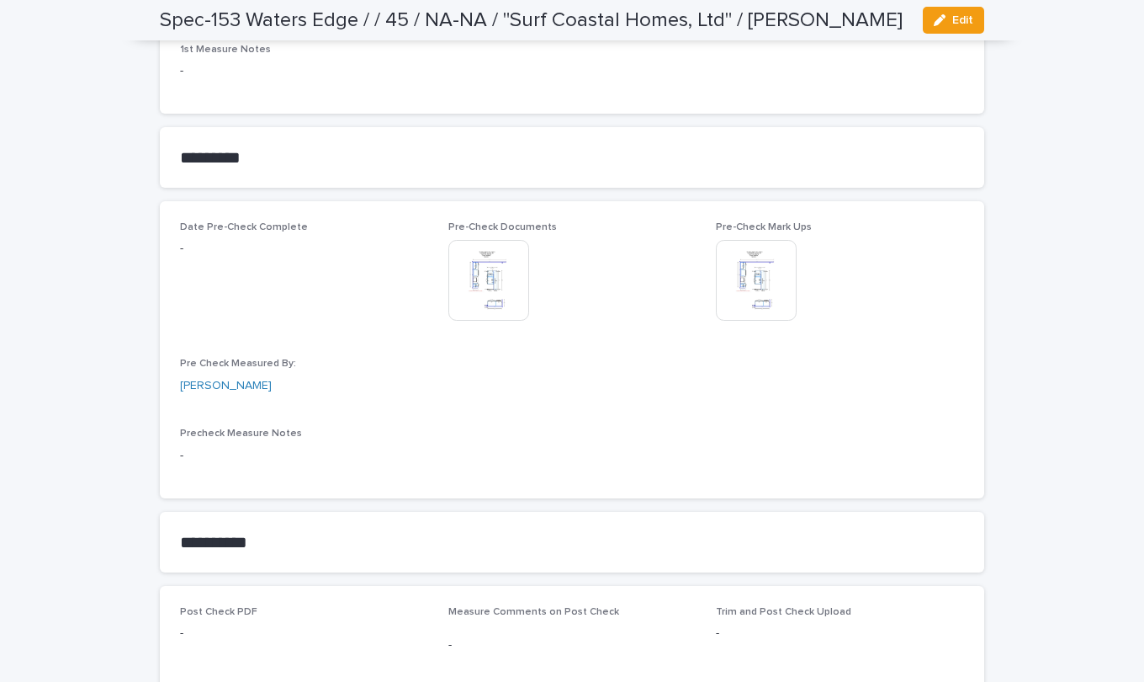
scroll to position [1262, 0]
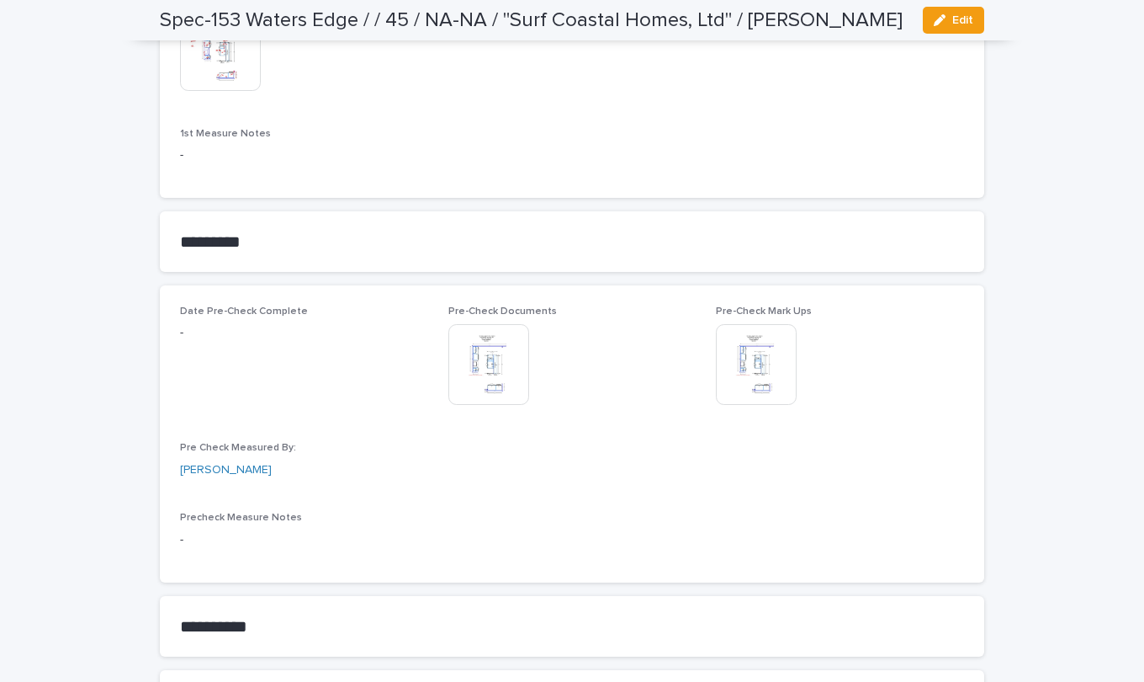
click at [959, 23] on span "Edit" at bounding box center [963, 20] width 21 height 12
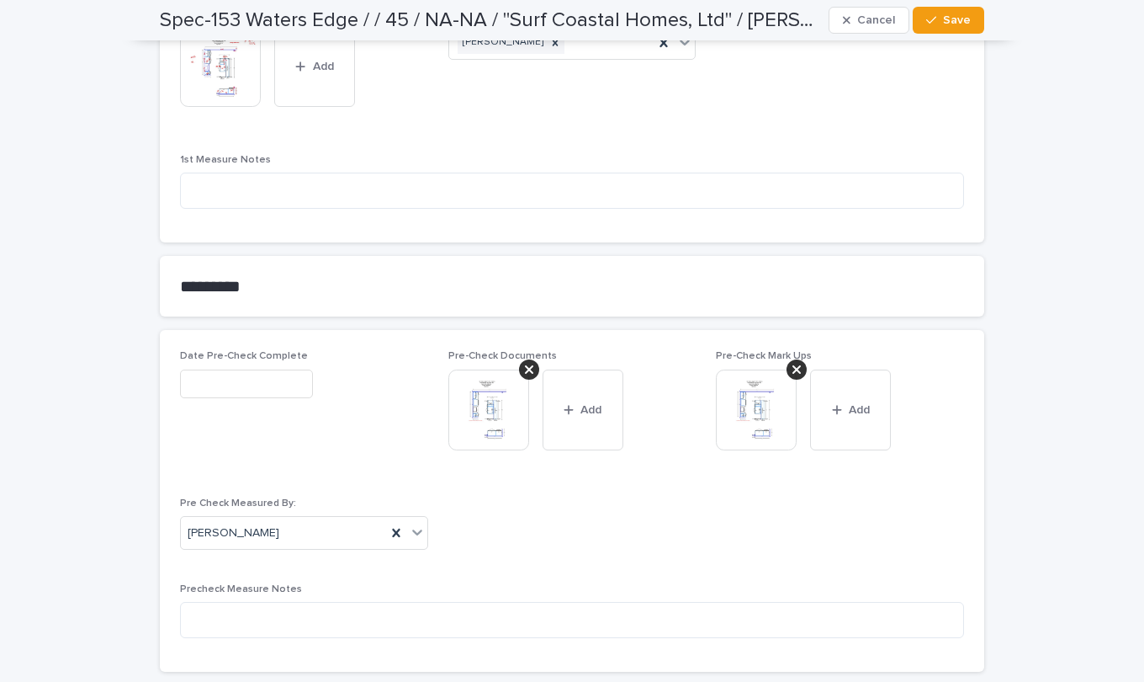
click at [239, 381] on input "text" at bounding box center [246, 383] width 133 height 29
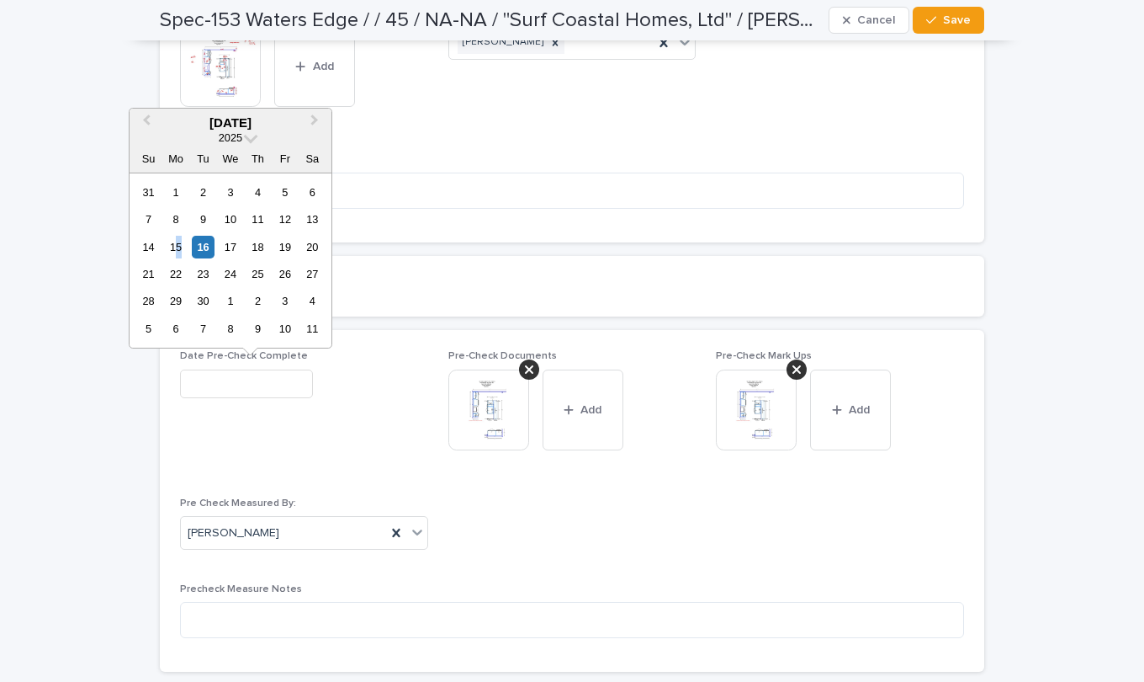
click at [181, 245] on div "15" at bounding box center [175, 247] width 23 height 23
type input "**********"
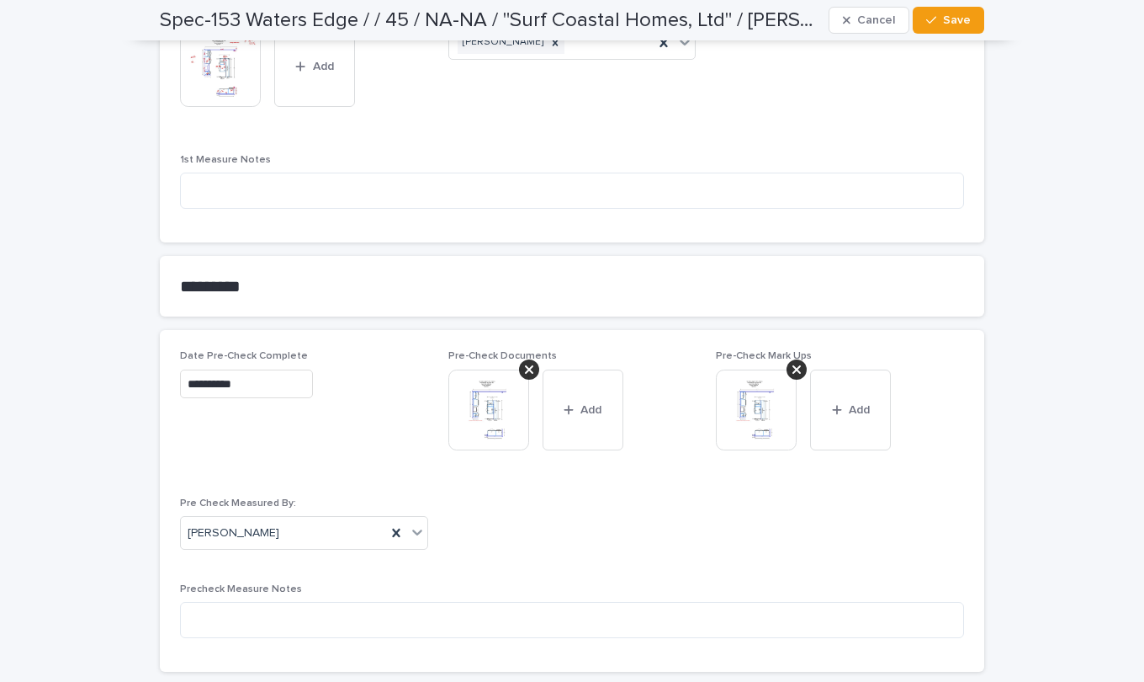
click at [930, 19] on icon "button" at bounding box center [931, 21] width 10 height 8
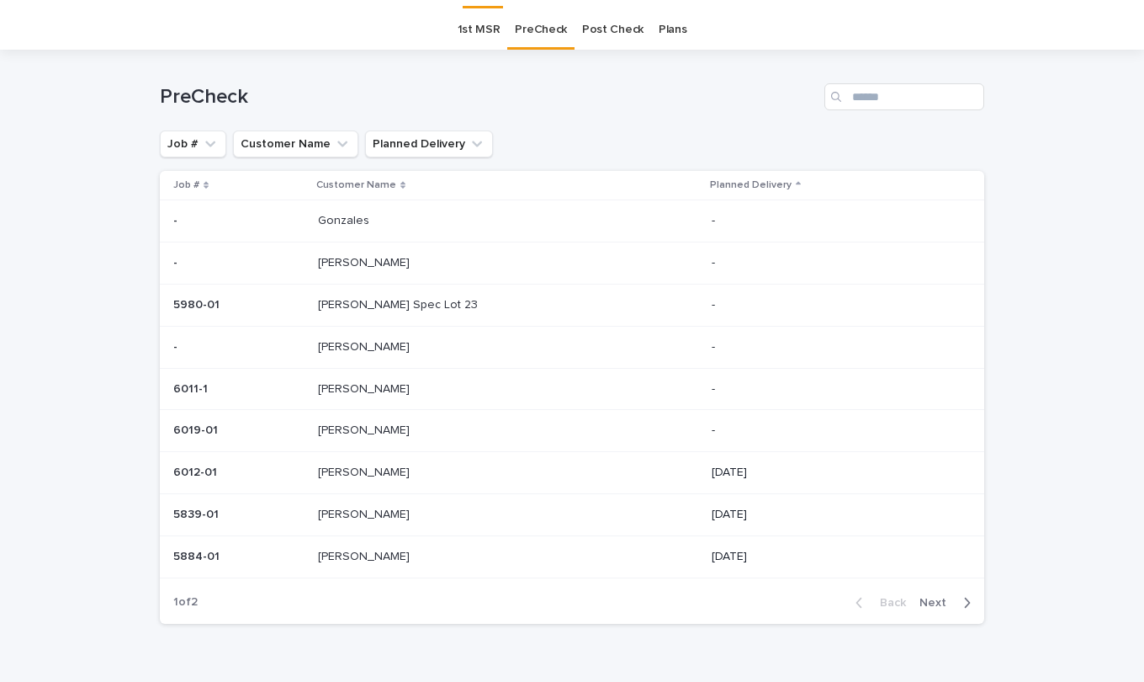
scroll to position [54, 0]
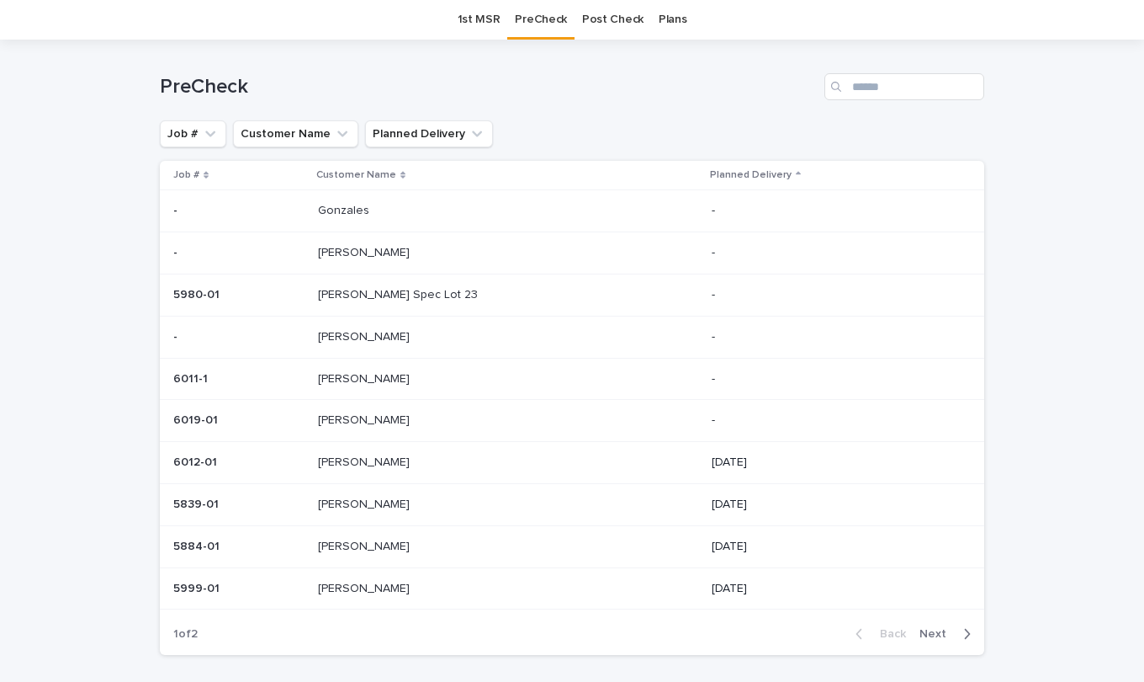
click at [468, 18] on link "1st MSR" at bounding box center [479, 20] width 43 height 40
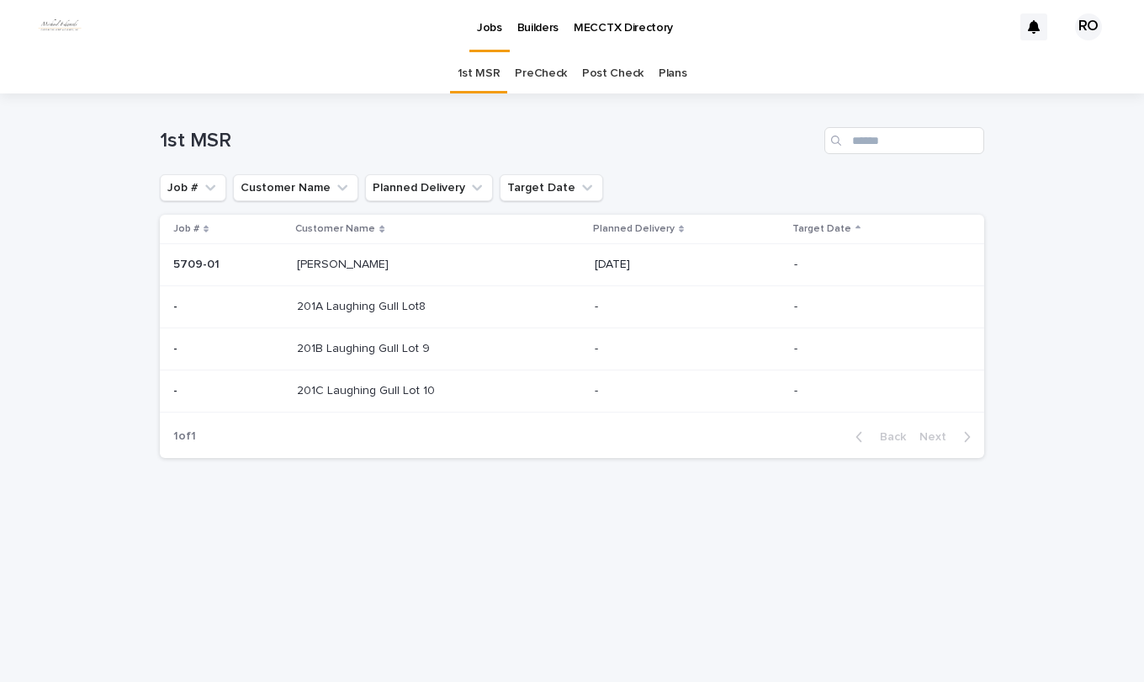
click at [424, 348] on p "201B Laughing Gull Lot 9" at bounding box center [365, 347] width 136 height 18
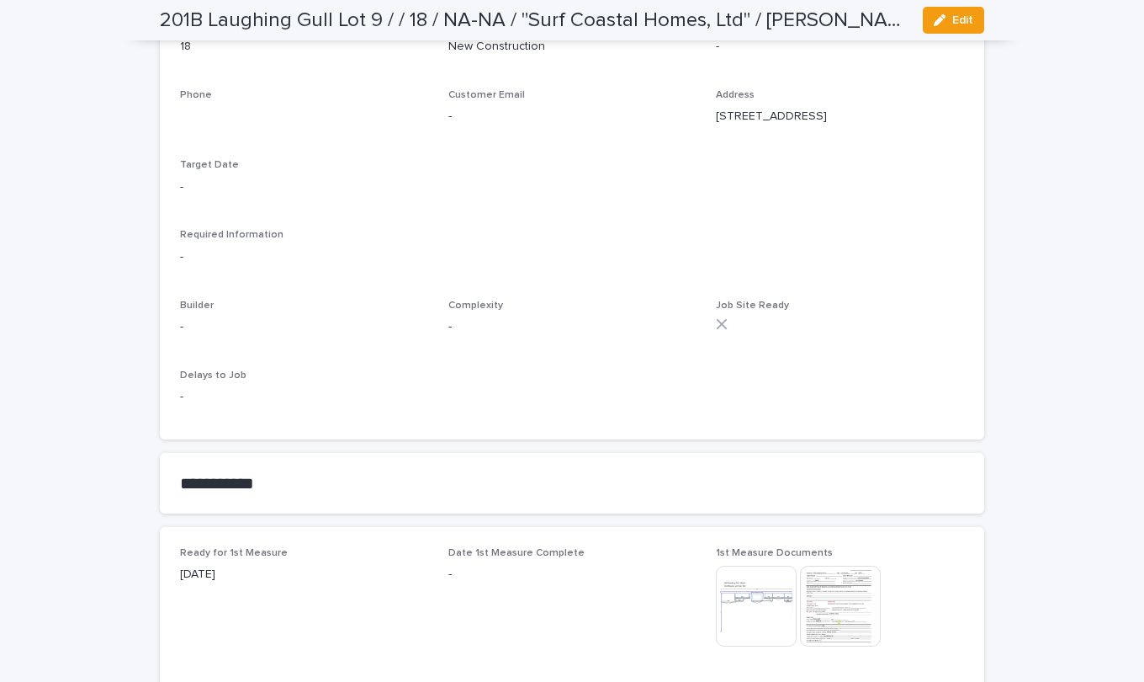
scroll to position [505, 0]
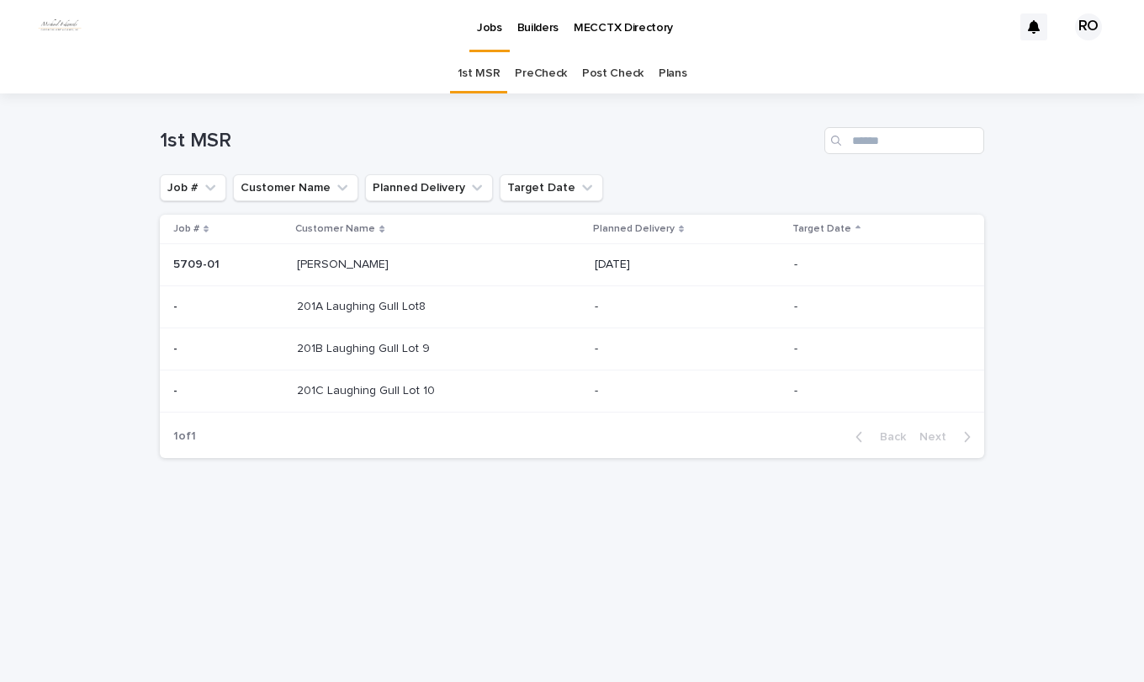
click at [329, 303] on p "201A Laughing Gull Lot8" at bounding box center [363, 305] width 132 height 18
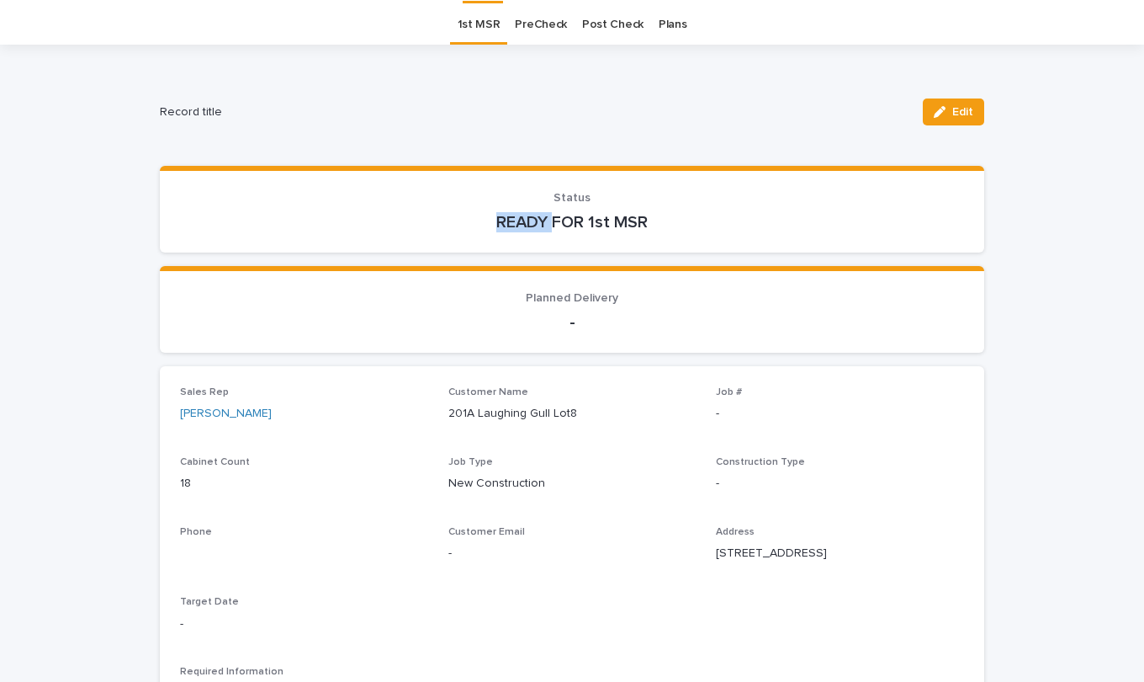
scroll to position [54, 0]
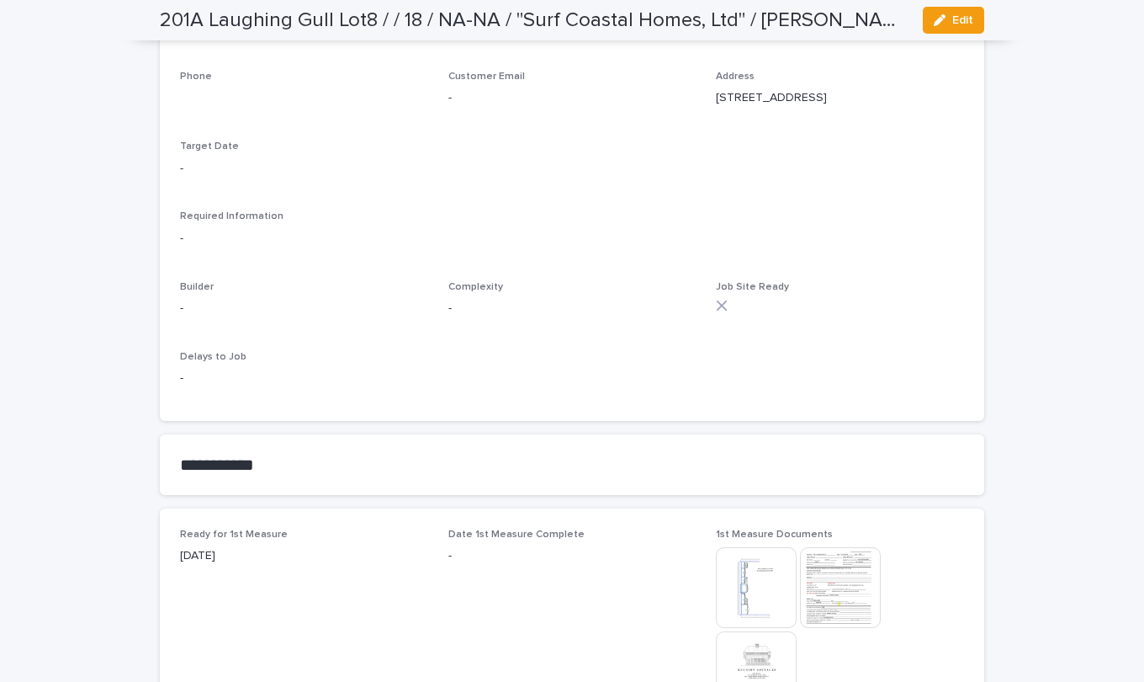
scroll to position [364, 0]
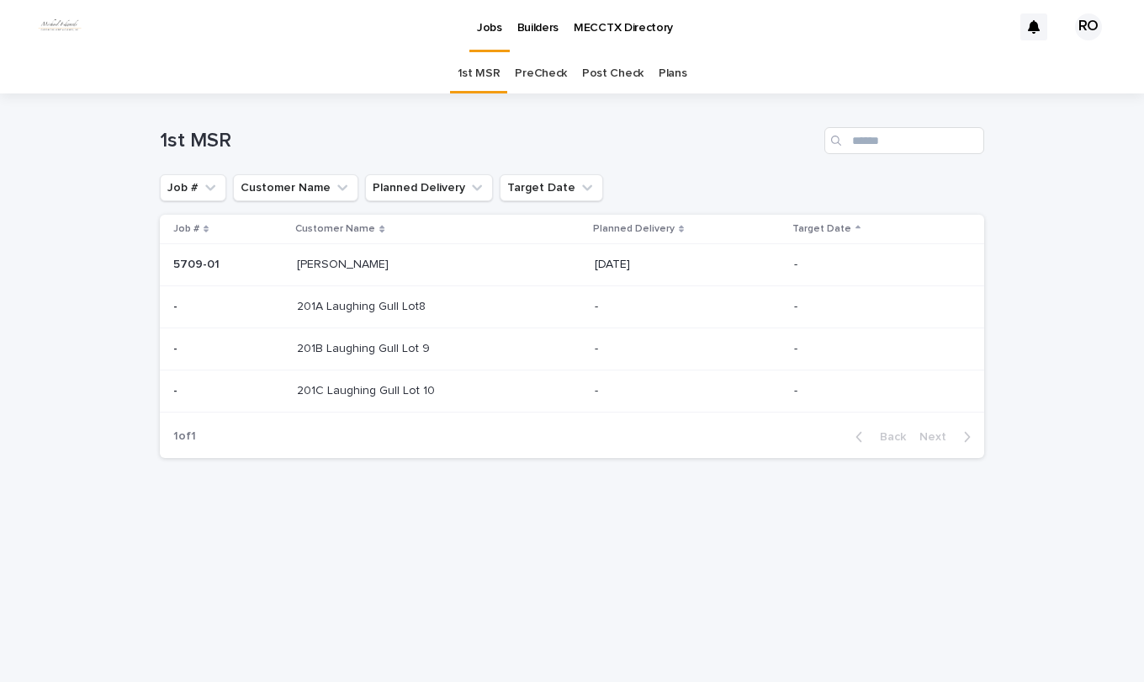
click at [535, 72] on link "PreCheck" at bounding box center [541, 74] width 52 height 40
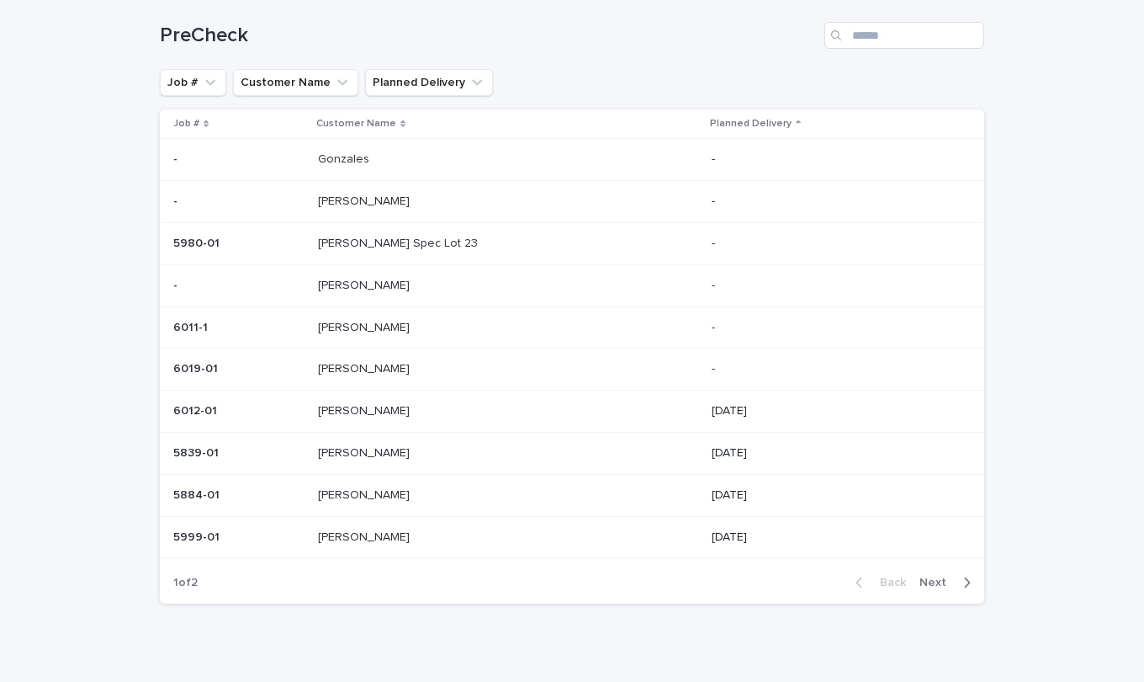
scroll to position [125, 0]
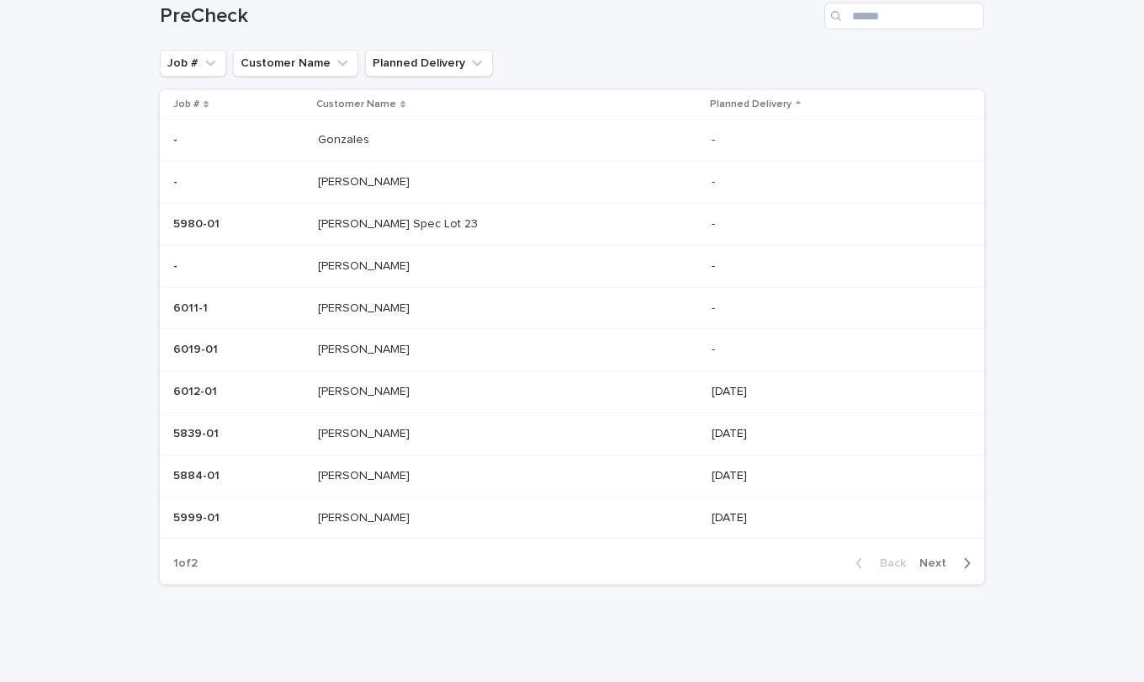
click at [921, 562] on span "Next" at bounding box center [938, 563] width 37 height 12
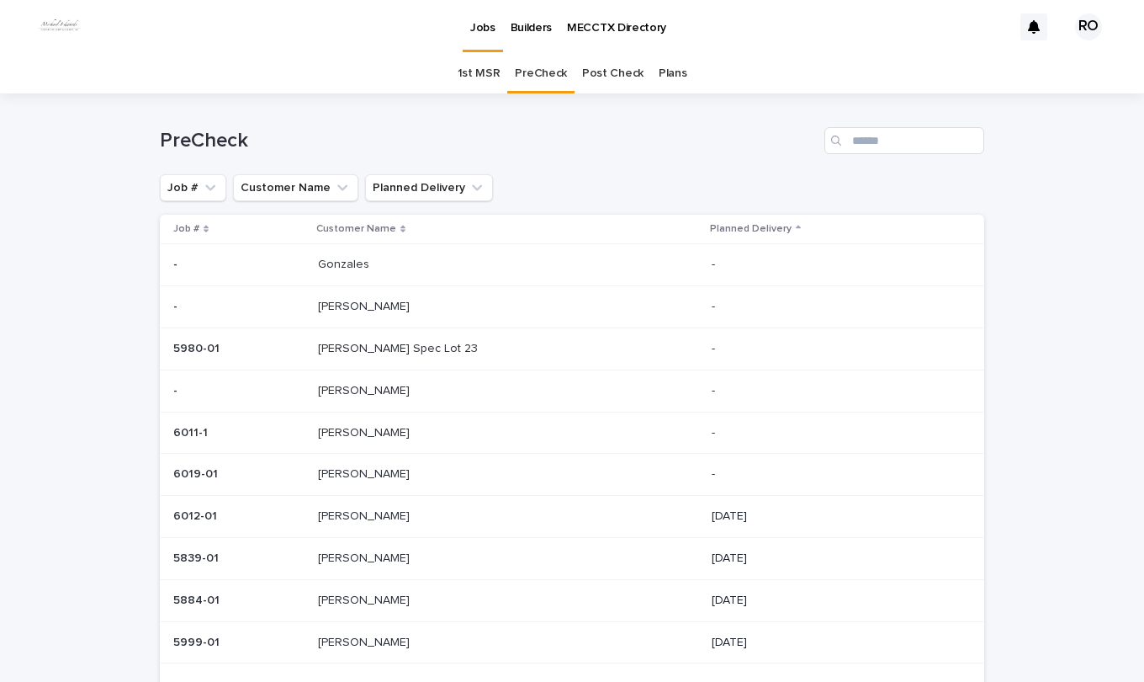
scroll to position [37, 0]
